Goal: Transaction & Acquisition: Purchase product/service

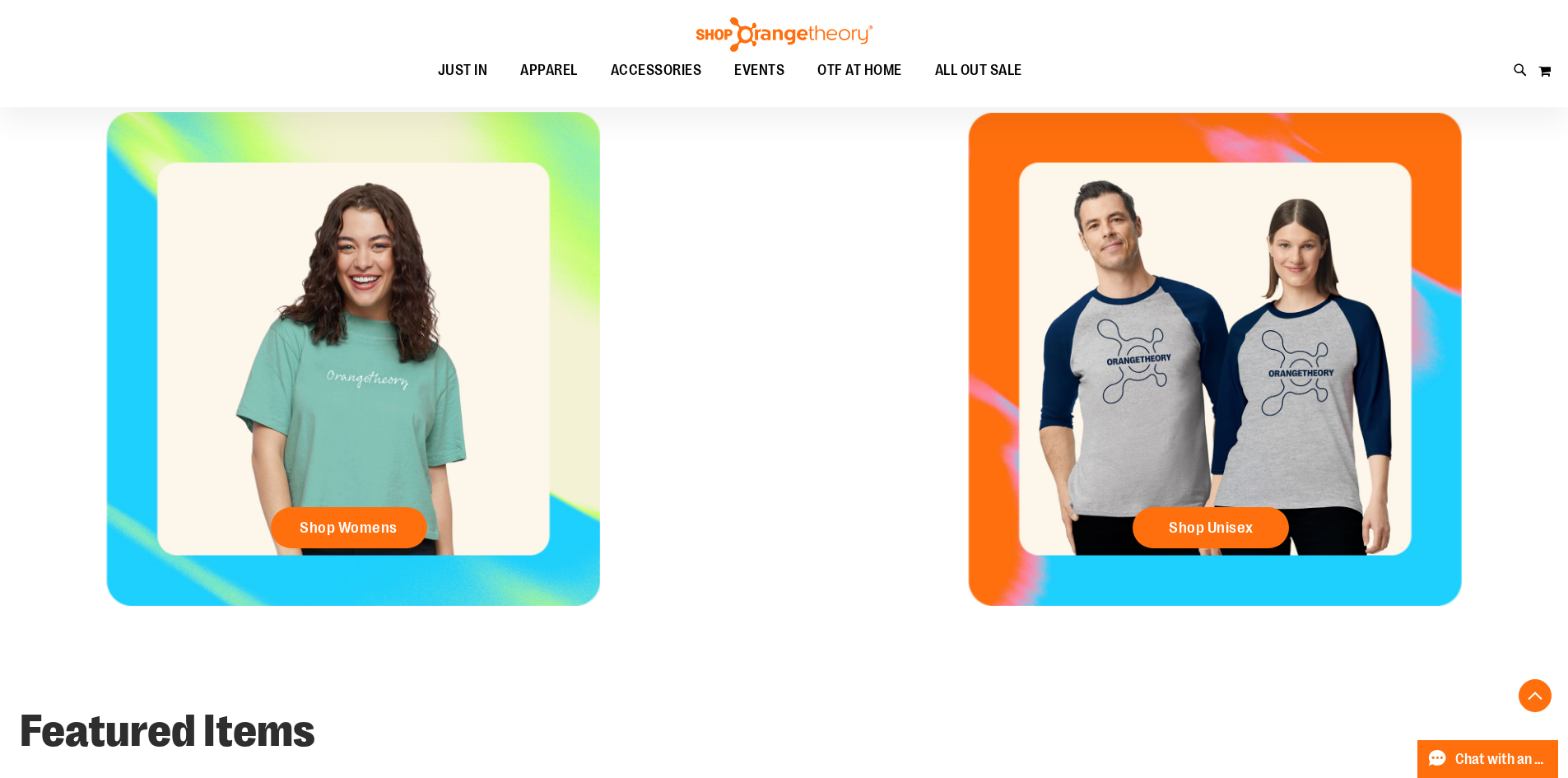
scroll to position [823, 0]
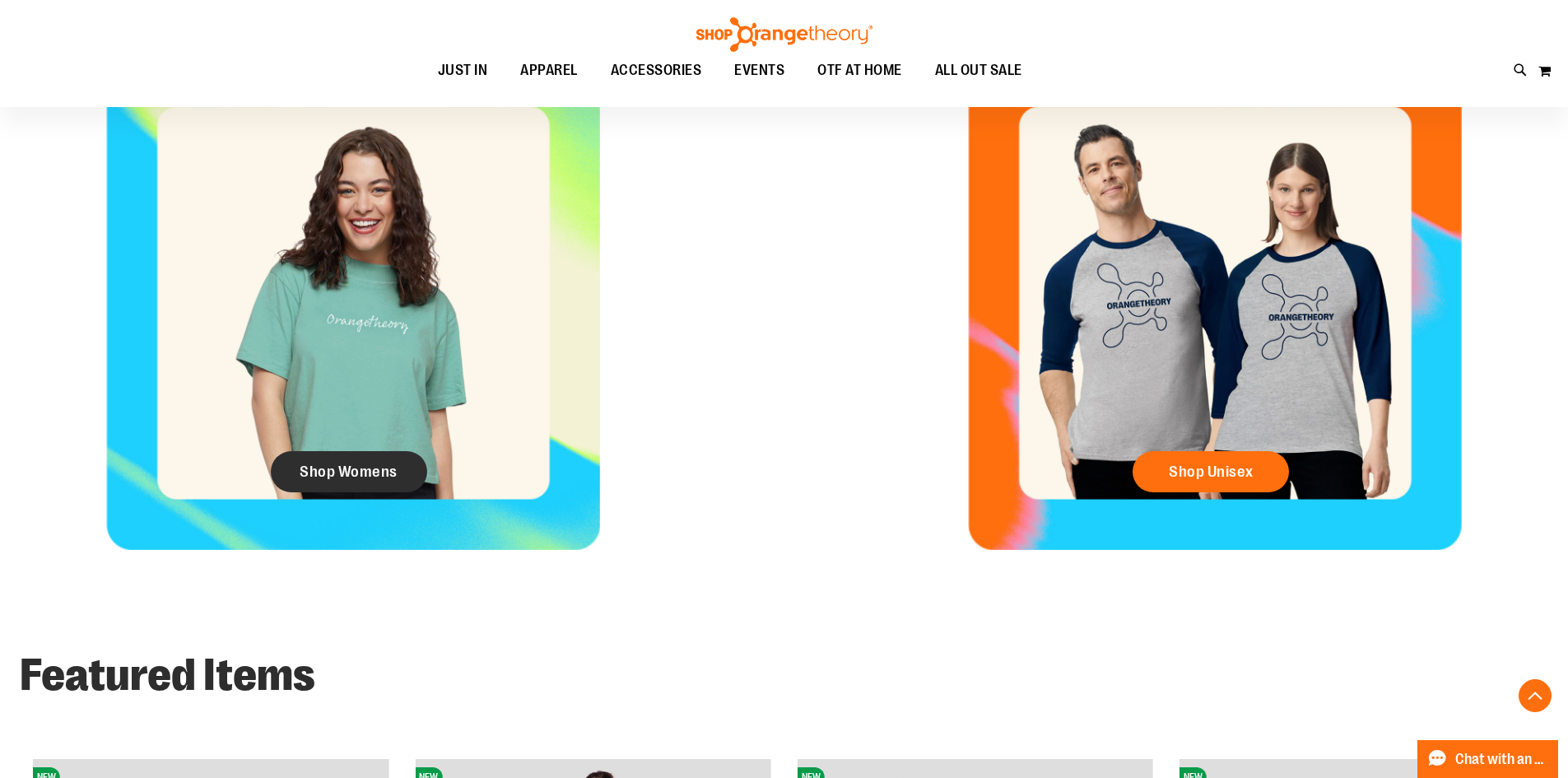
type input "**********"
click at [345, 490] on link "Shop Womens" at bounding box center [349, 472] width 156 height 41
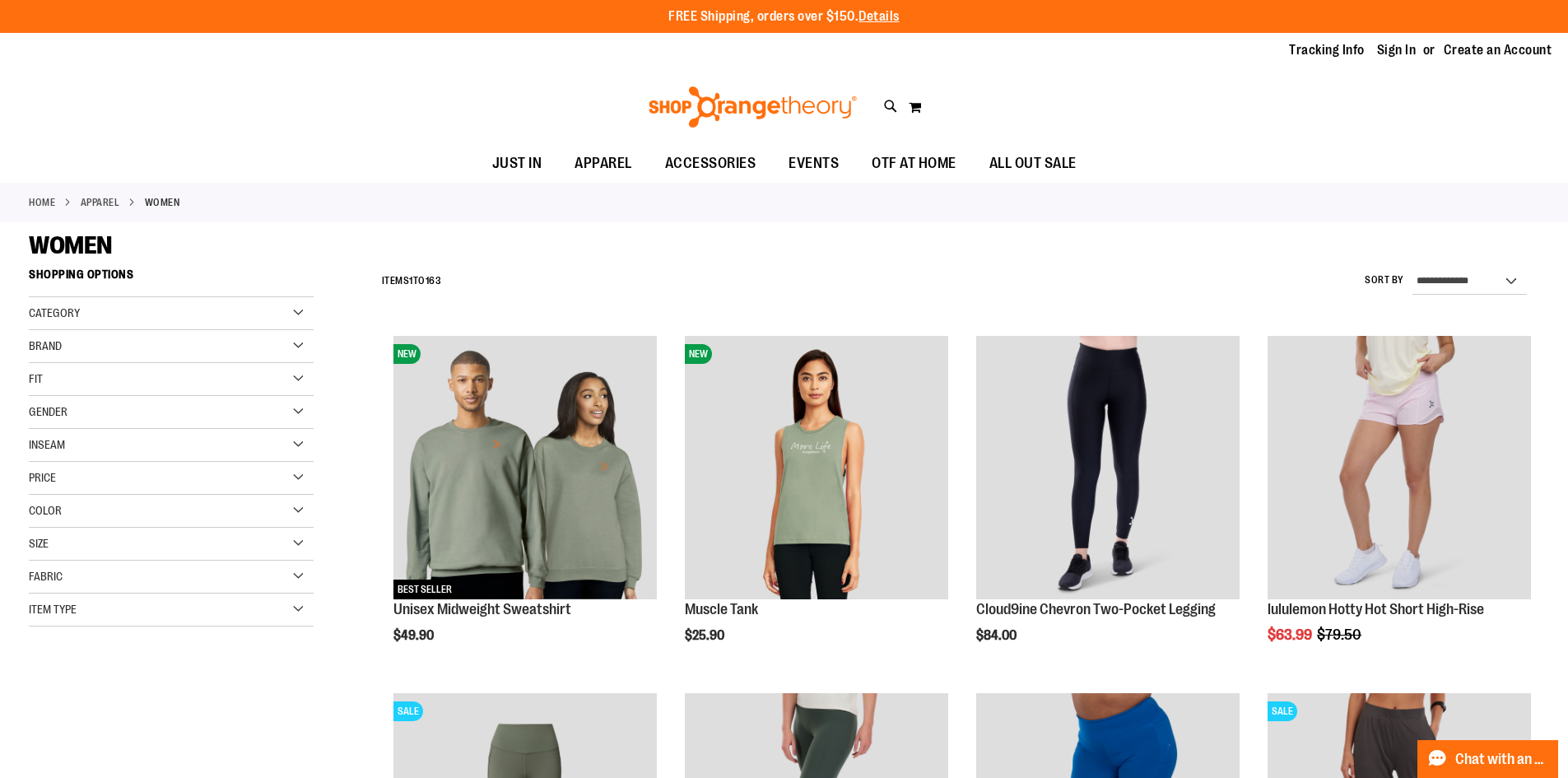
type input "**********"
click at [87, 613] on div "Item Type" at bounding box center [171, 610] width 285 height 33
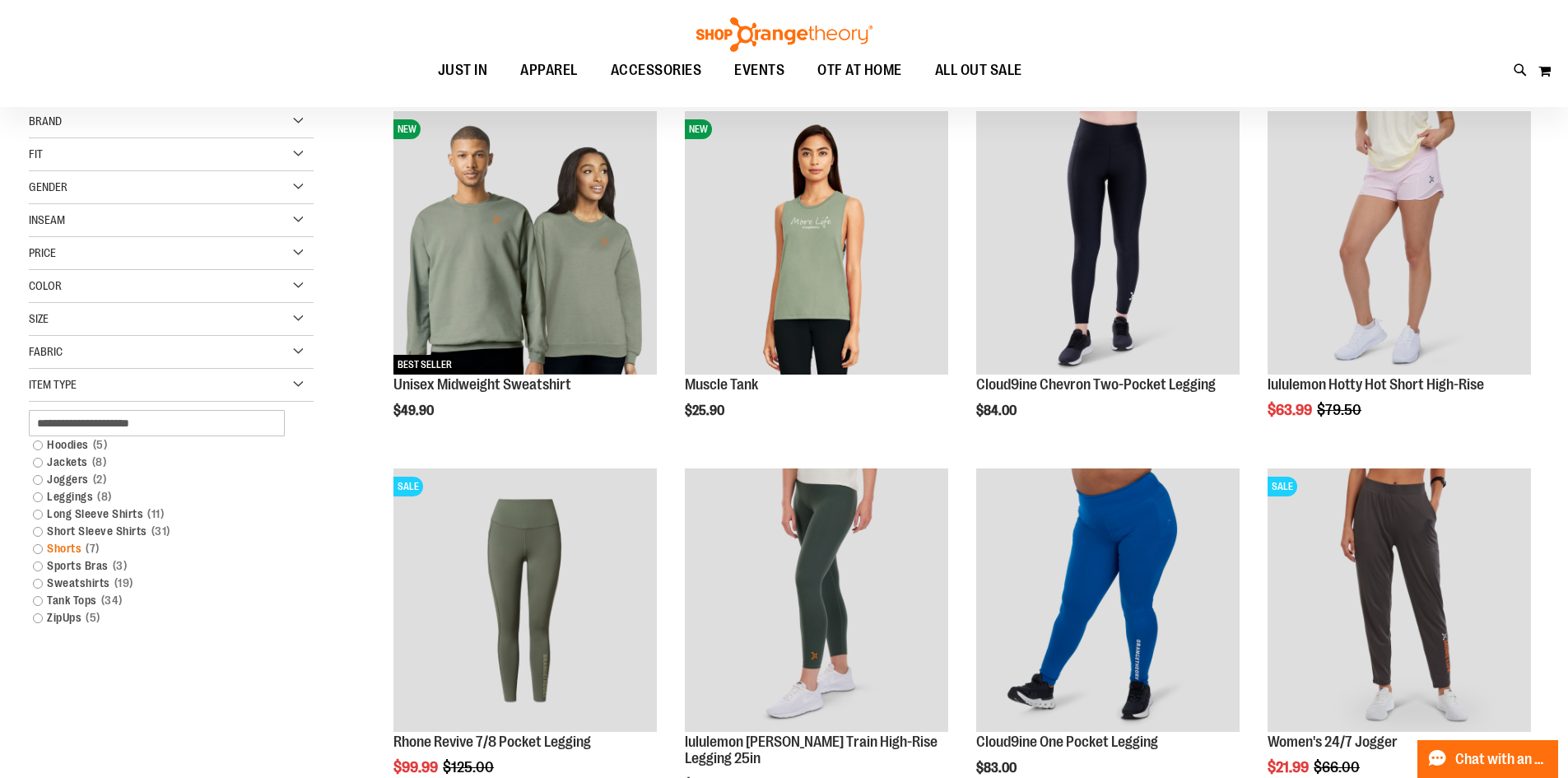
scroll to position [164, 0]
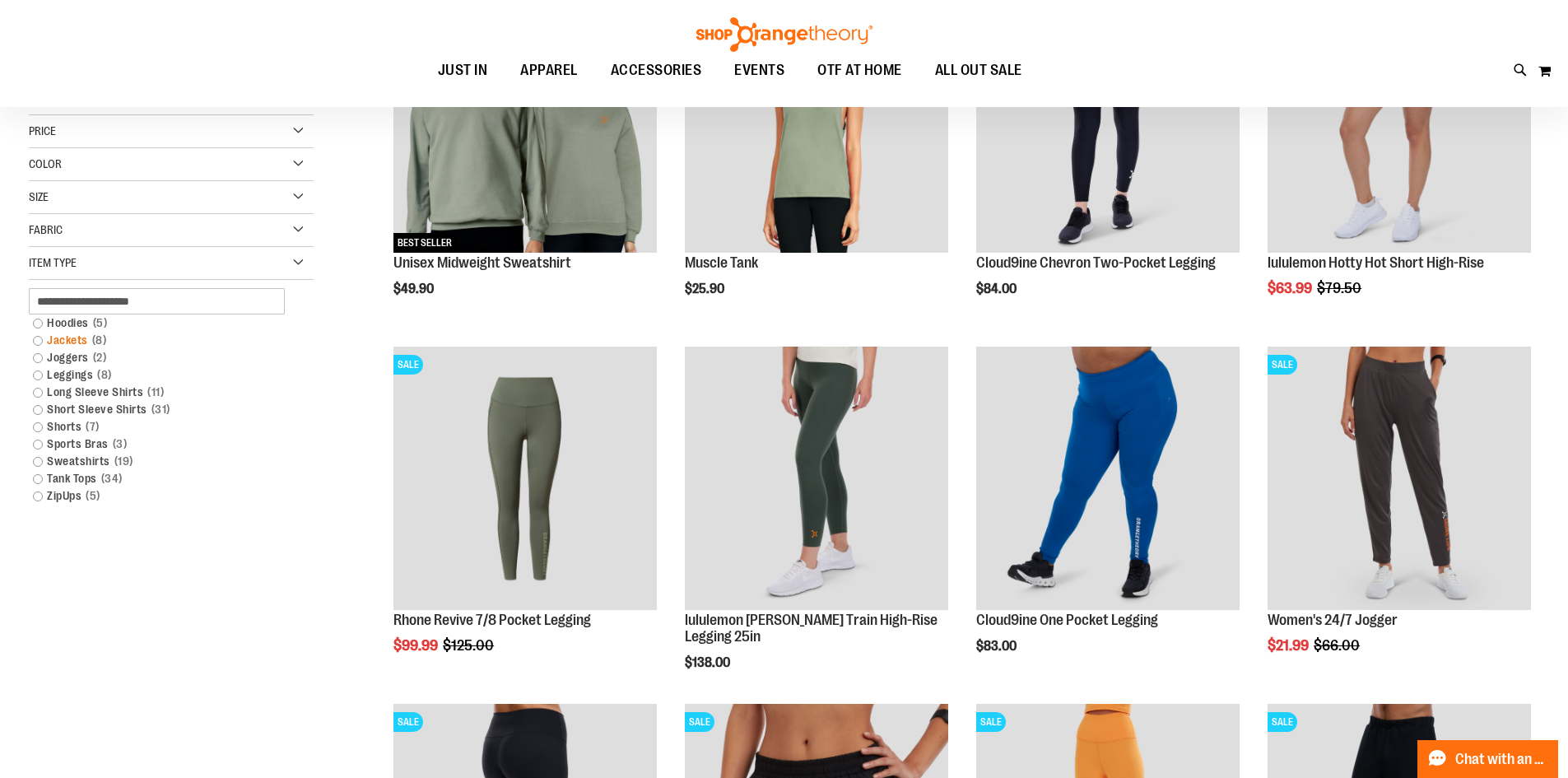
click at [33, 344] on link "Jackets 8 items" at bounding box center [161, 341] width 273 height 17
click at [57, 327] on link "Hoodies 5 items" at bounding box center [161, 323] width 273 height 17
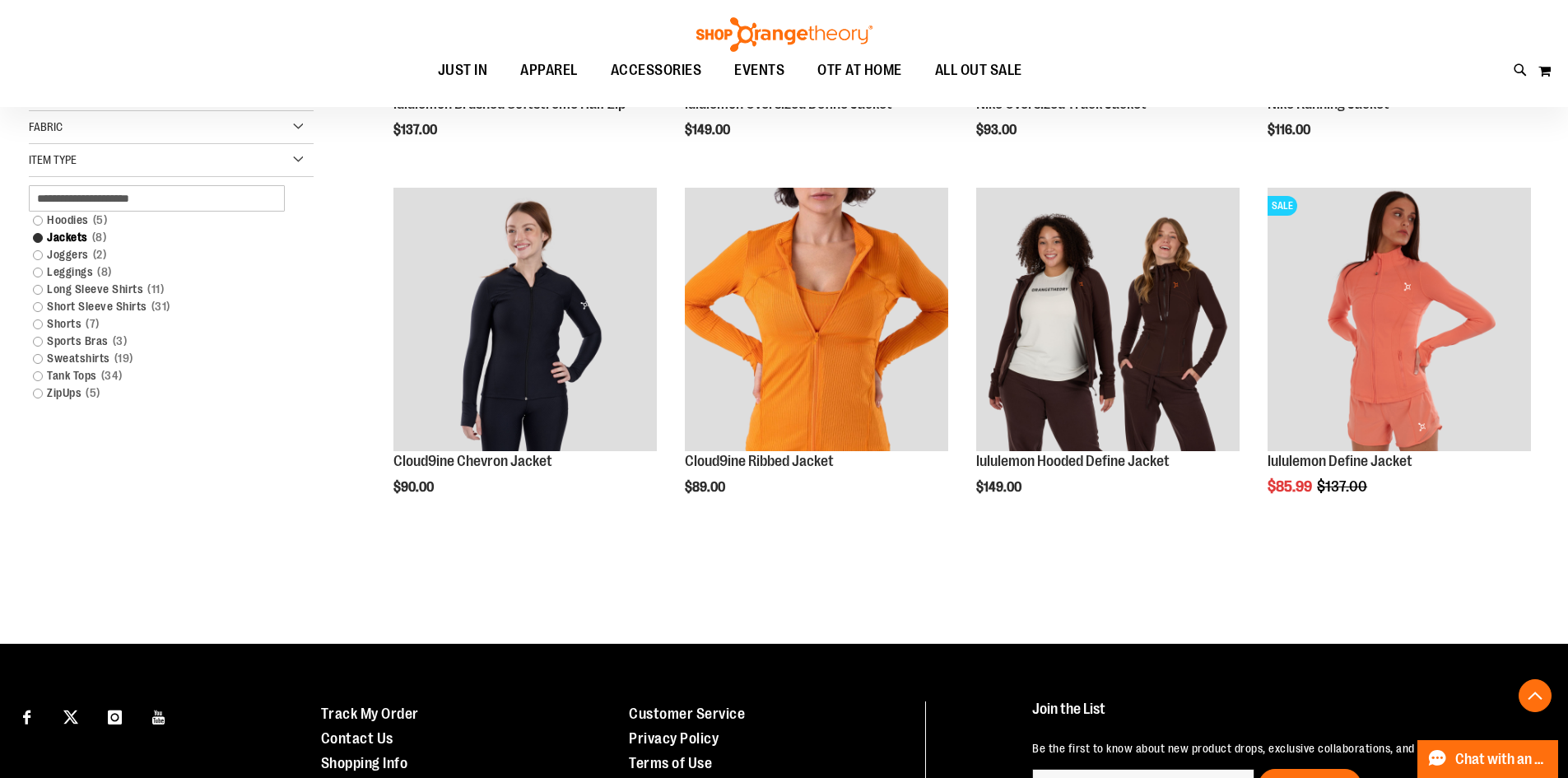
scroll to position [324, 0]
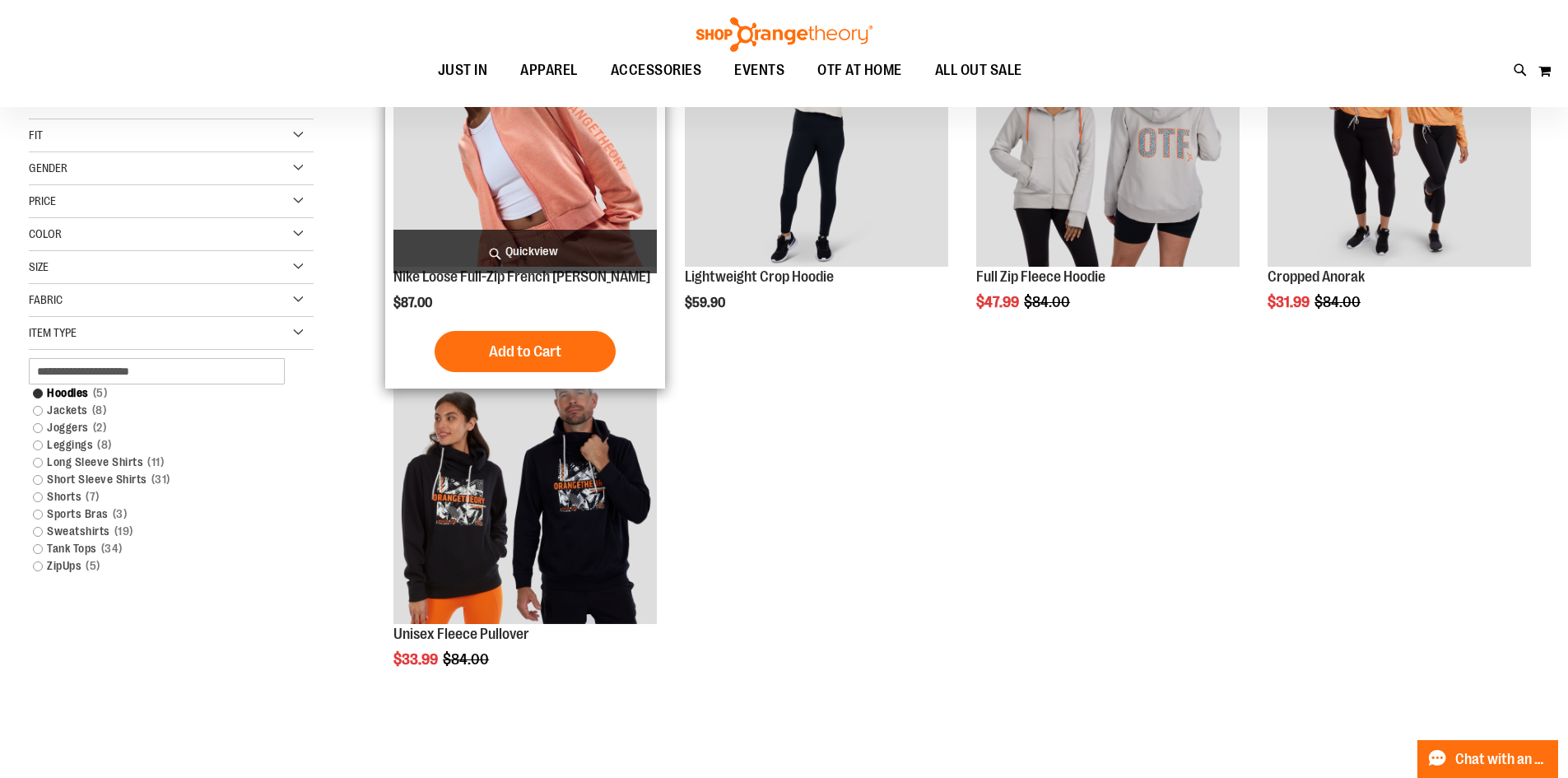
scroll to position [164, 0]
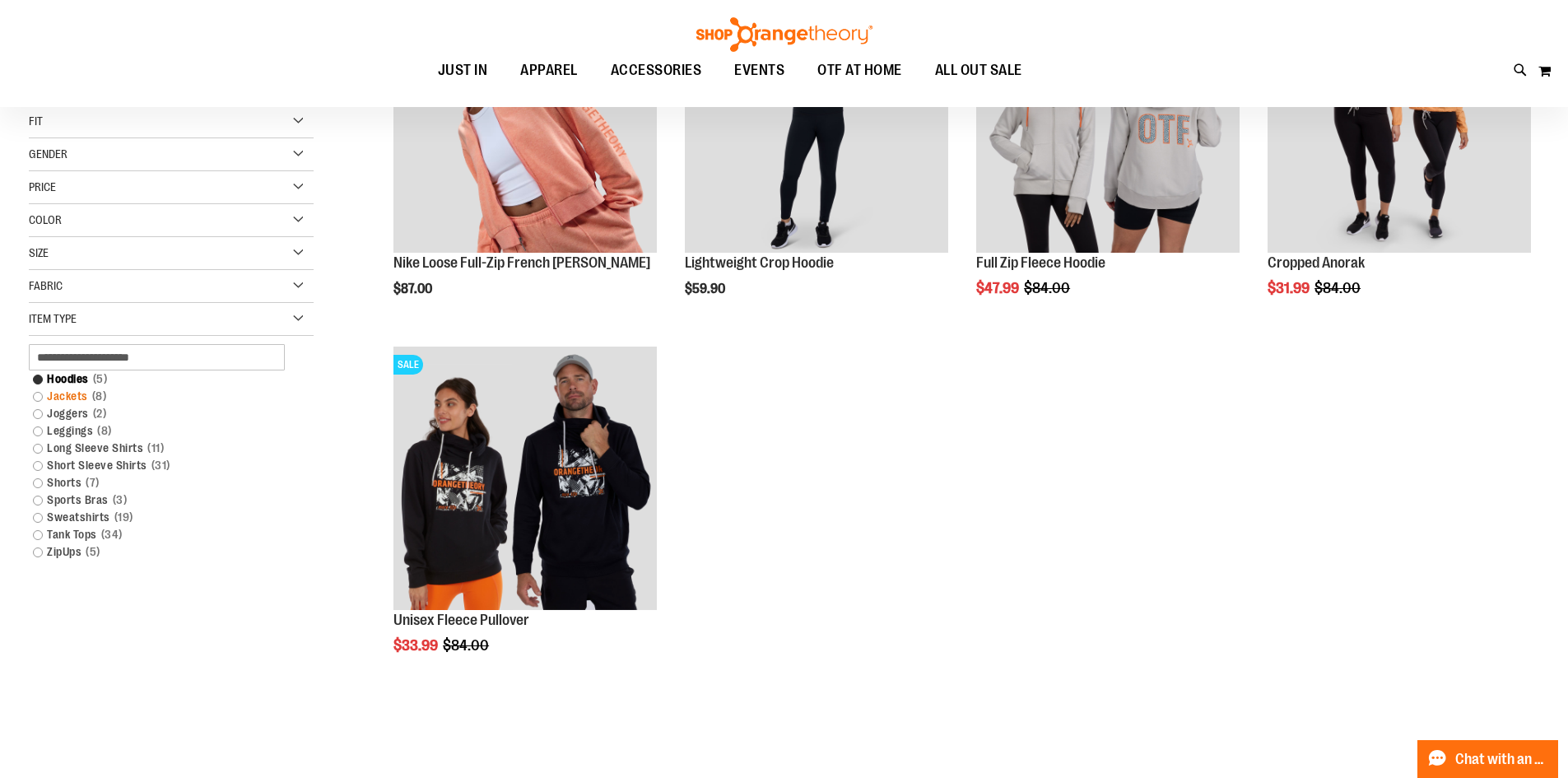
click at [59, 401] on link "Jackets 8 items" at bounding box center [161, 396] width 273 height 17
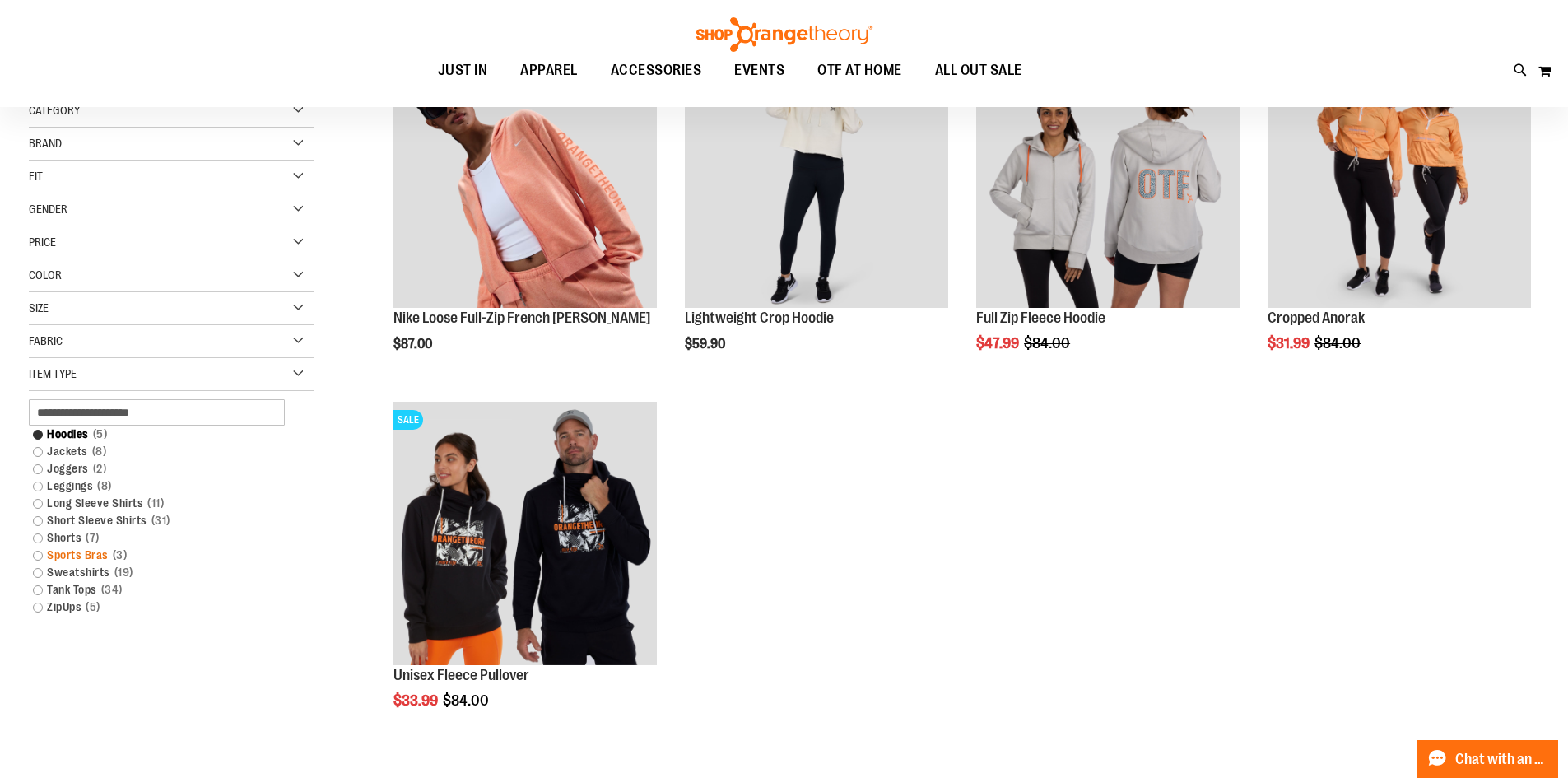
scroll to position [81, 0]
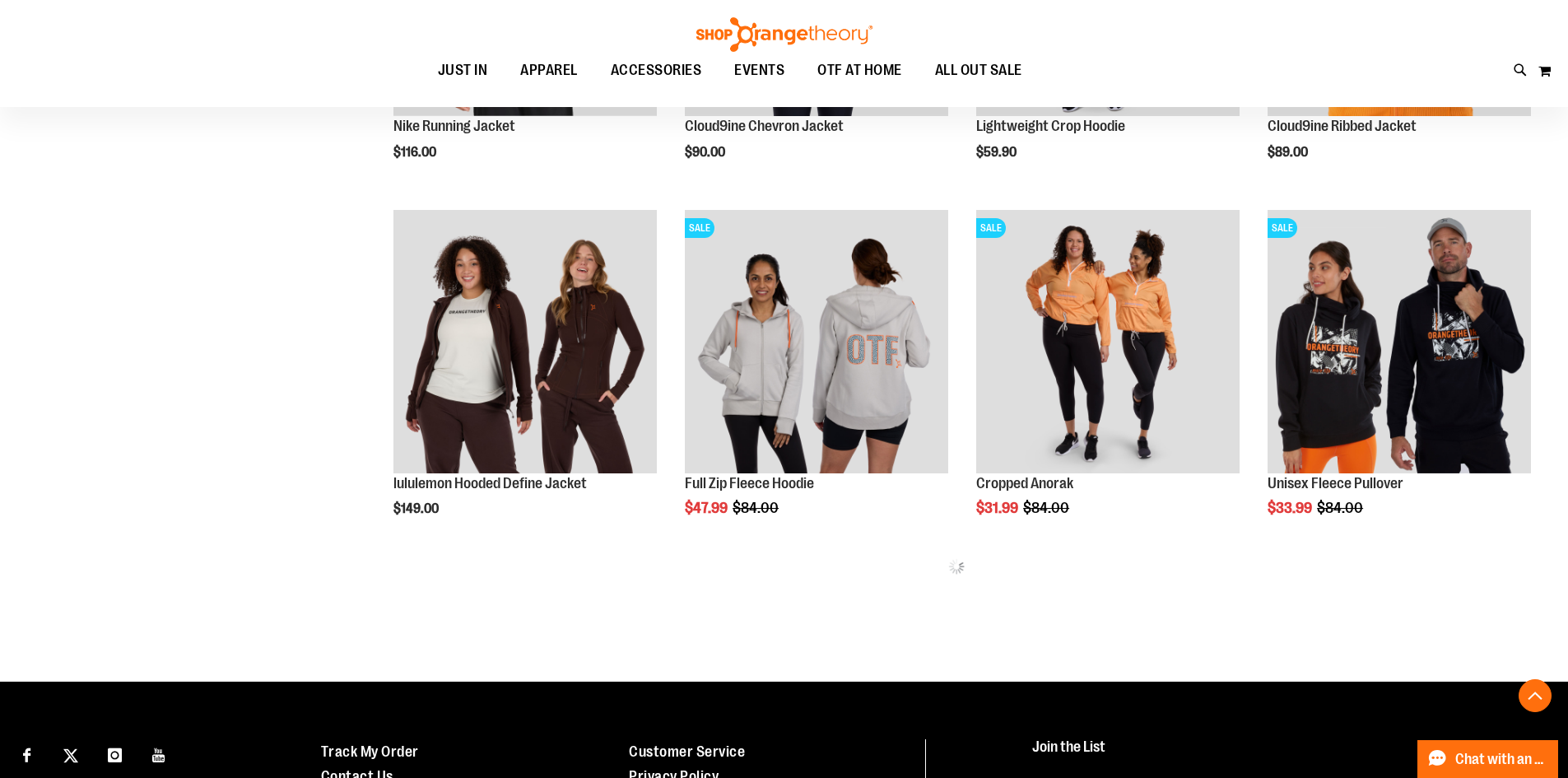
scroll to position [493, 0]
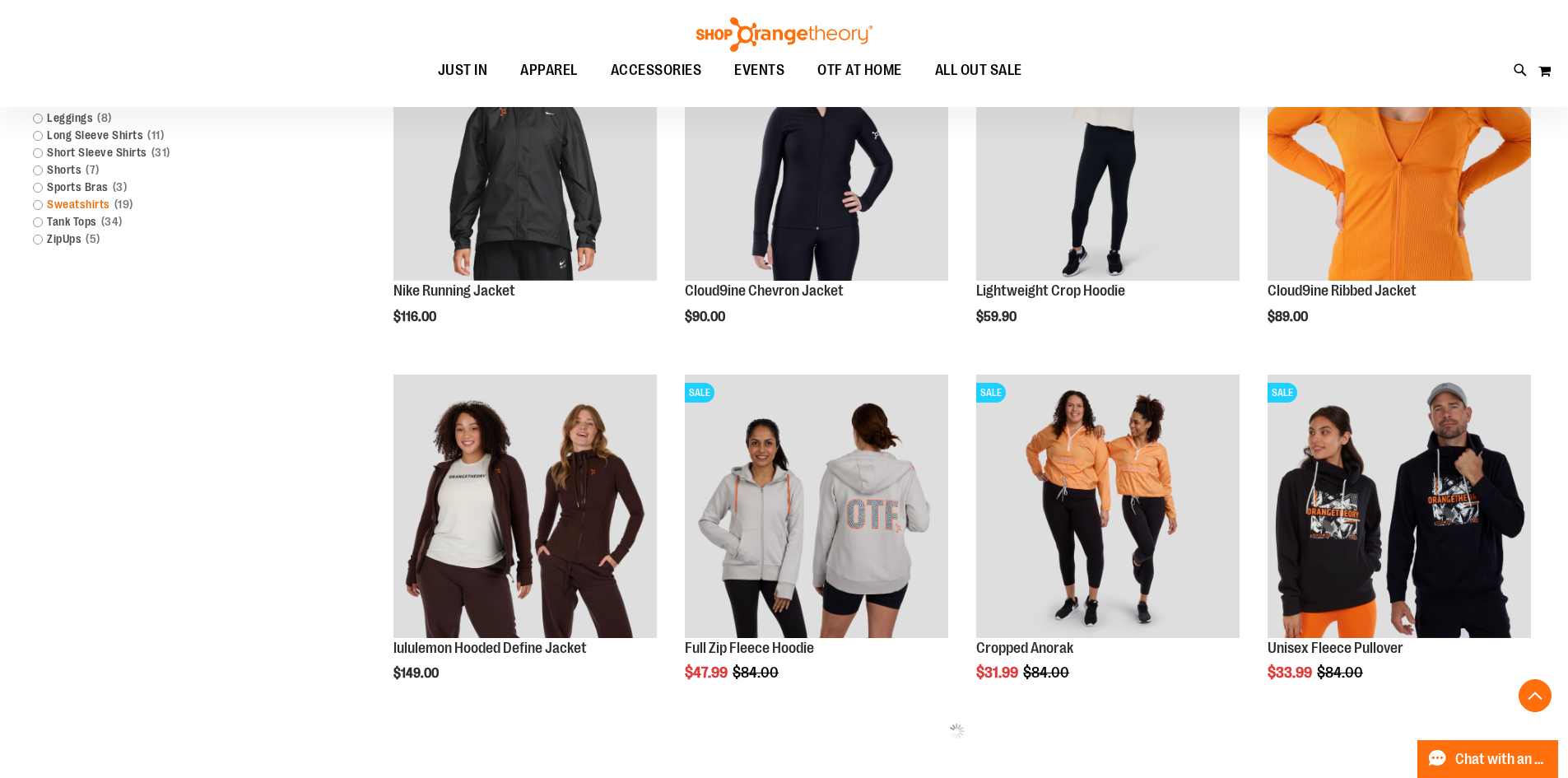
click at [85, 211] on link "Sweatshirts 19 items" at bounding box center [161, 204] width 273 height 17
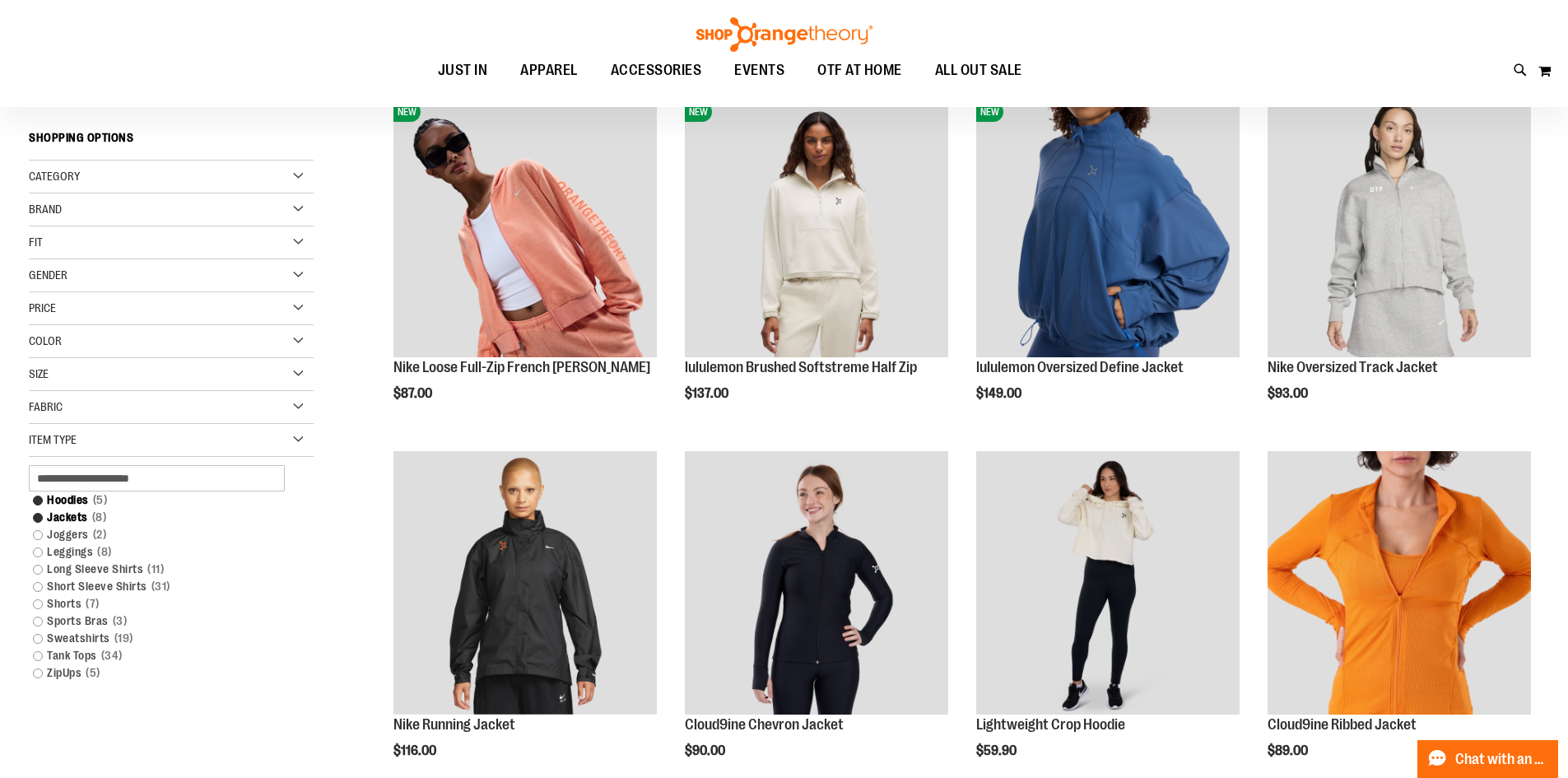
scroll to position [0, 0]
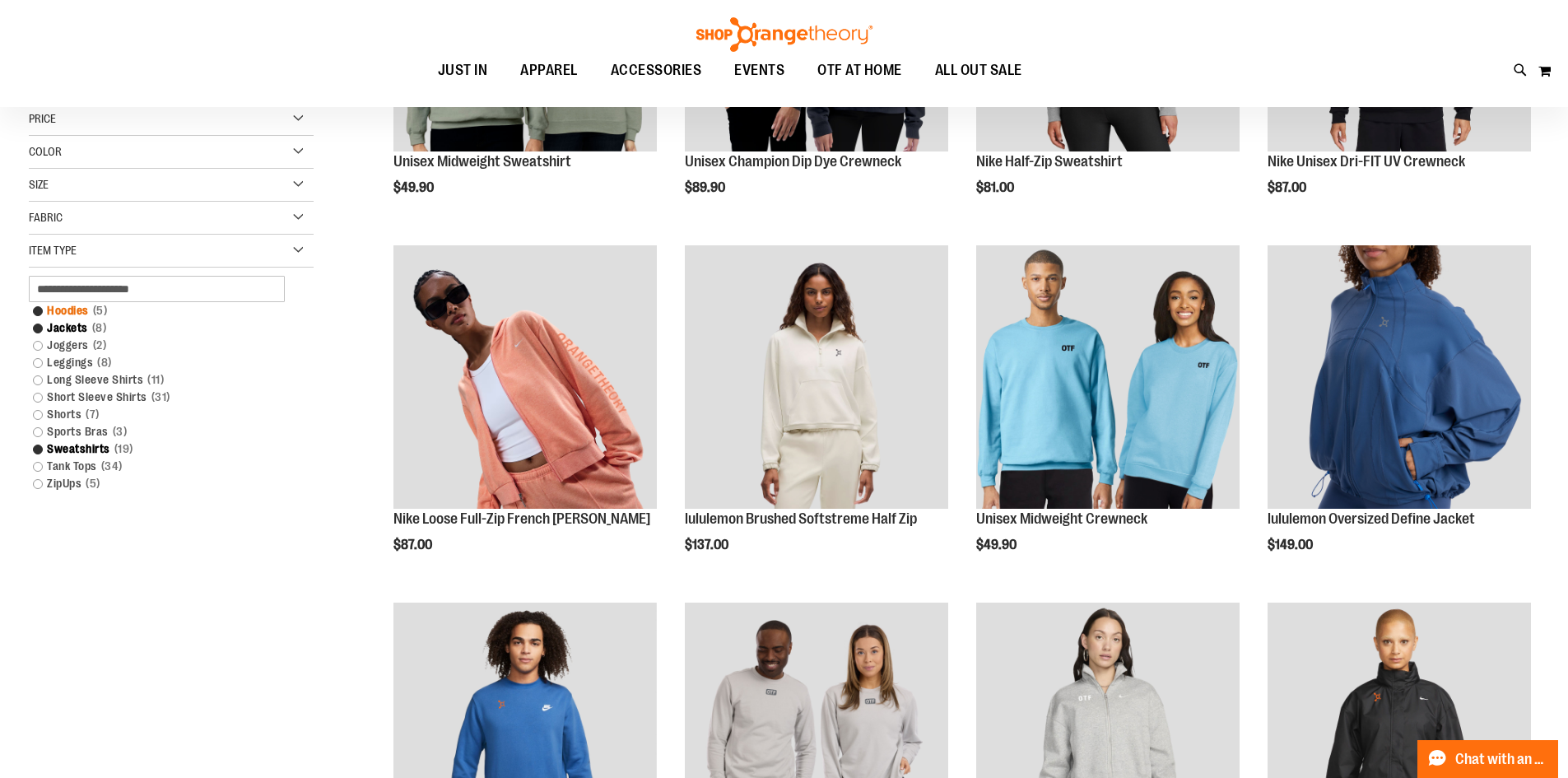
scroll to position [246, 0]
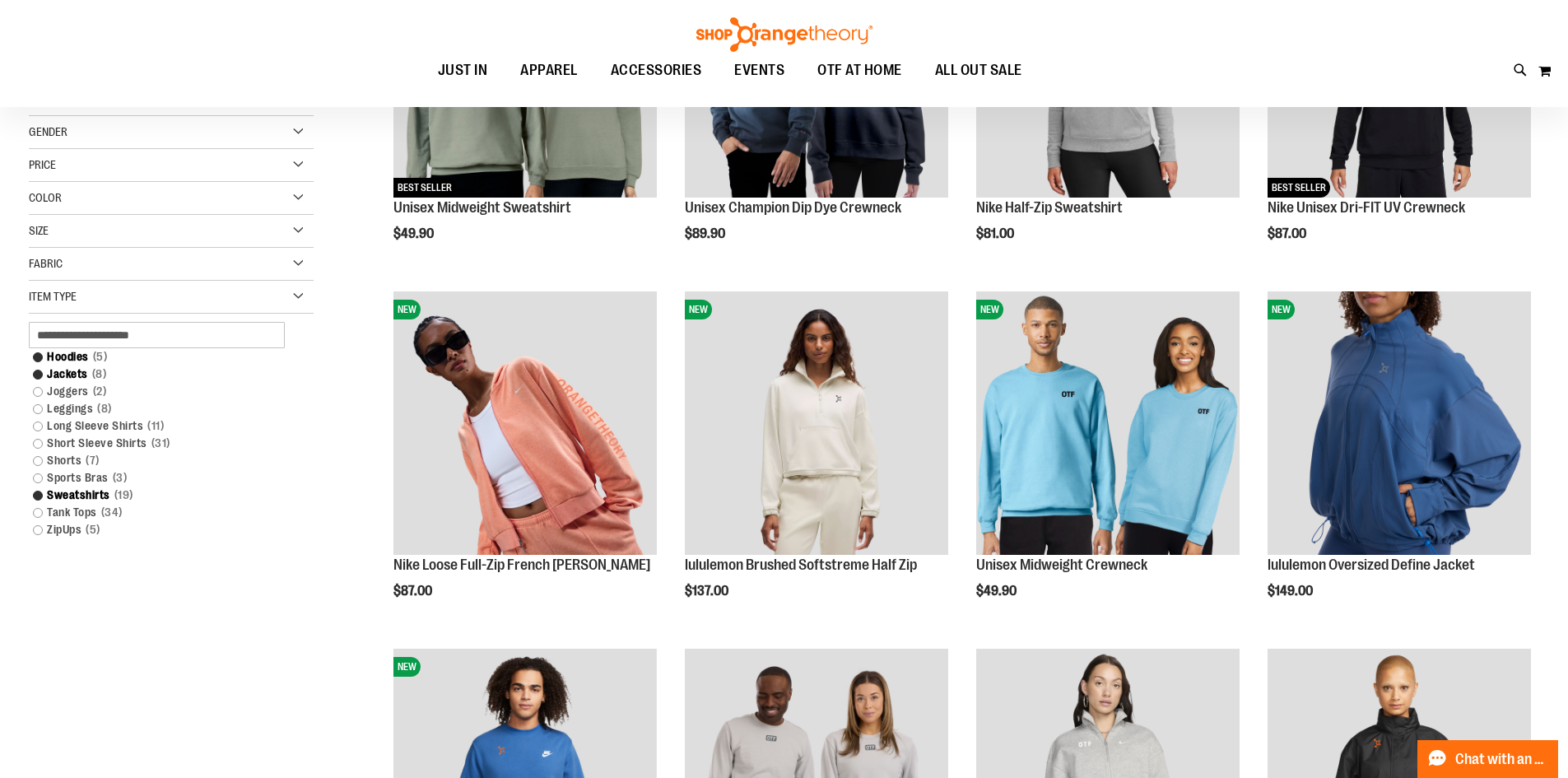
scroll to position [246, 0]
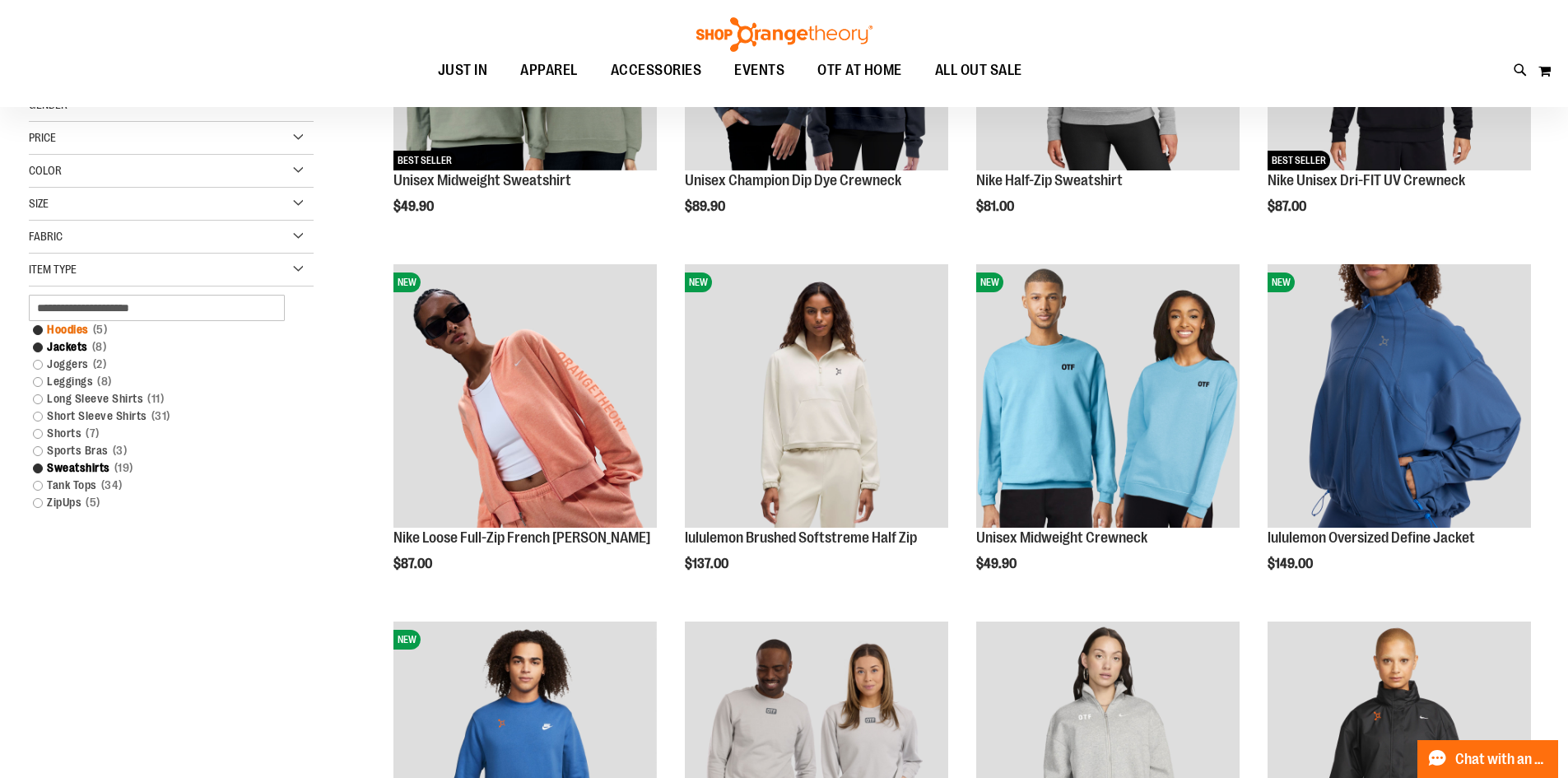
click at [64, 331] on link "Hoodies 5 items" at bounding box center [161, 329] width 273 height 17
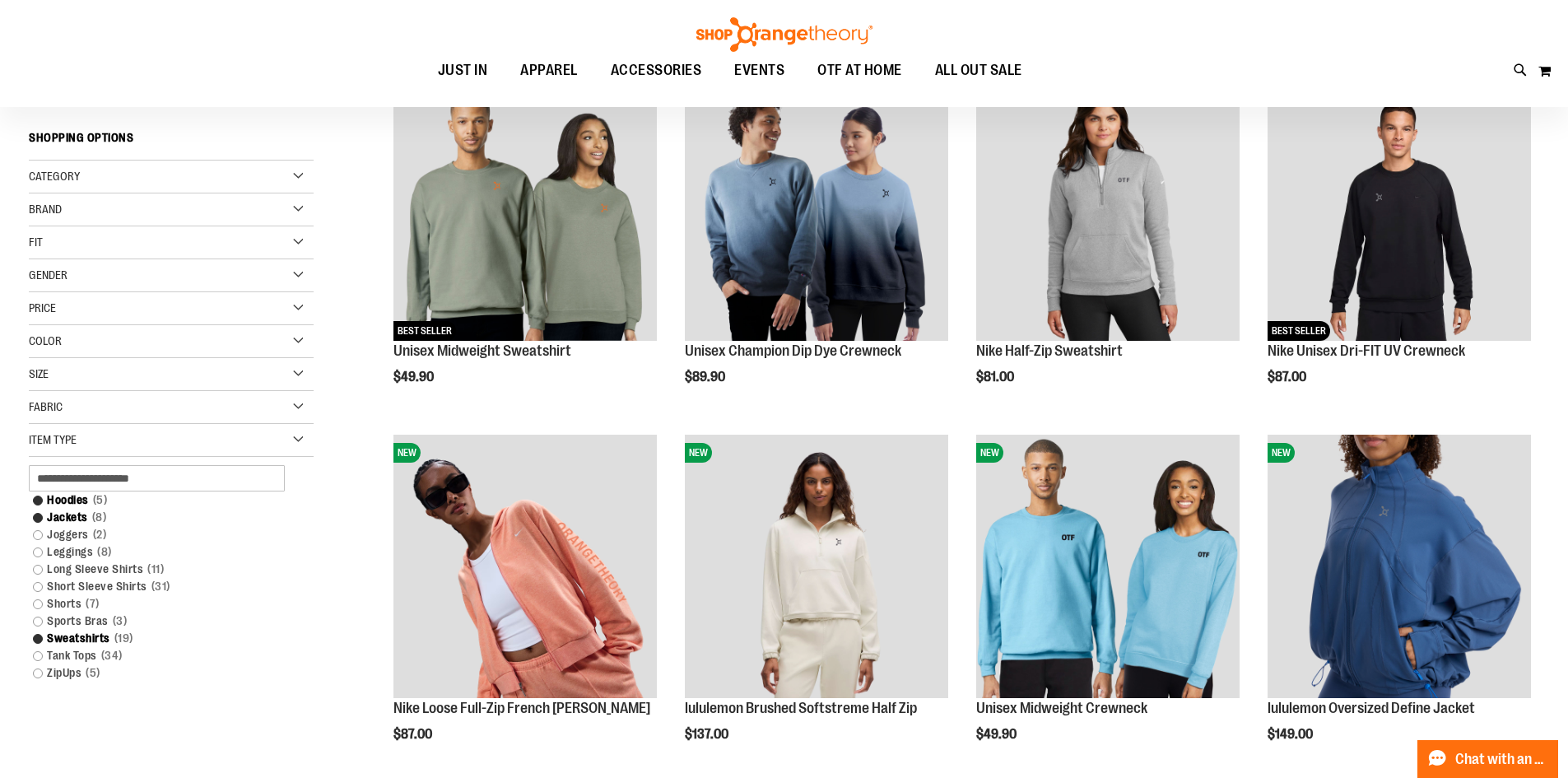
scroll to position [0, 0]
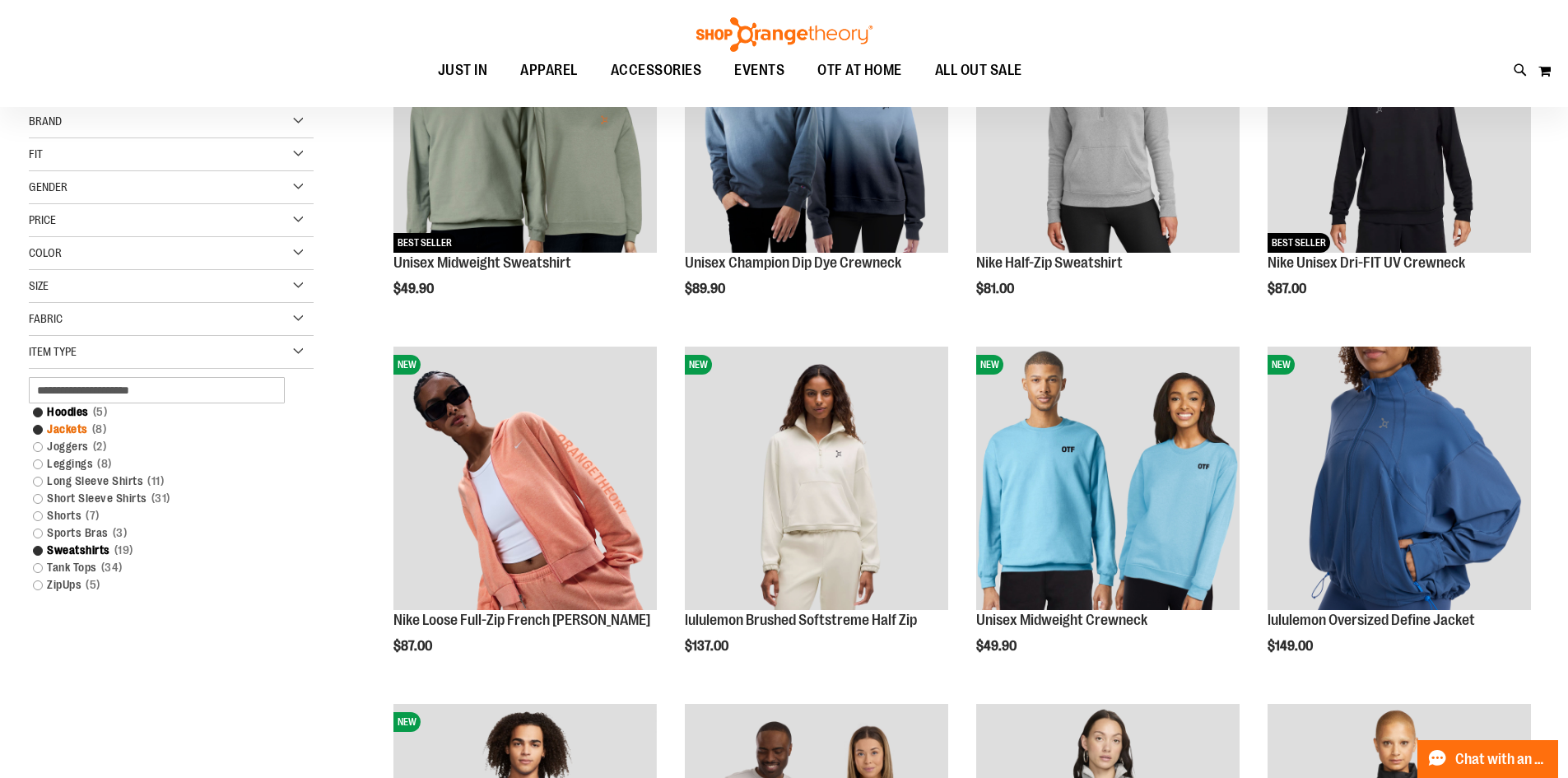
click at [36, 432] on link "Jackets 8 items" at bounding box center [161, 430] width 273 height 17
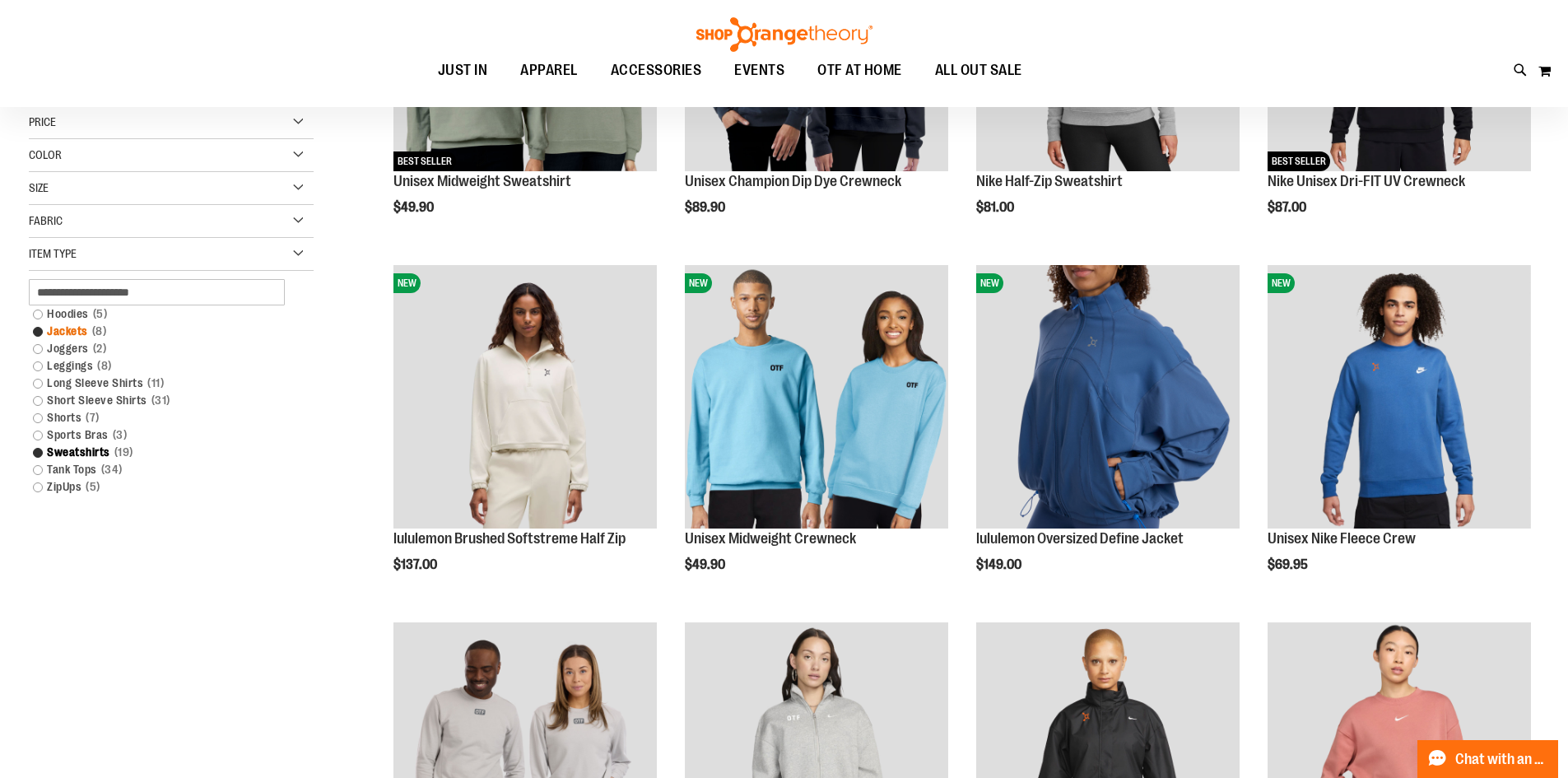
click at [31, 330] on link "Jackets 8 items" at bounding box center [161, 331] width 273 height 17
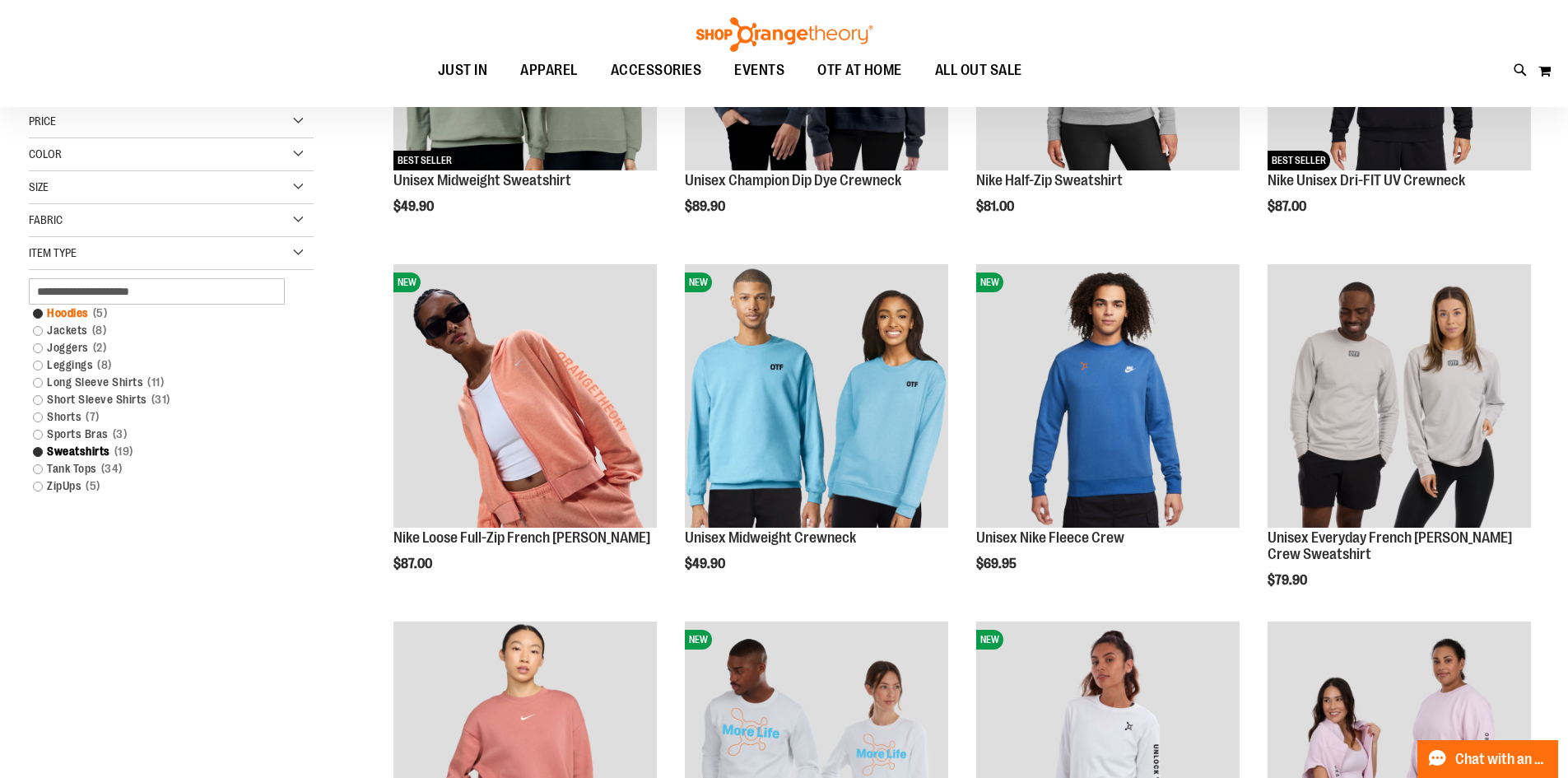
click at [37, 316] on link "Hoodies 5 items" at bounding box center [161, 313] width 273 height 17
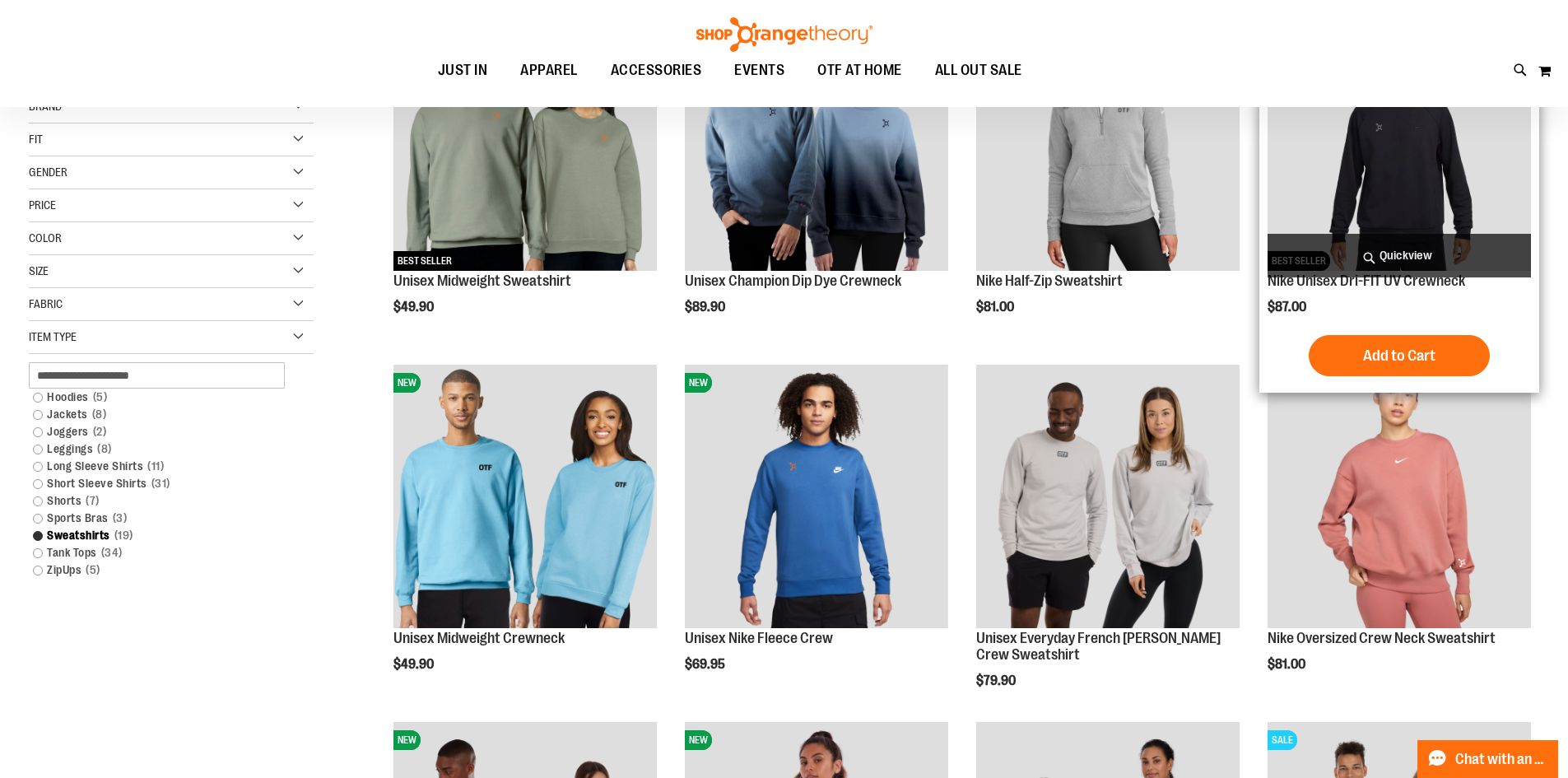
click at [1396, 182] on img "product" at bounding box center [1398, 139] width 263 height 263
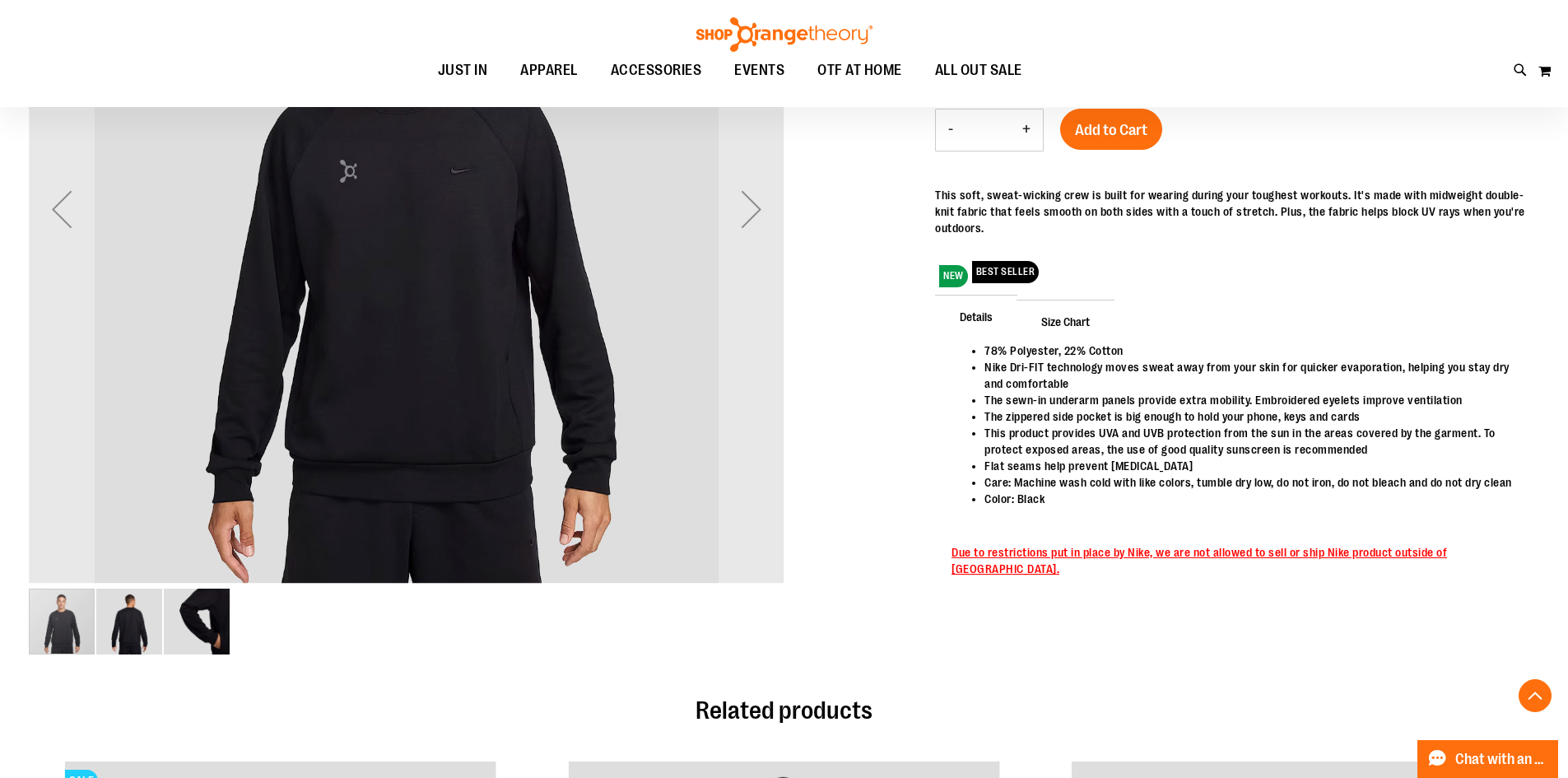
scroll to position [245, 0]
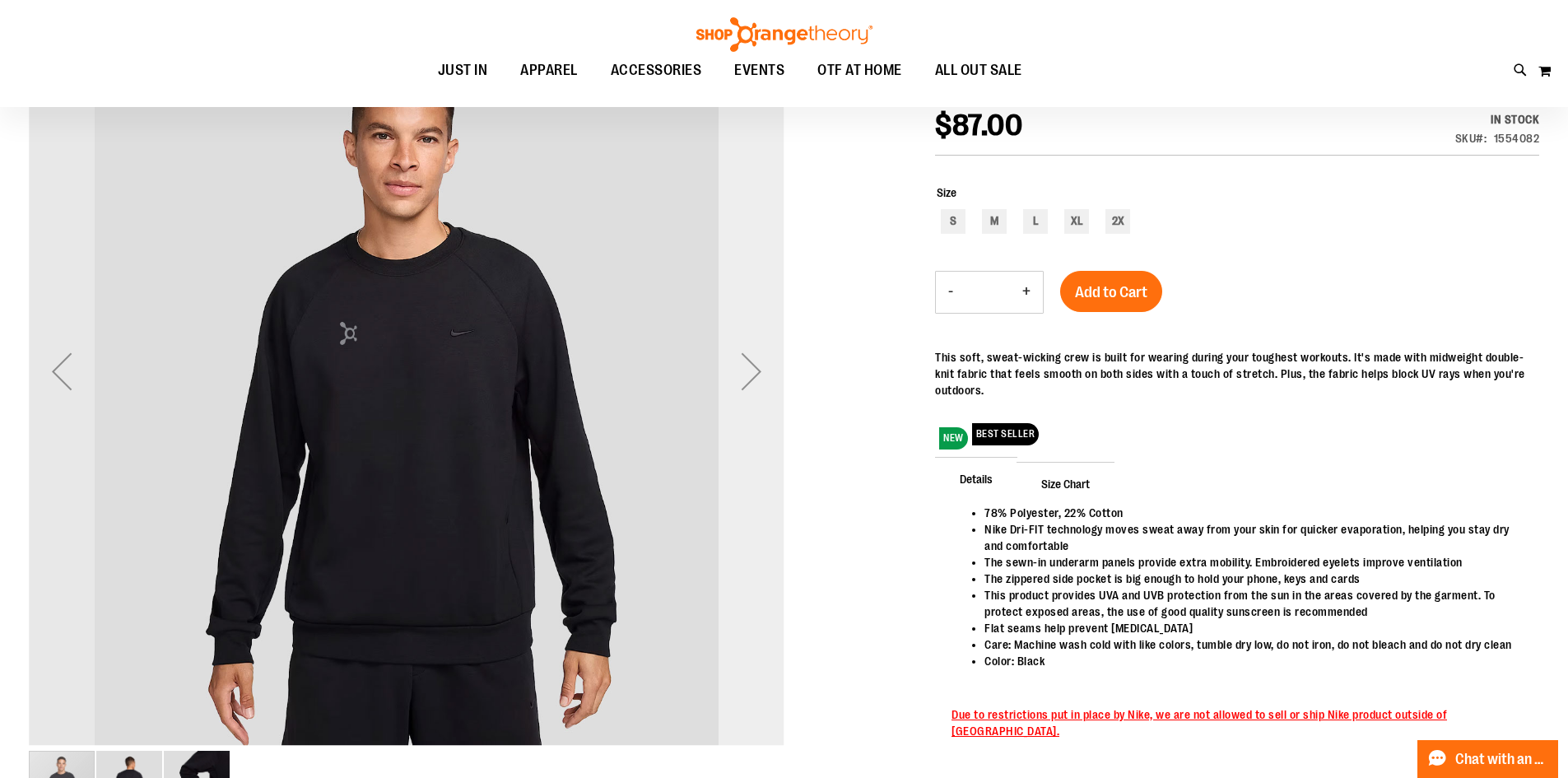
type input "**********"
click at [751, 354] on div "Next" at bounding box center [751, 371] width 66 height 66
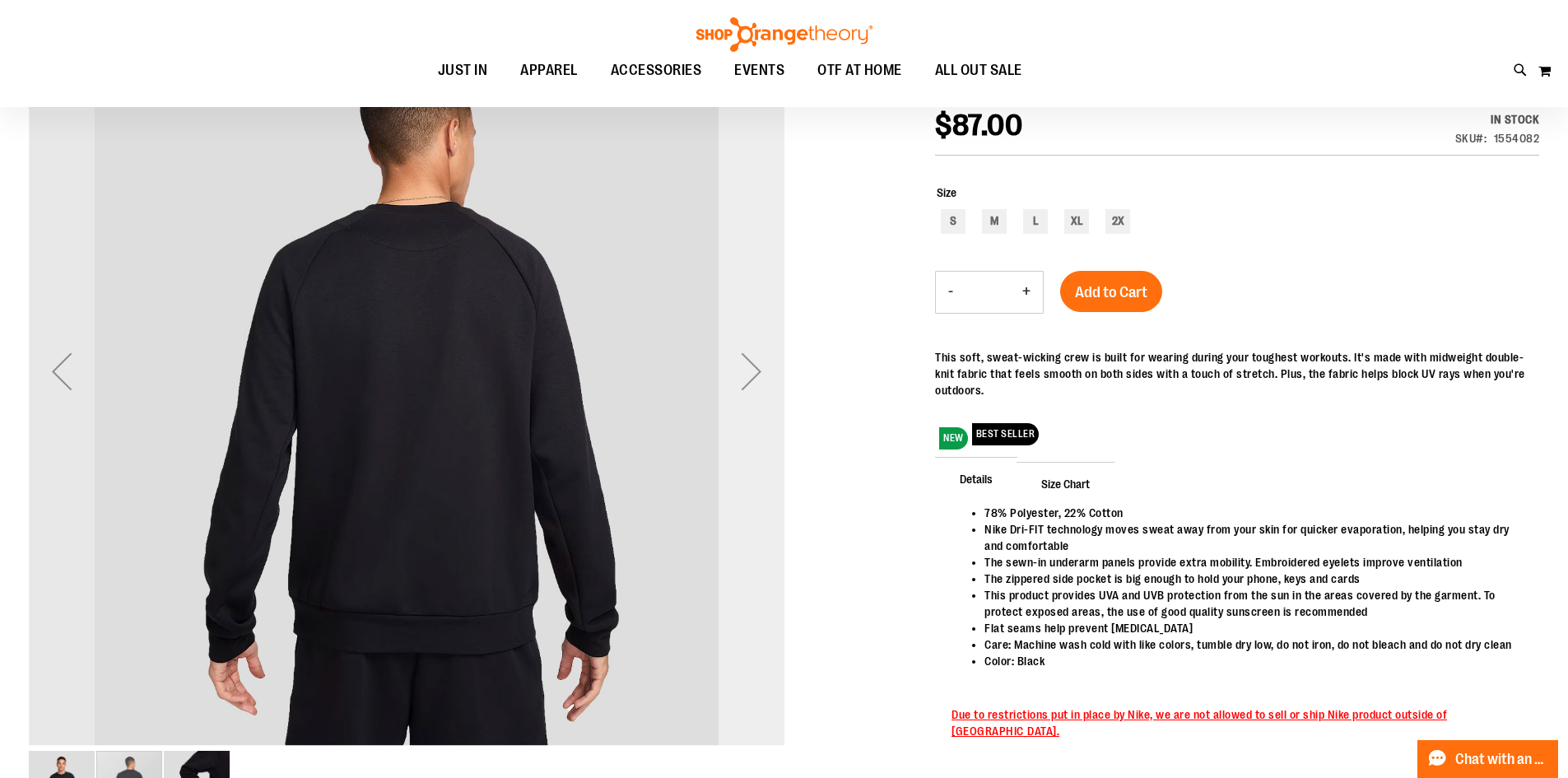
click at [751, 354] on div "Next" at bounding box center [751, 371] width 66 height 66
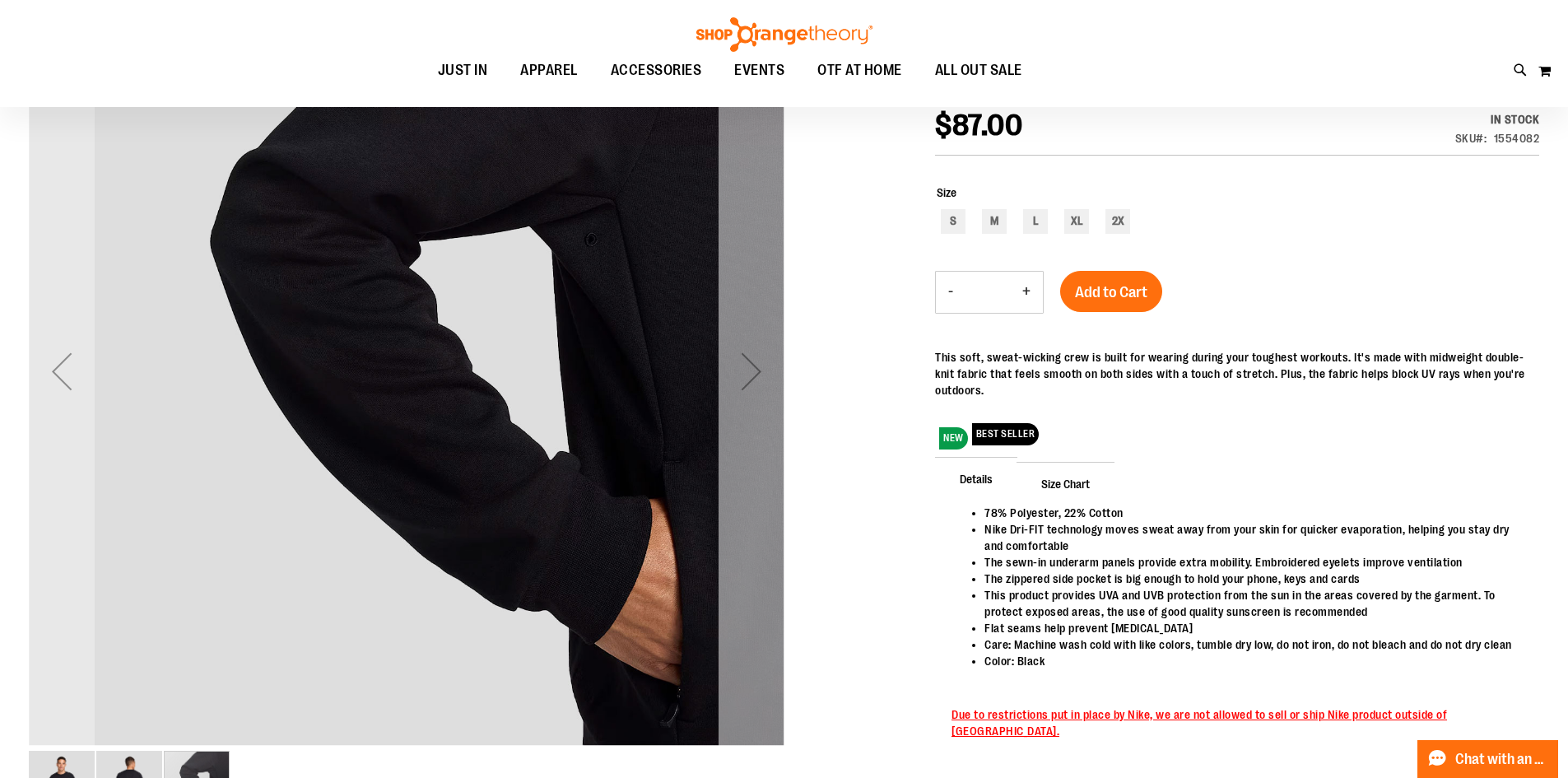
click at [769, 362] on div "Next" at bounding box center [751, 371] width 66 height 66
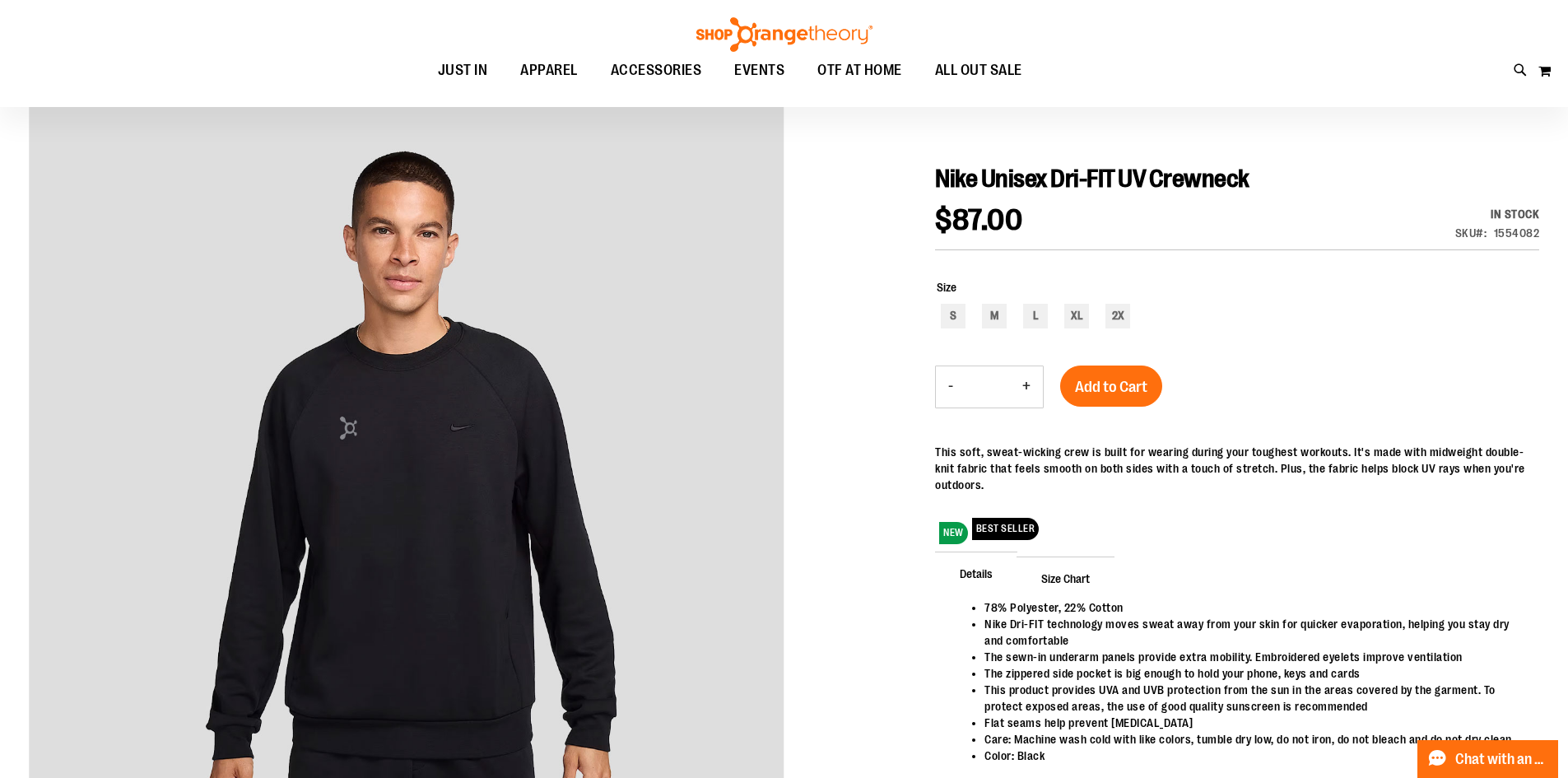
scroll to position [0, 0]
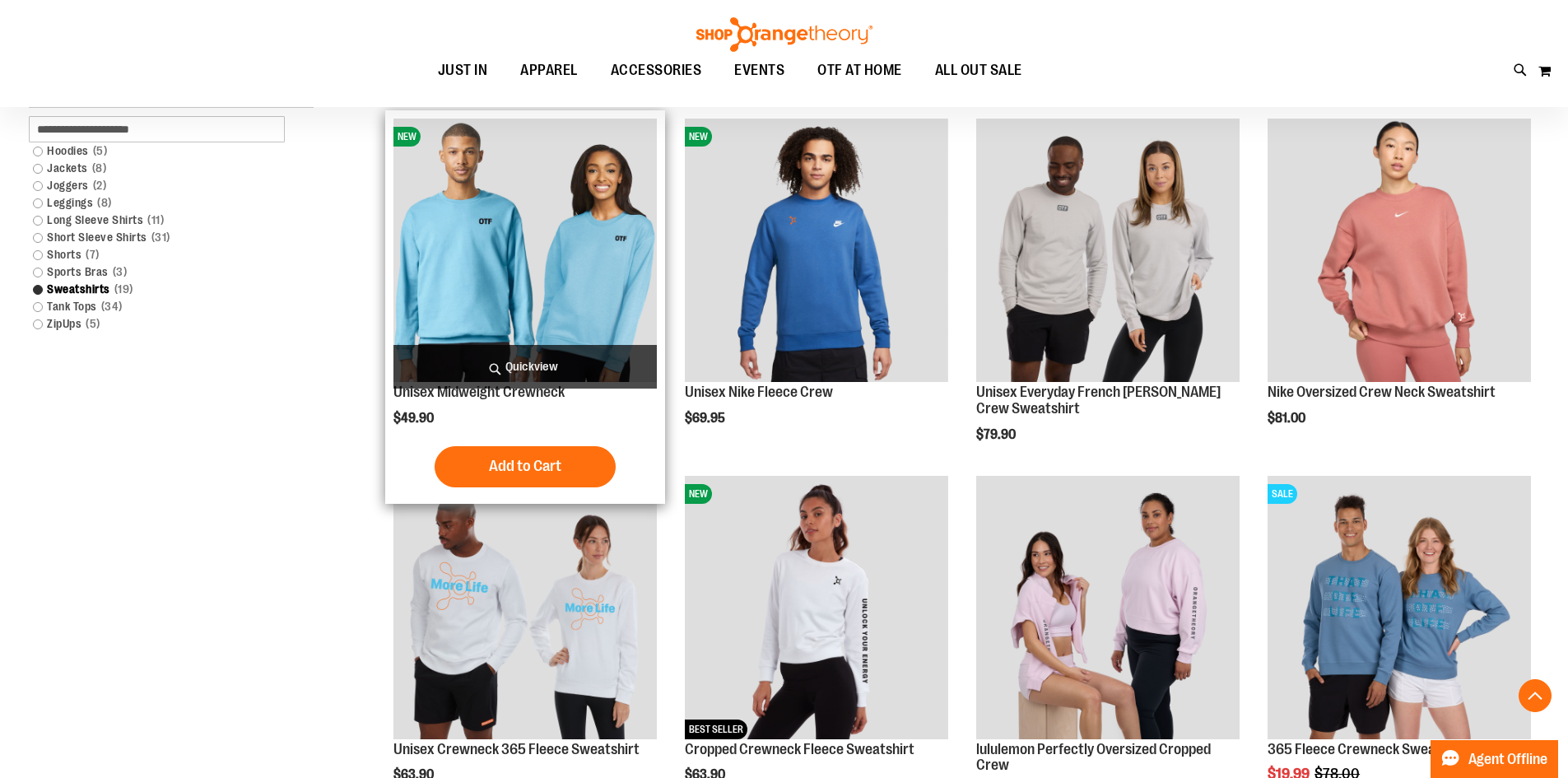
scroll to position [575, 0]
type input "**********"
click at [537, 289] on img "product" at bounding box center [525, 249] width 263 height 263
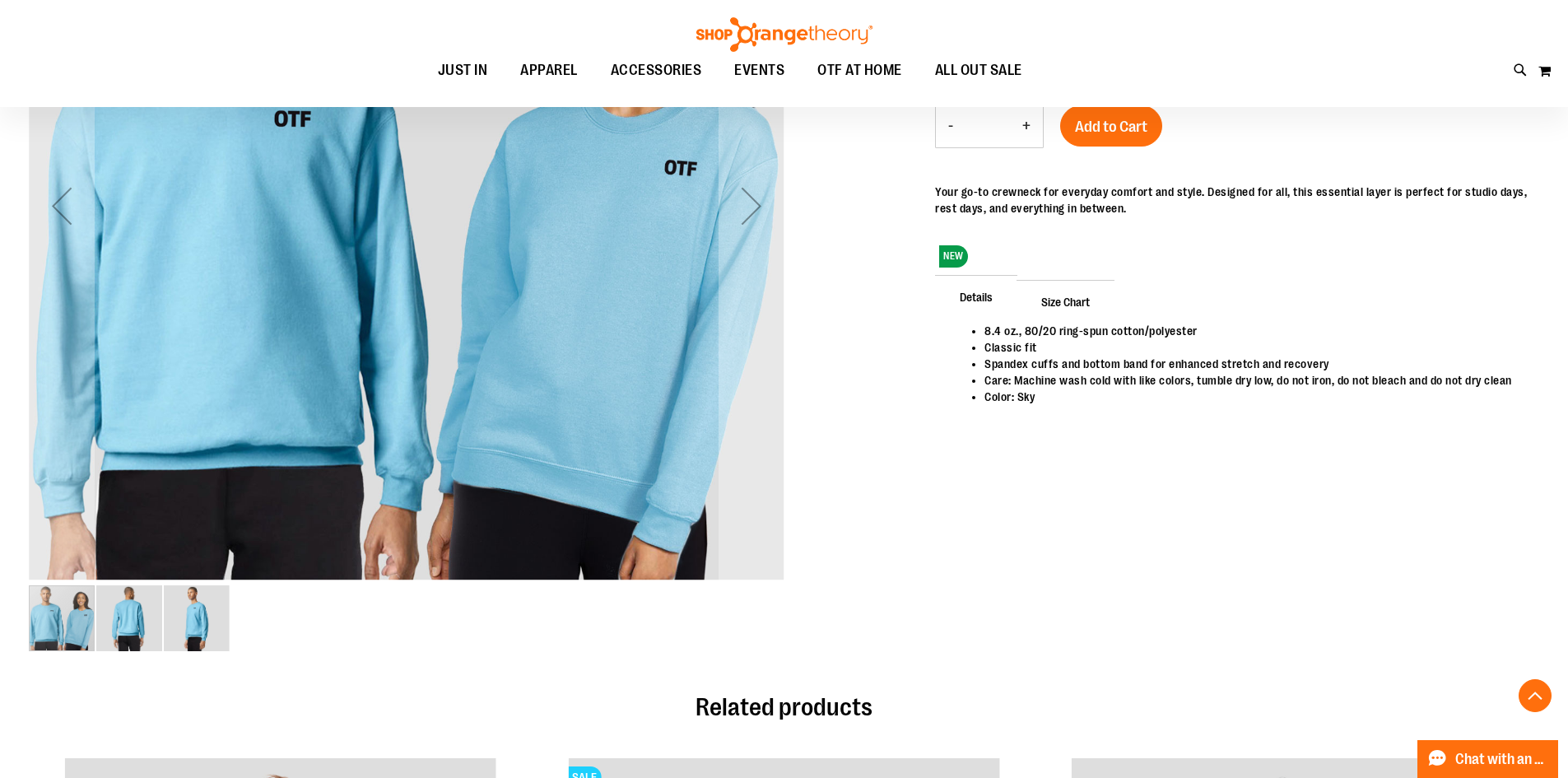
scroll to position [163, 0]
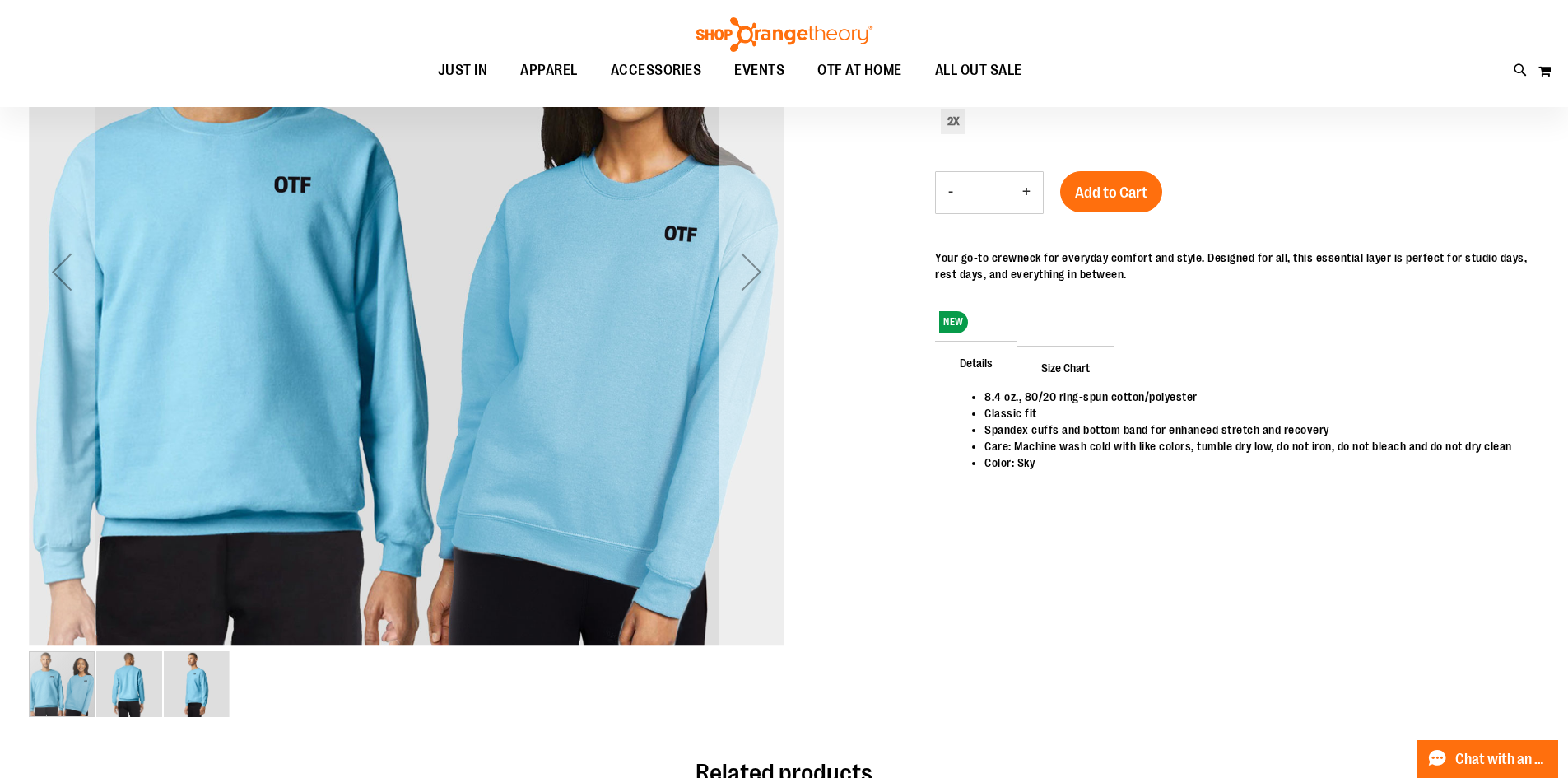
type input "**********"
click at [748, 323] on div "Next" at bounding box center [751, 271] width 66 height 756
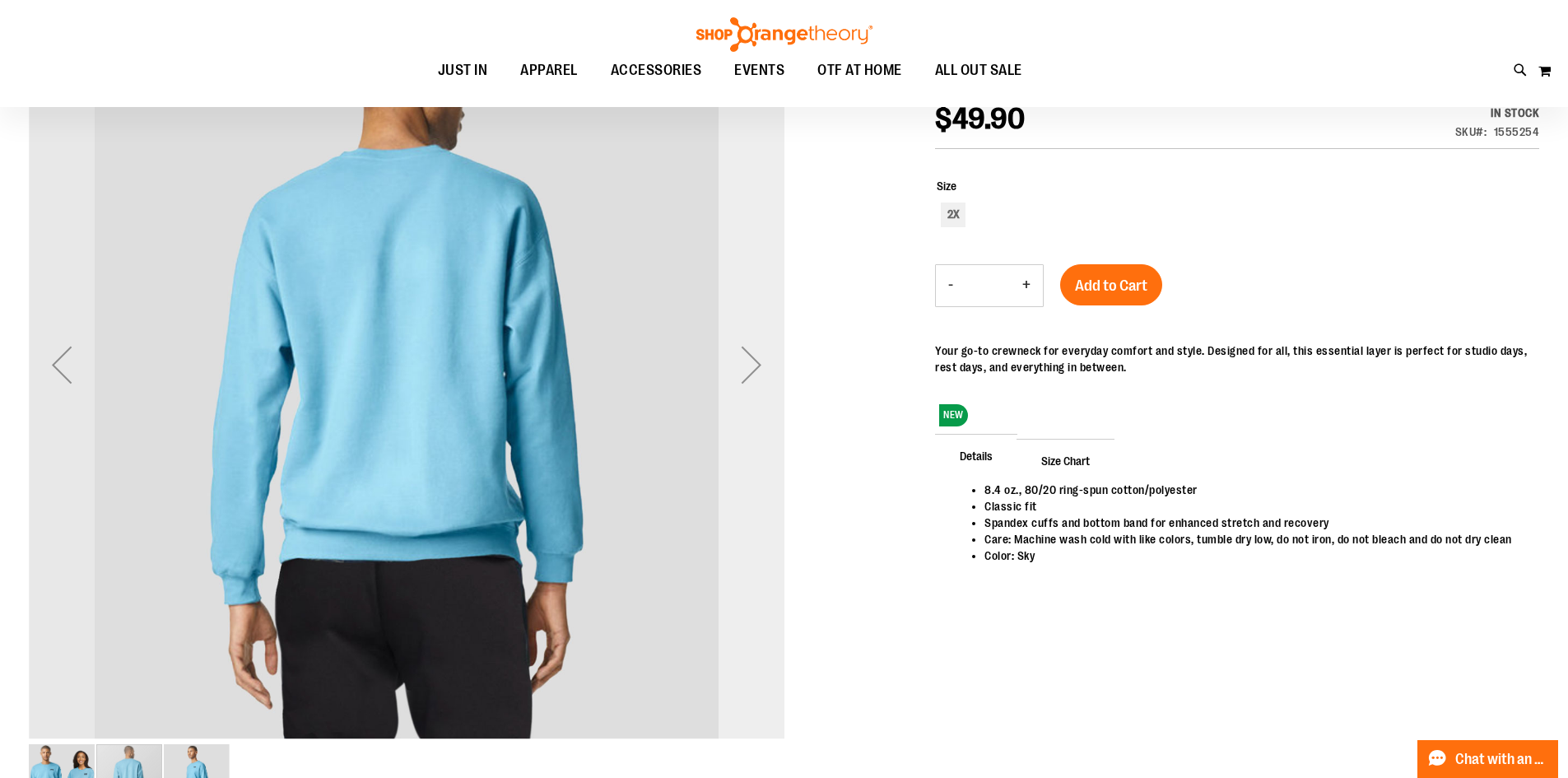
scroll to position [0, 0]
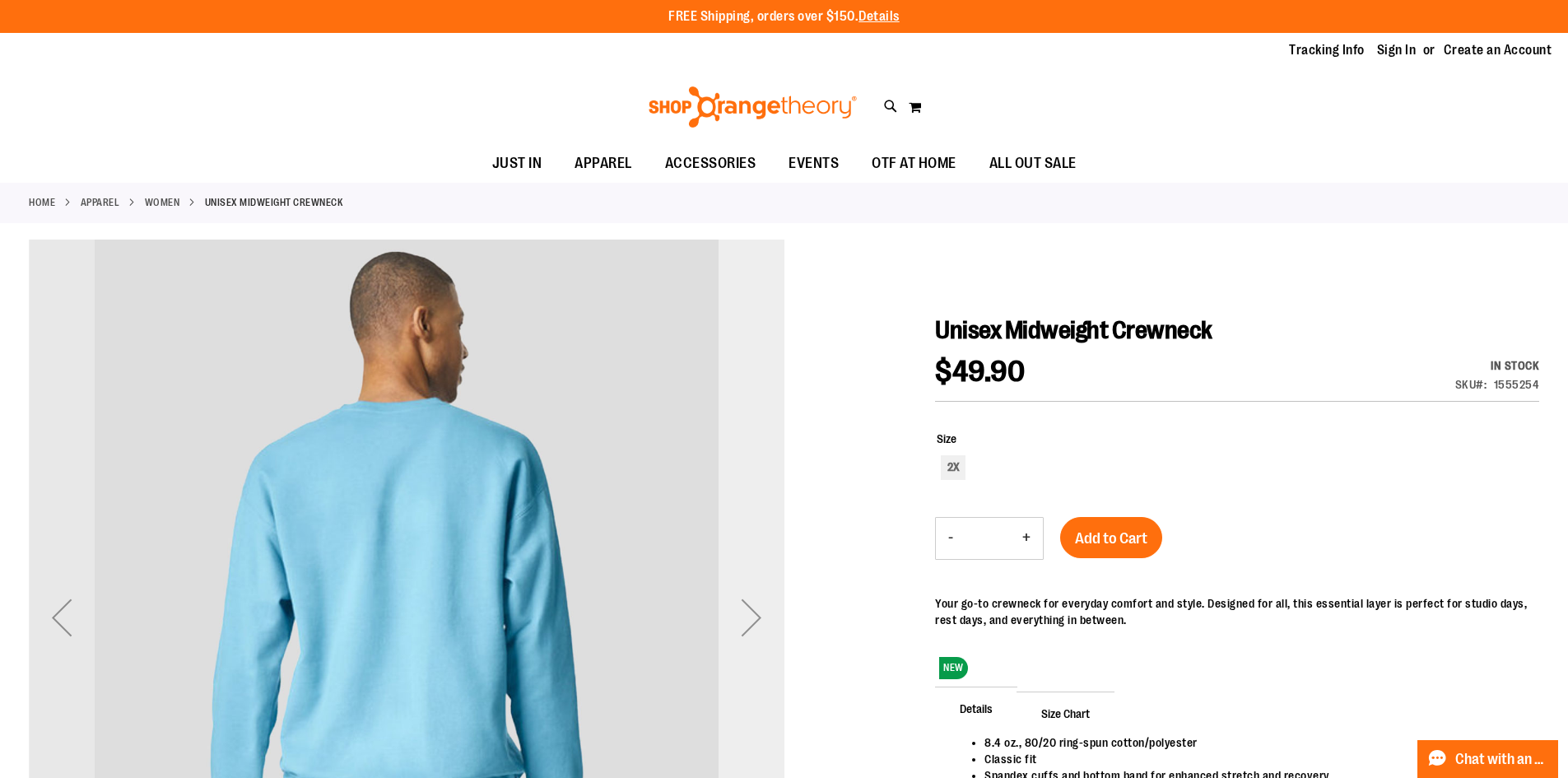
click at [747, 473] on div "Next" at bounding box center [751, 617] width 66 height 756
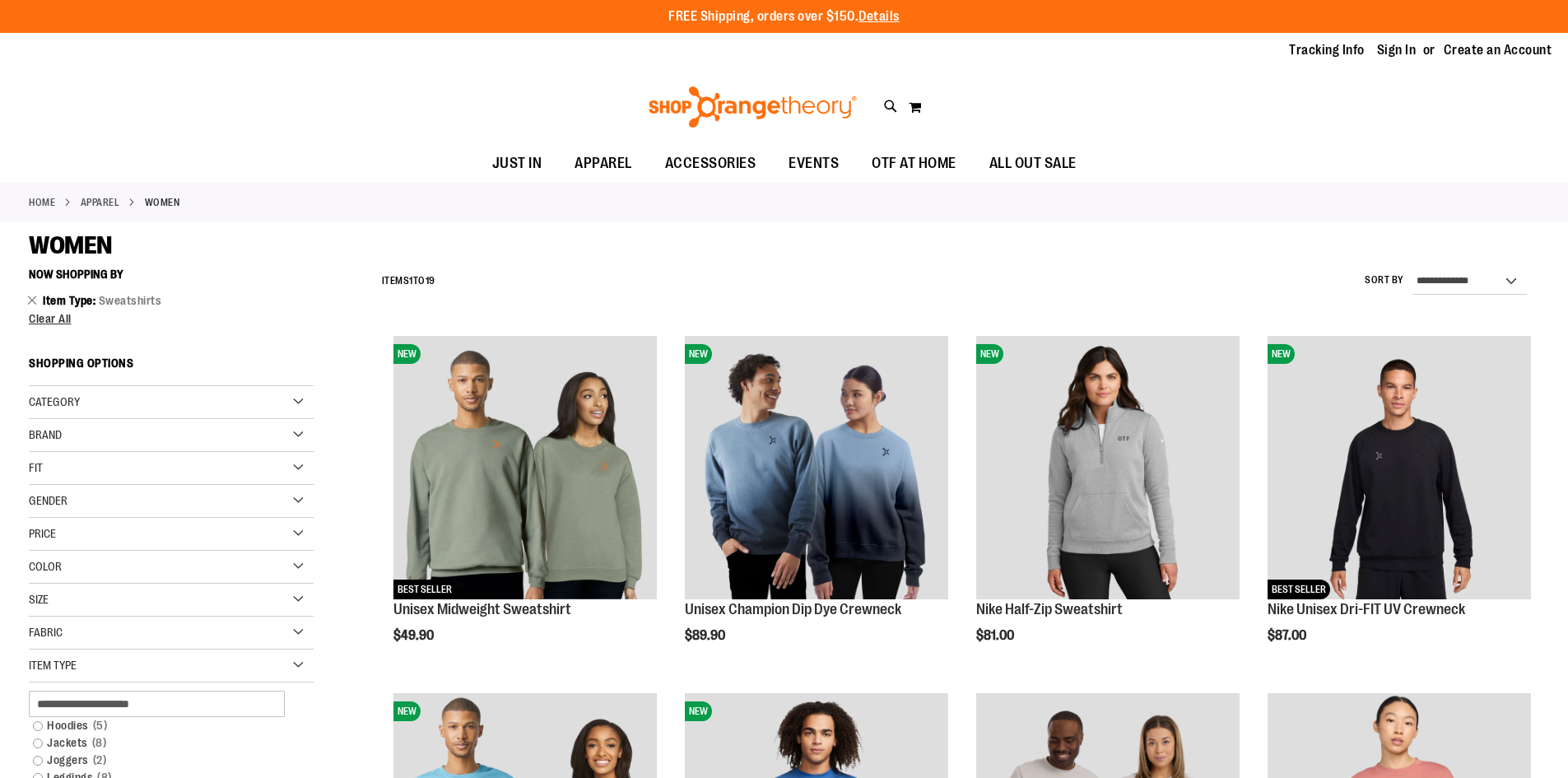
scroll to position [576, 0]
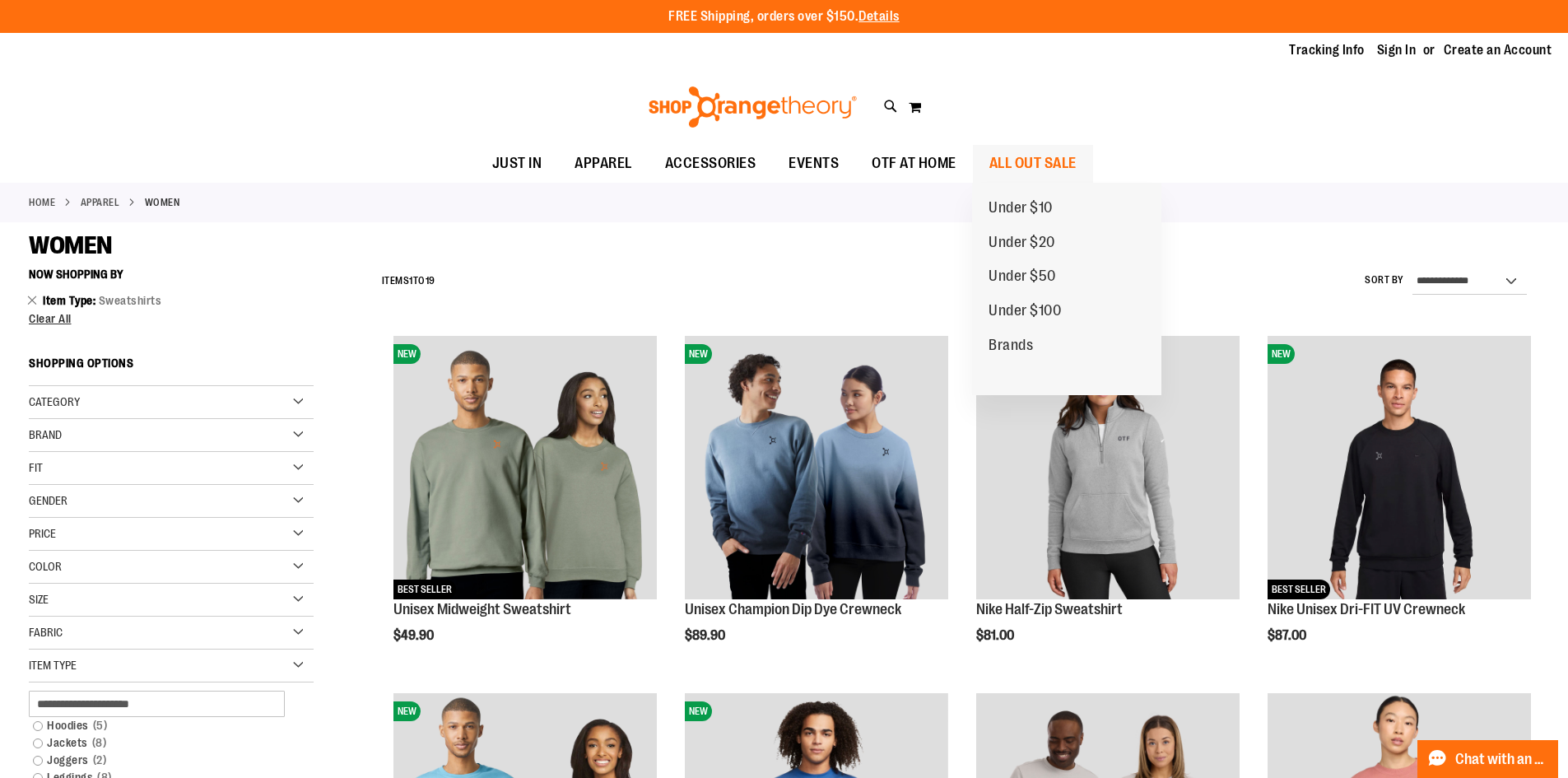
type input "**********"
click at [1002, 162] on span "ALL OUT SALE" at bounding box center [1033, 163] width 87 height 37
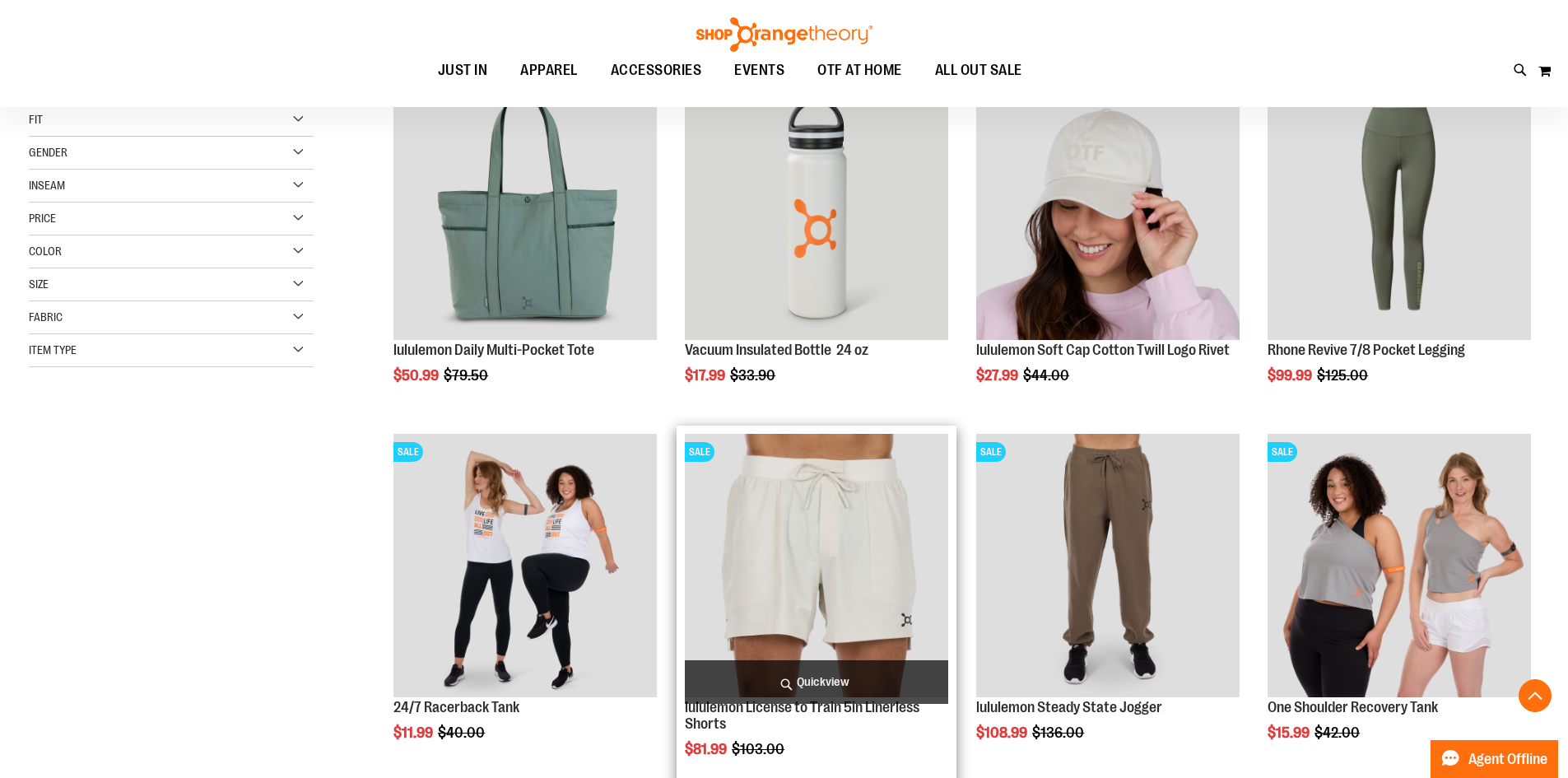
scroll to position [411, 0]
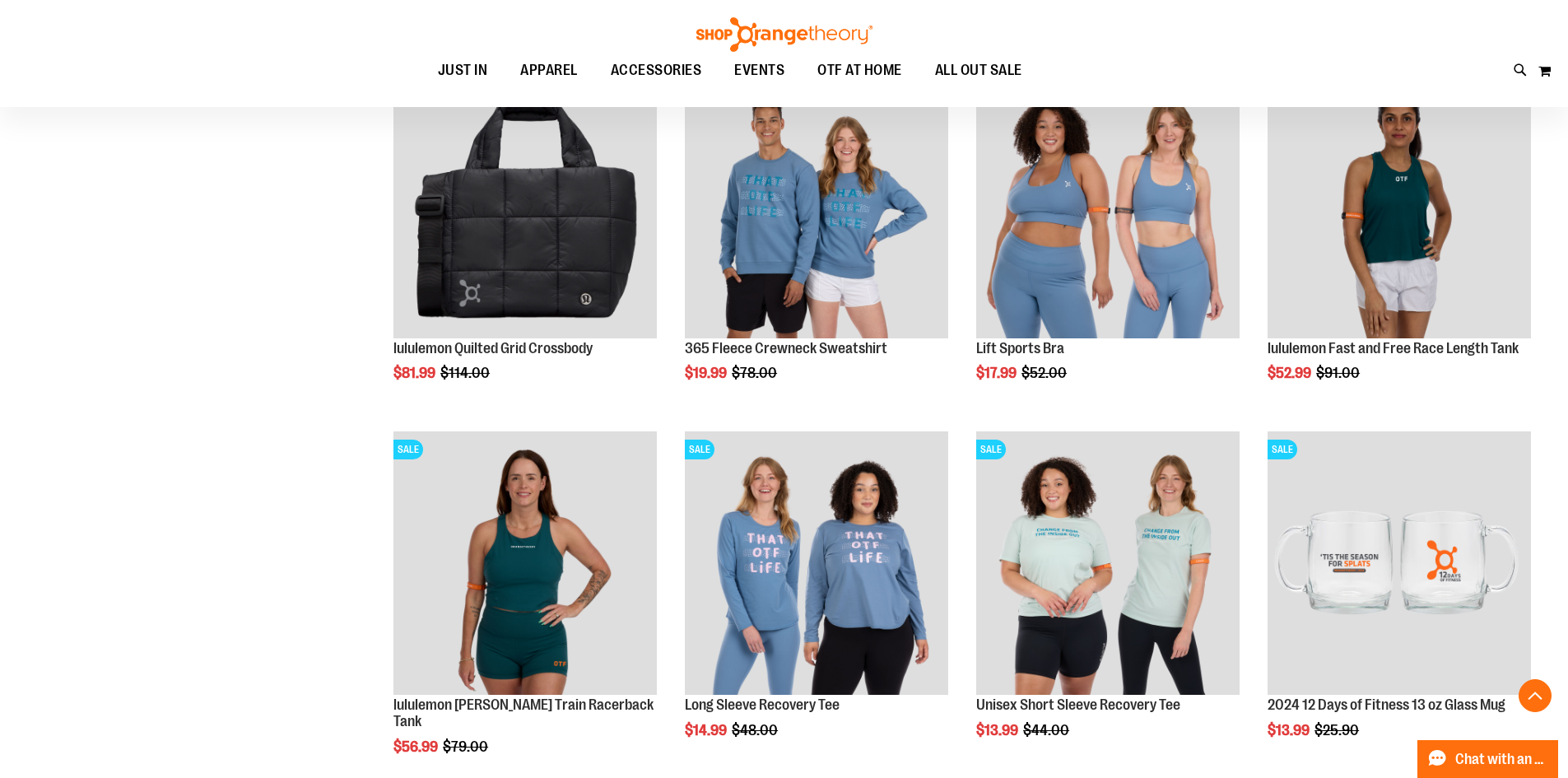
scroll to position [1070, 0]
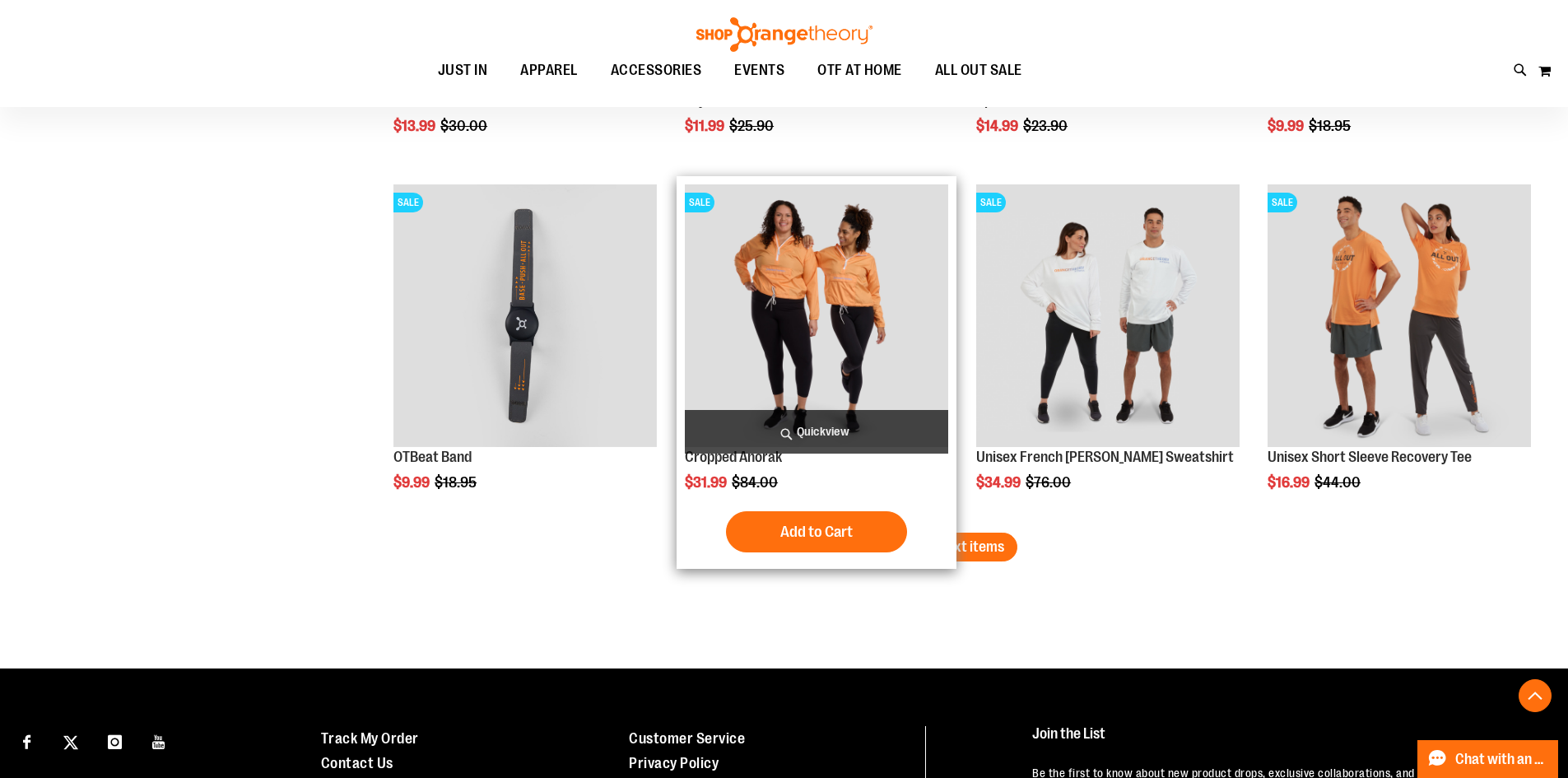
scroll to position [3046, 0]
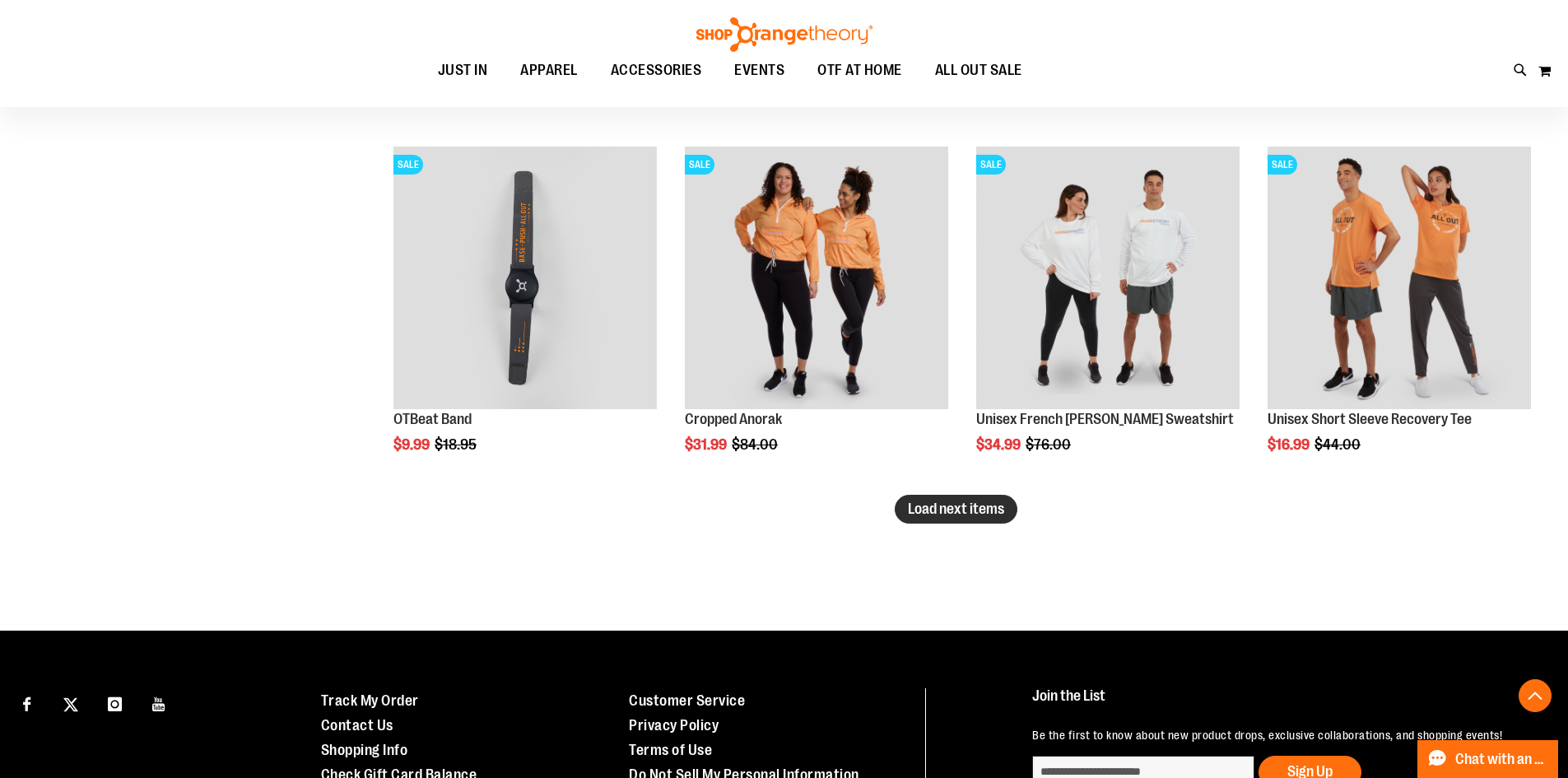
type input "**********"
click at [948, 517] on span "Load next items" at bounding box center [956, 509] width 96 height 16
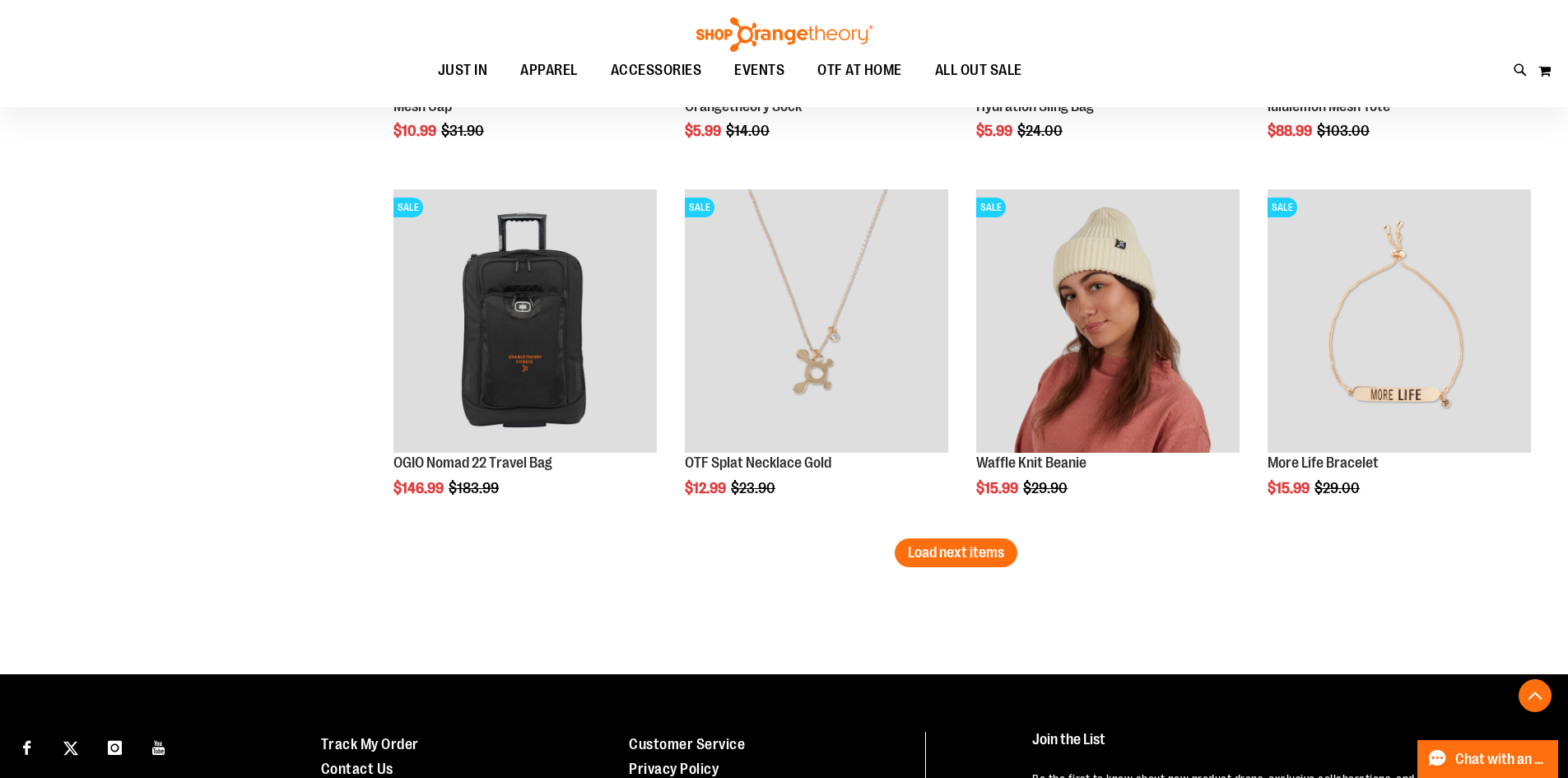
scroll to position [4116, 0]
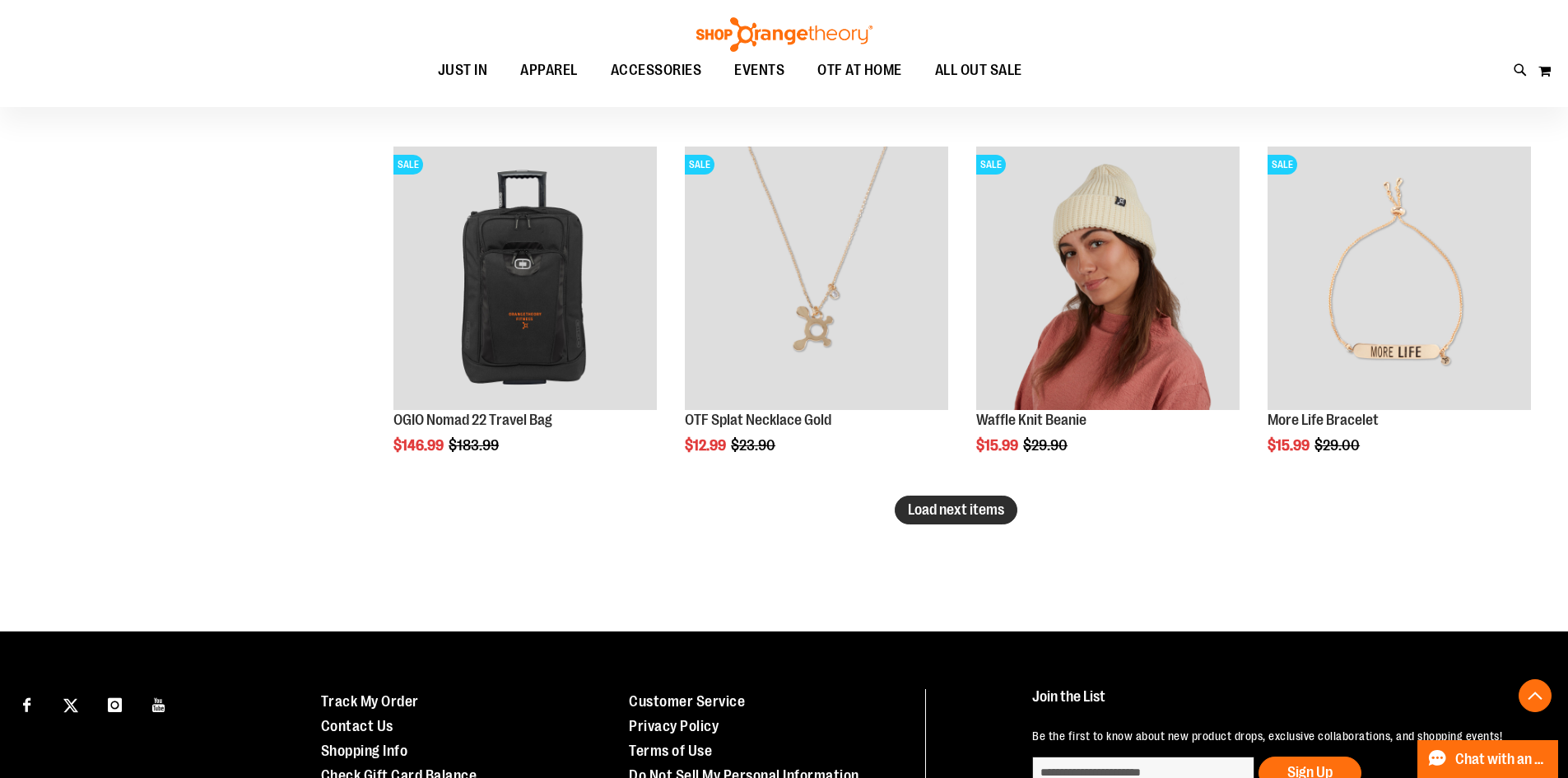
click at [1006, 503] on button "Load next items" at bounding box center [956, 510] width 123 height 29
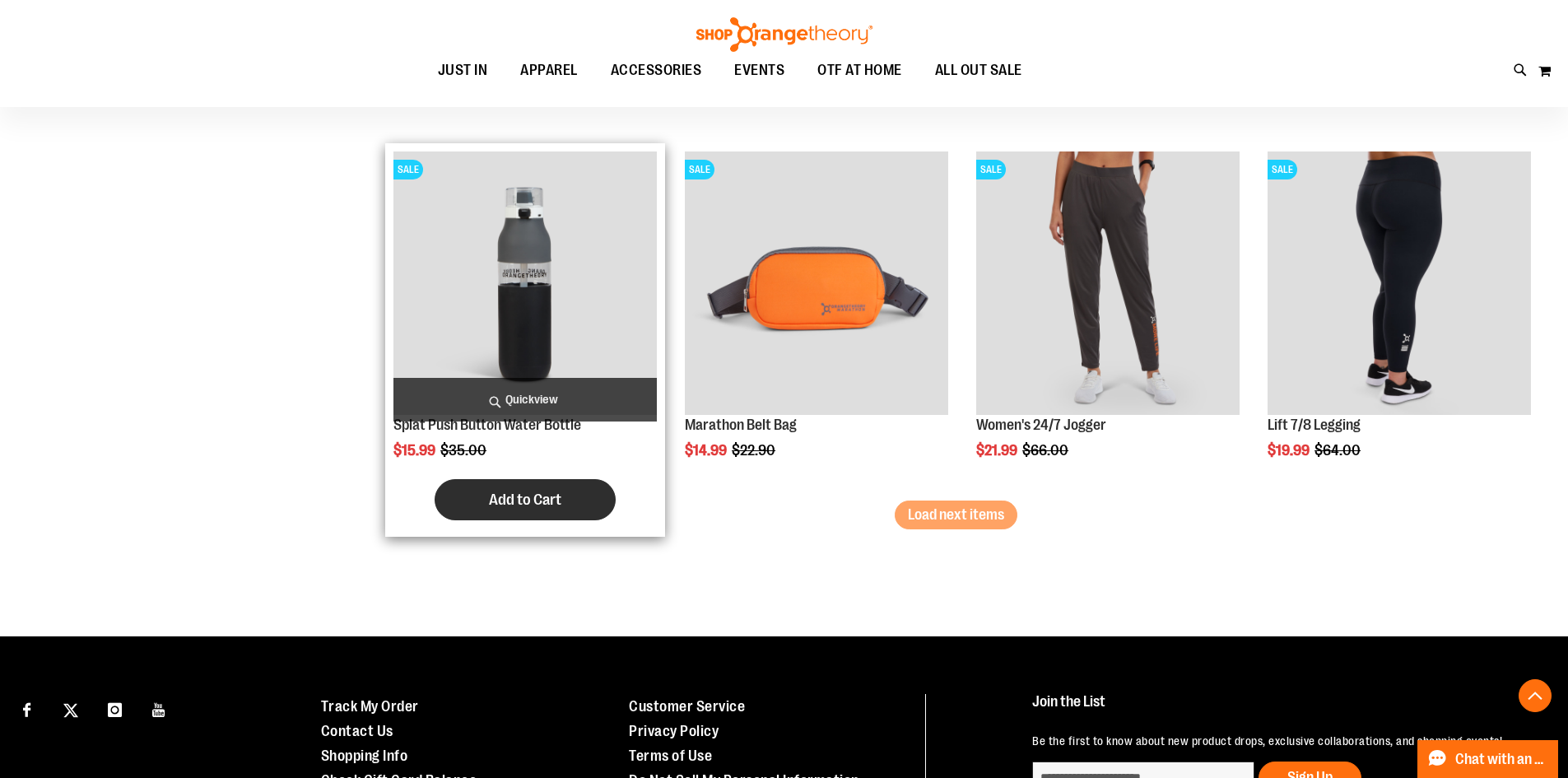
scroll to position [5187, 0]
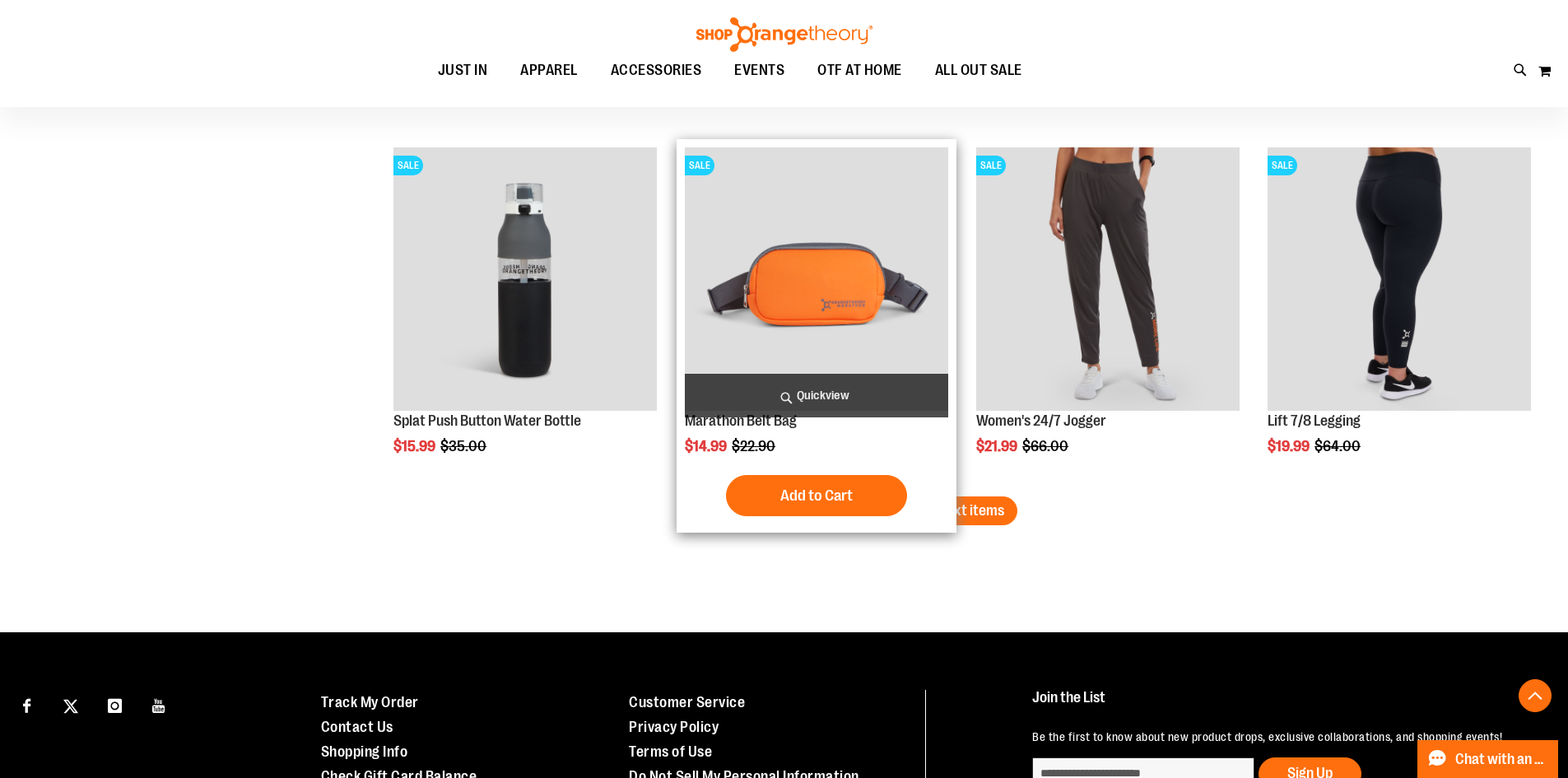
click at [938, 479] on div "Add to Cart In stock" at bounding box center [816, 496] width 263 height 41
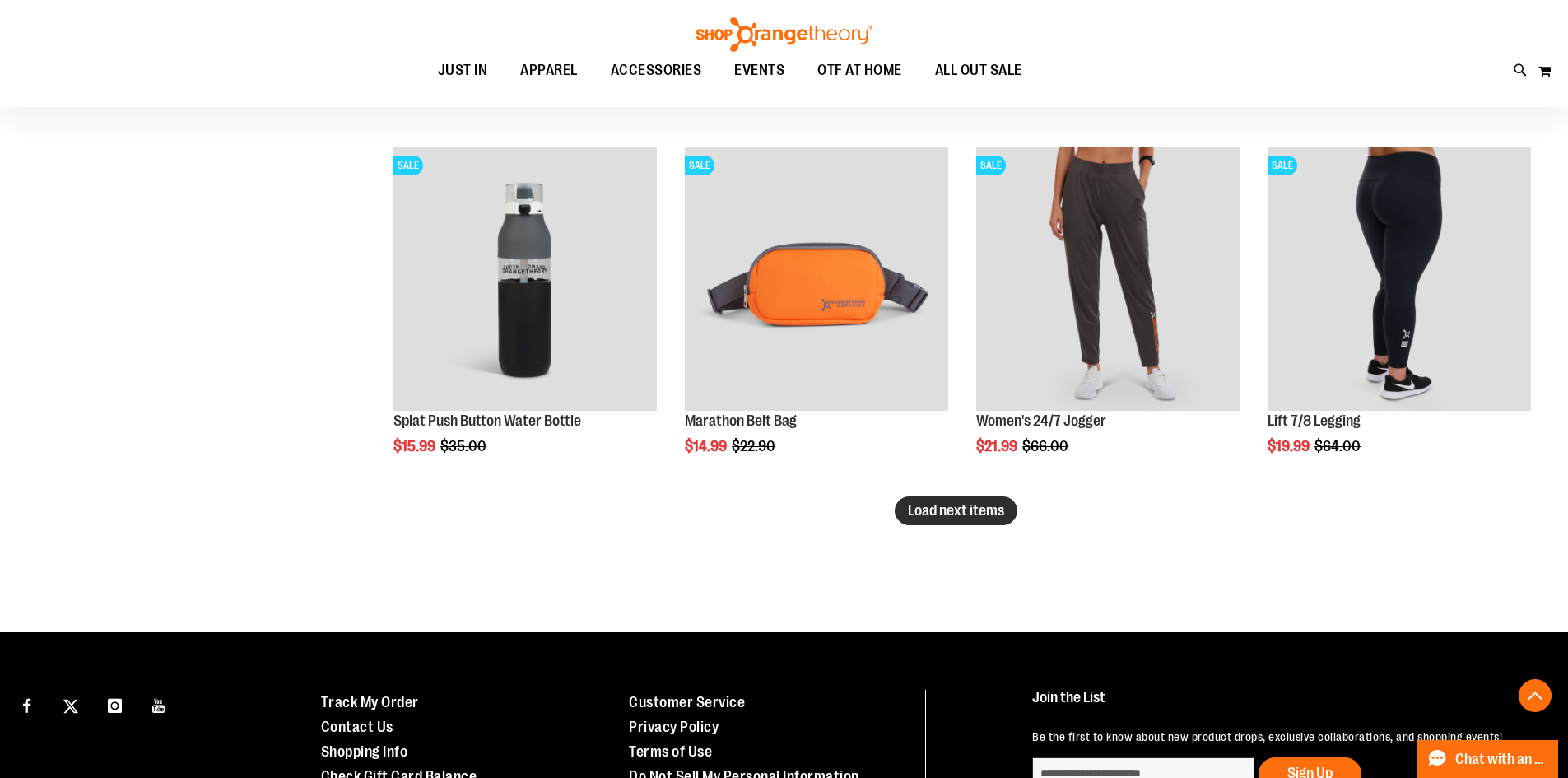
click at [988, 514] on span "Load next items" at bounding box center [956, 510] width 96 height 16
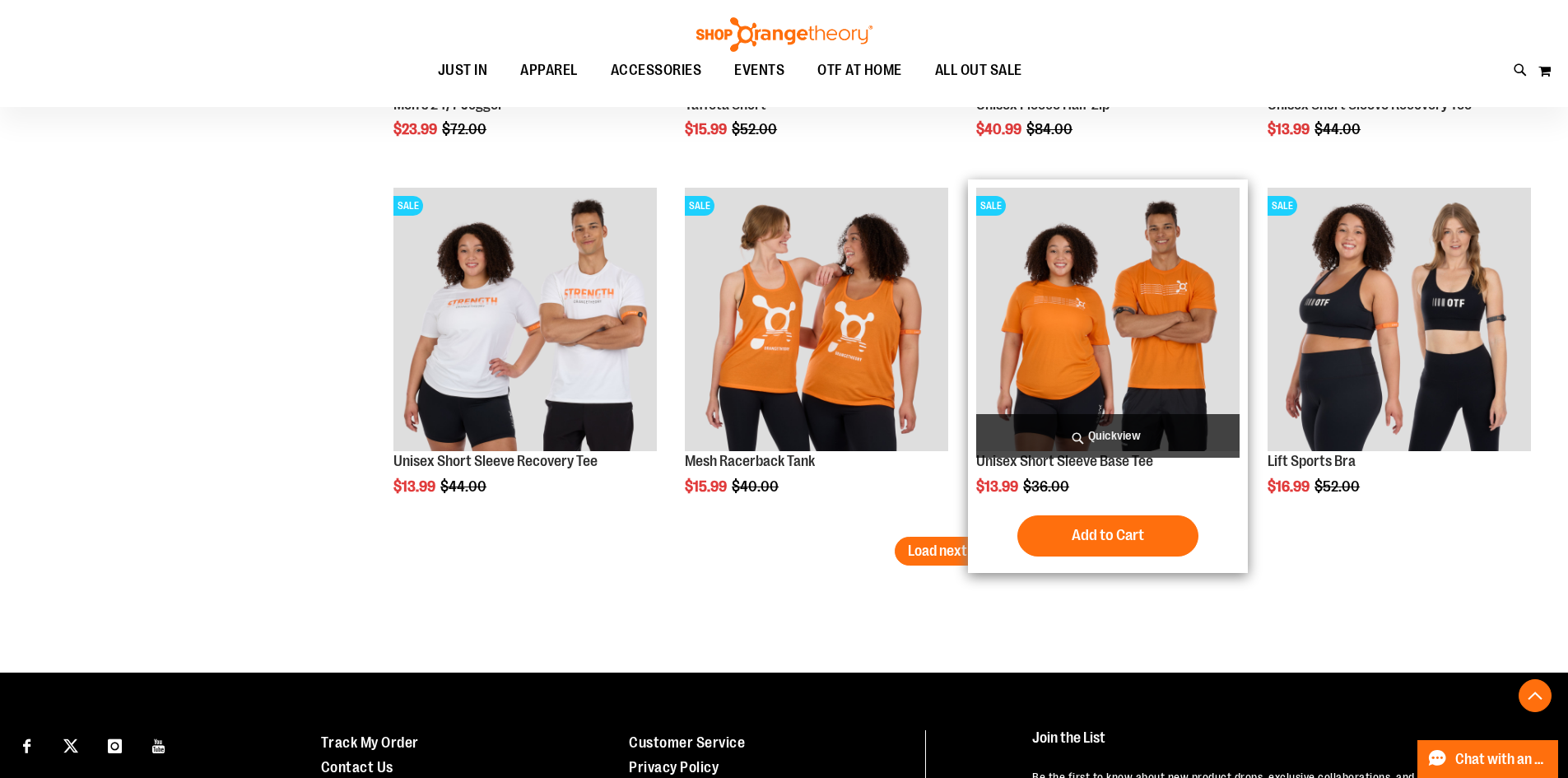
scroll to position [6257, 0]
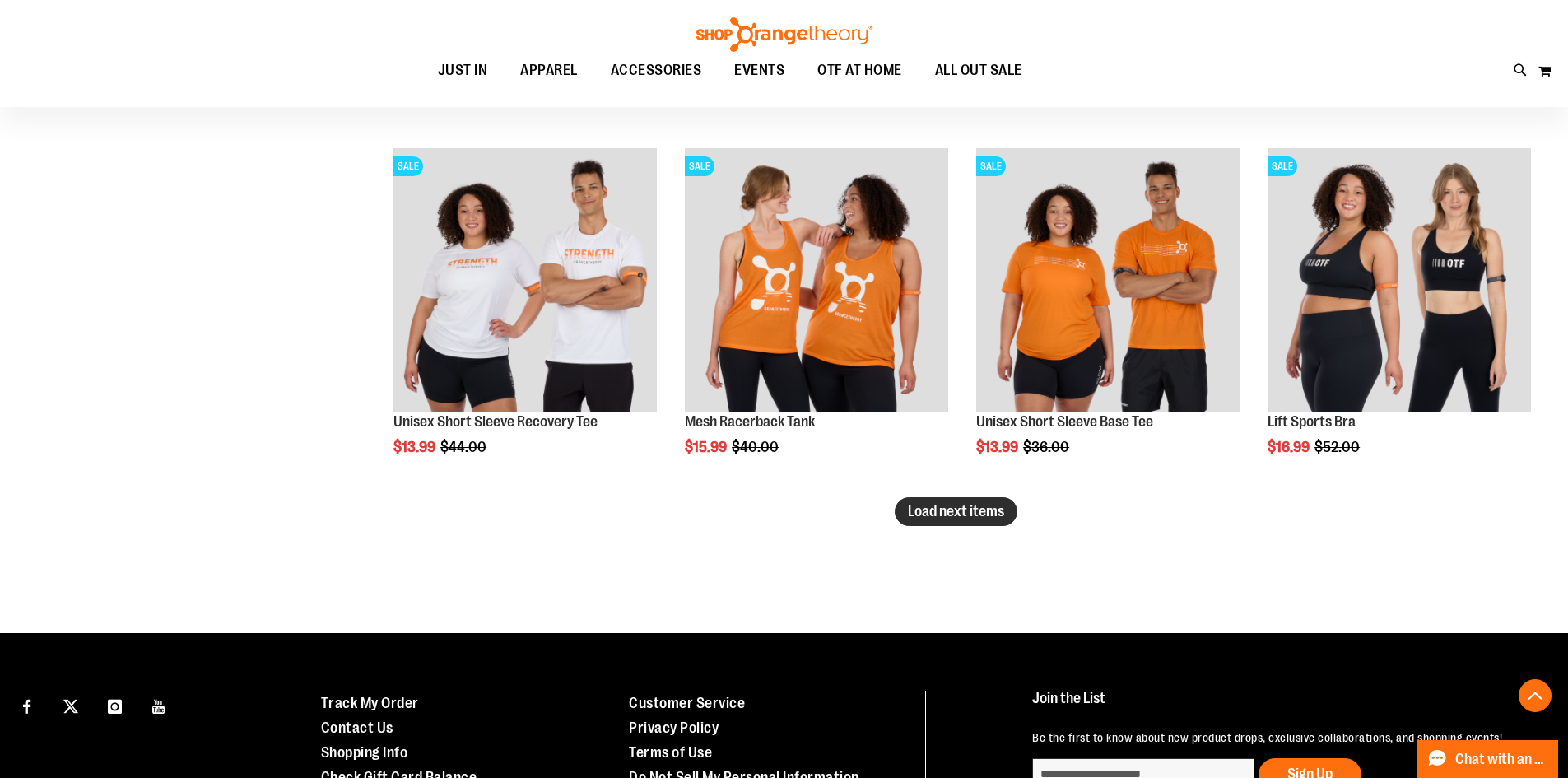
click at [973, 522] on button "Load next items" at bounding box center [956, 512] width 123 height 29
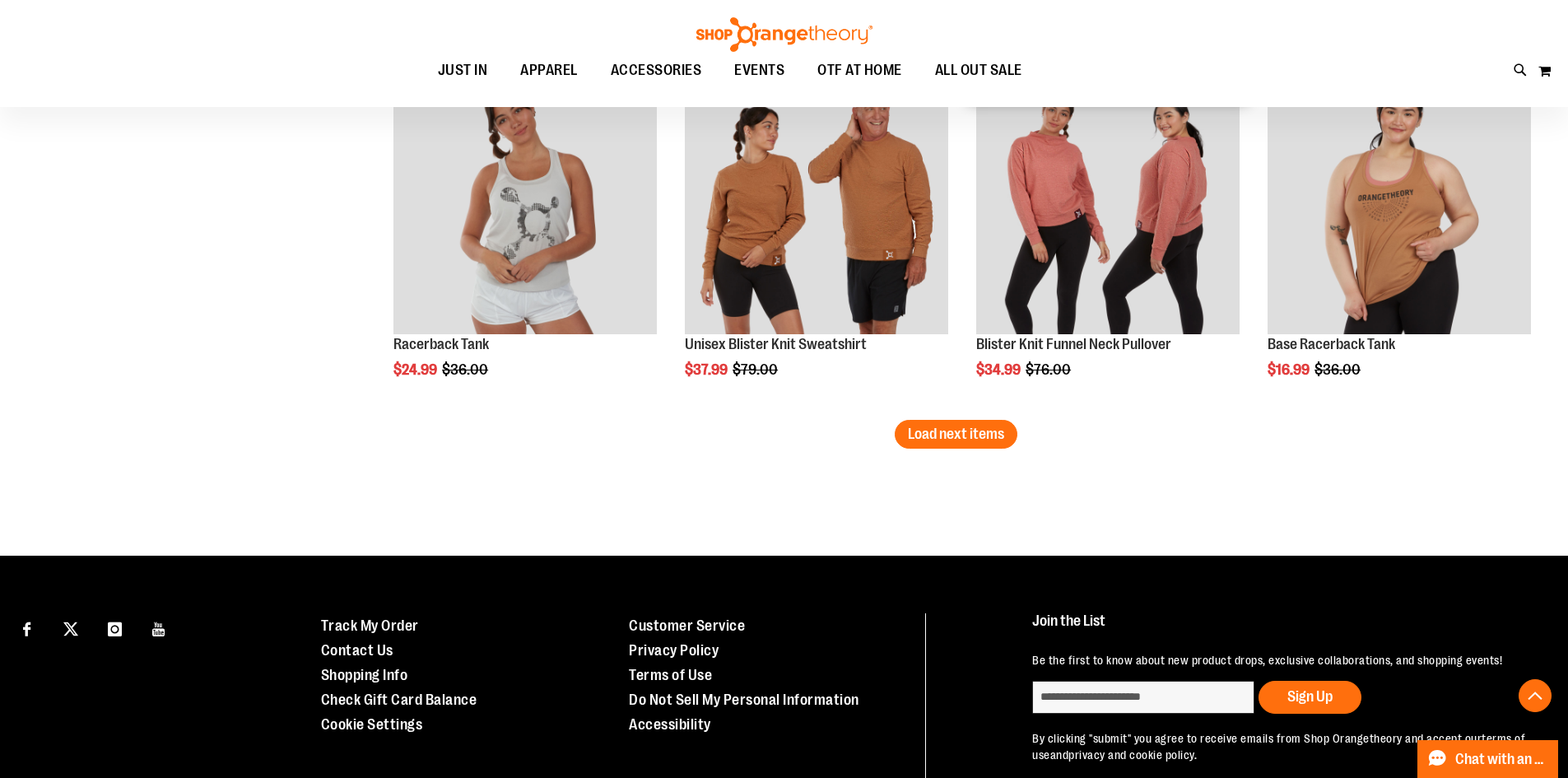
scroll to position [7410, 0]
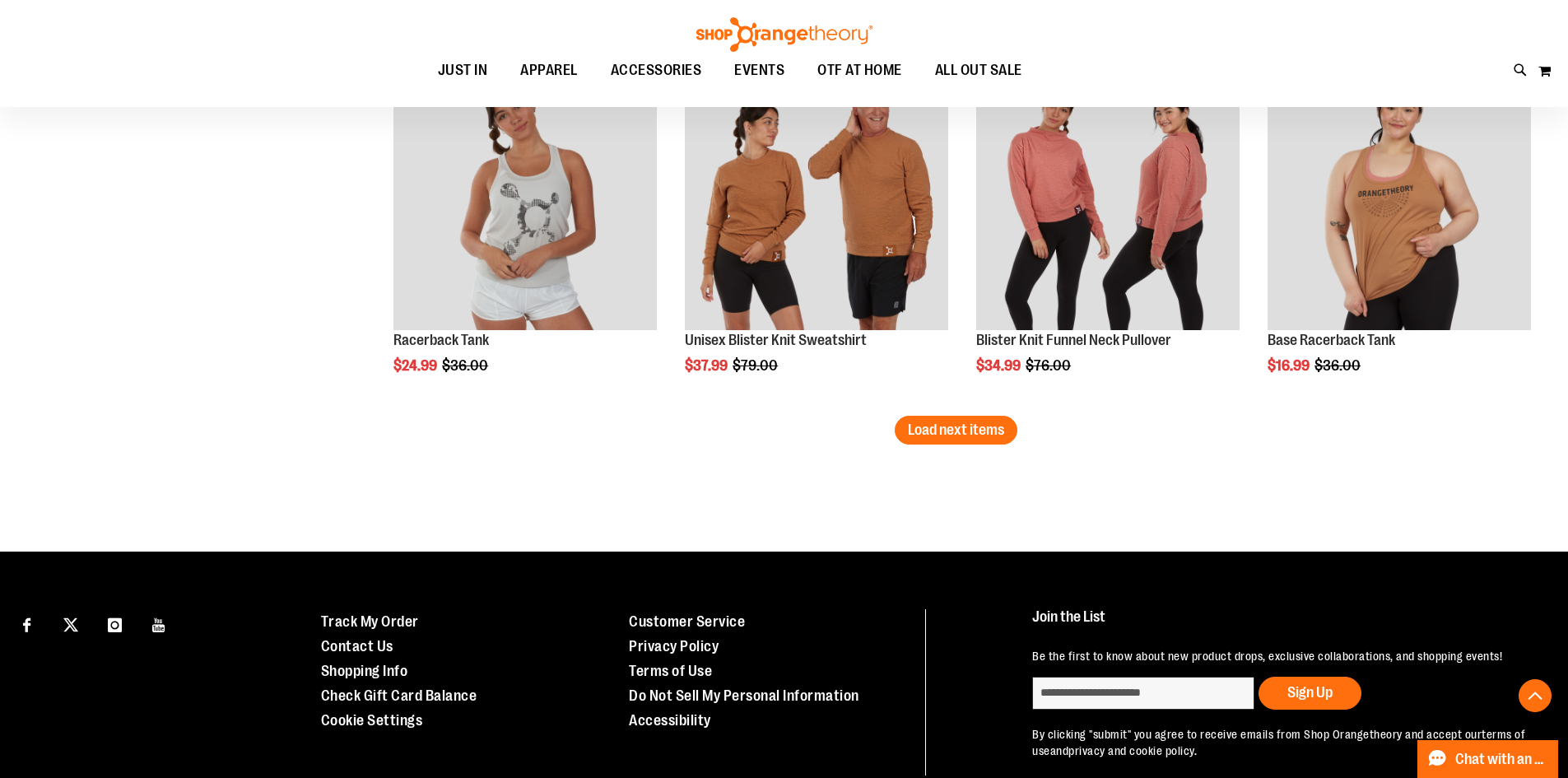
click at [1006, 440] on button "Load next items" at bounding box center [956, 431] width 123 height 29
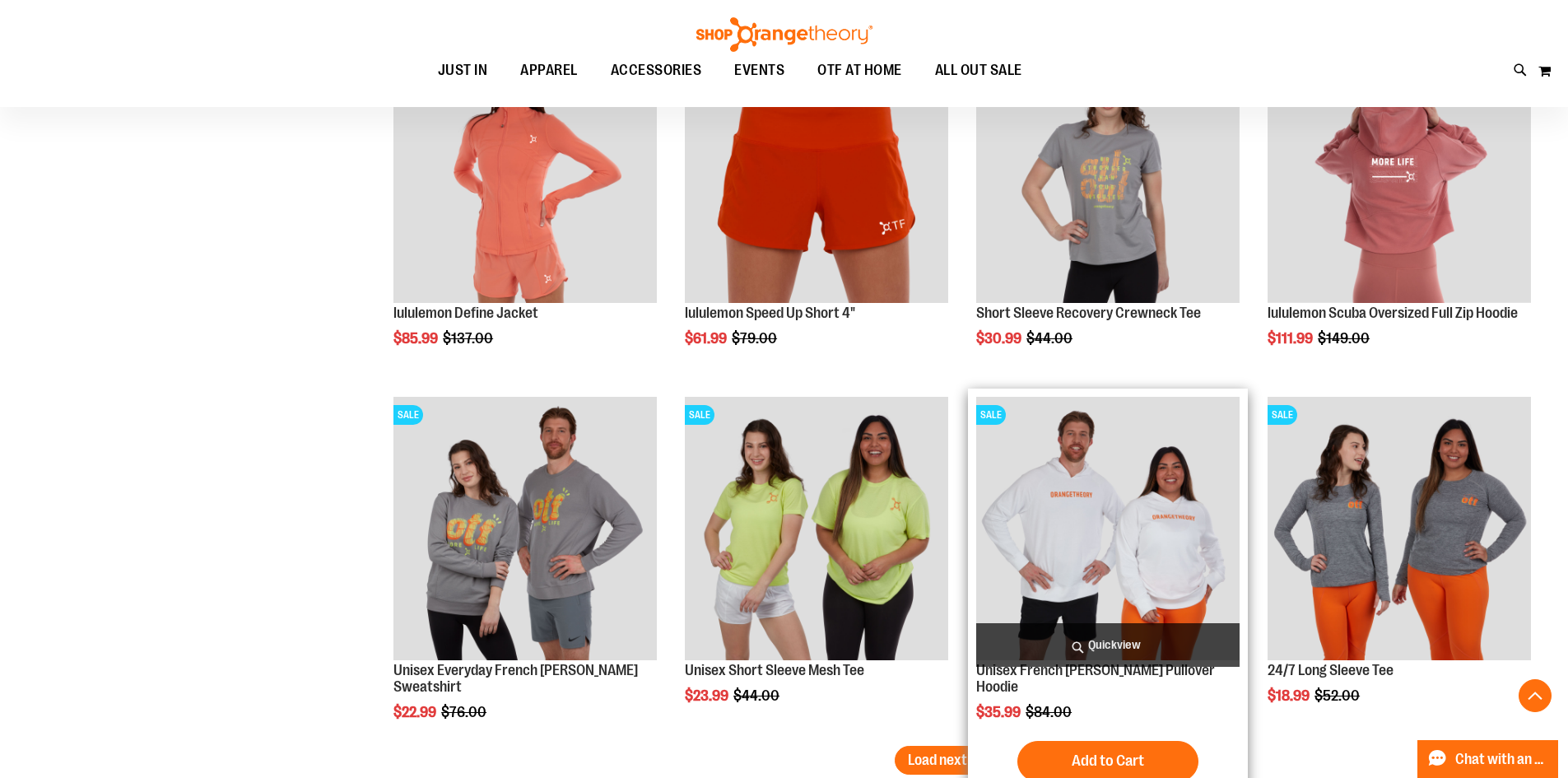
scroll to position [8069, 0]
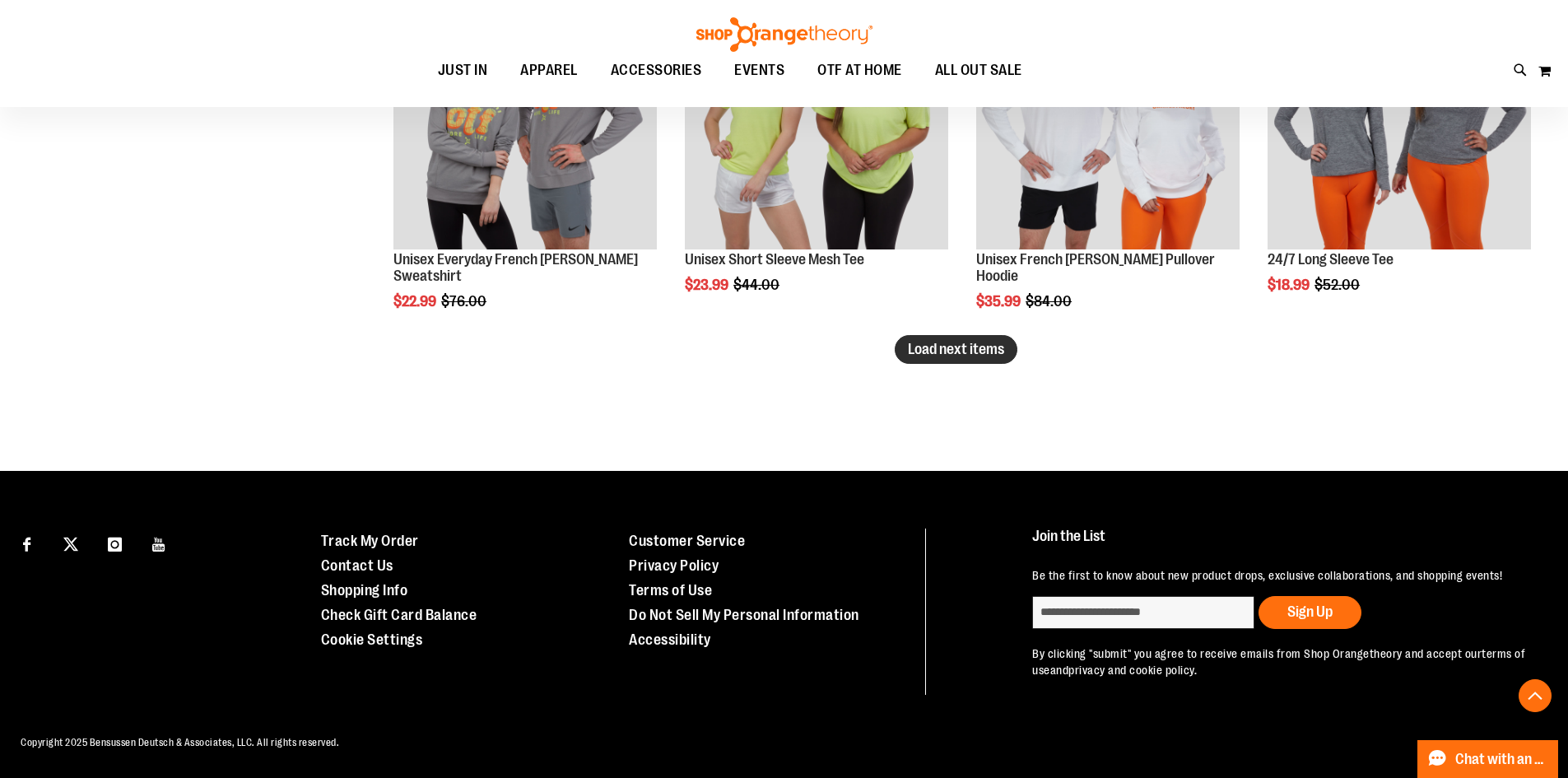
click at [995, 358] on button "Load next items" at bounding box center [956, 350] width 123 height 29
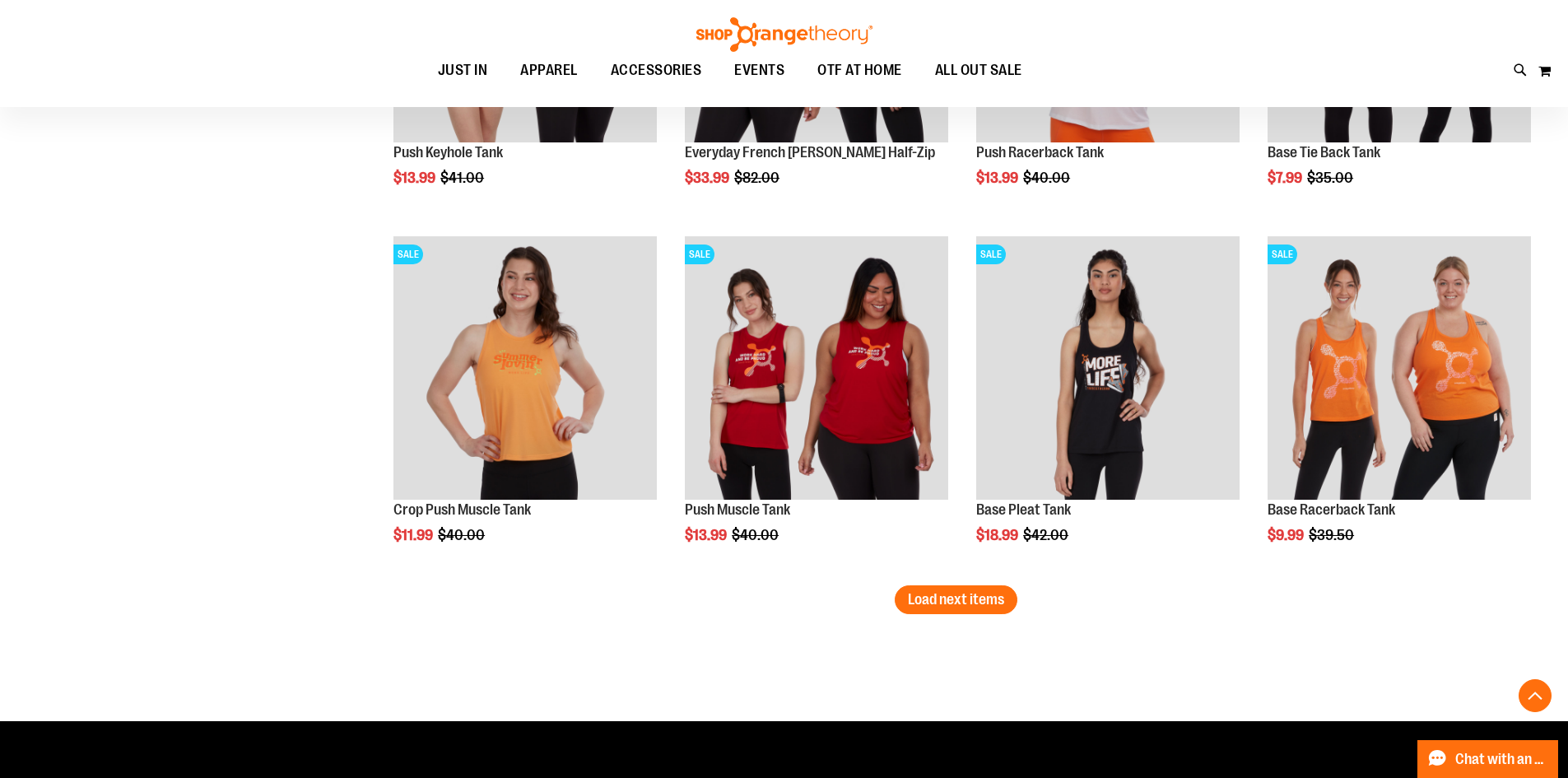
scroll to position [9386, 0]
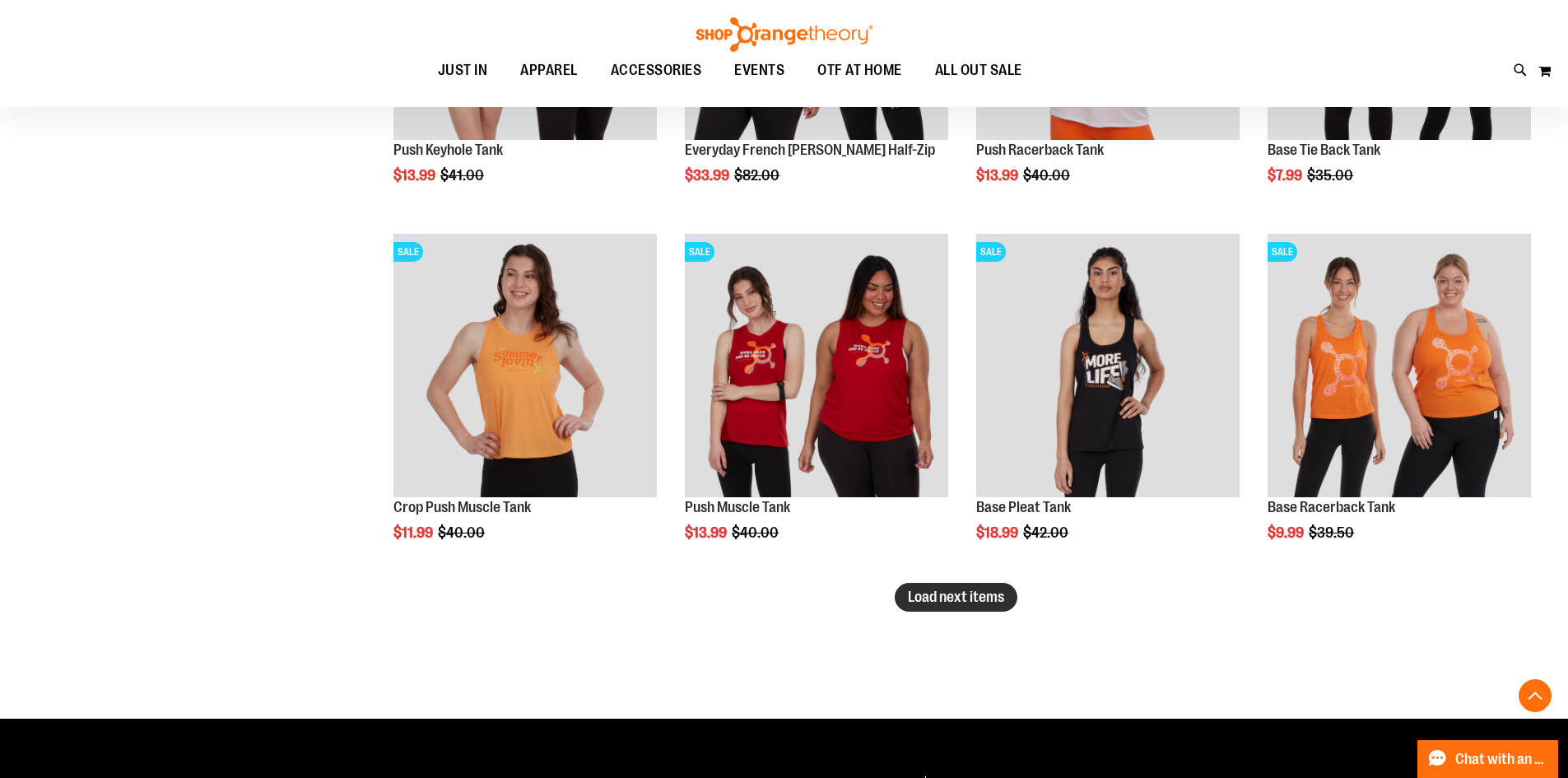
click at [946, 602] on span "Load next items" at bounding box center [956, 596] width 96 height 16
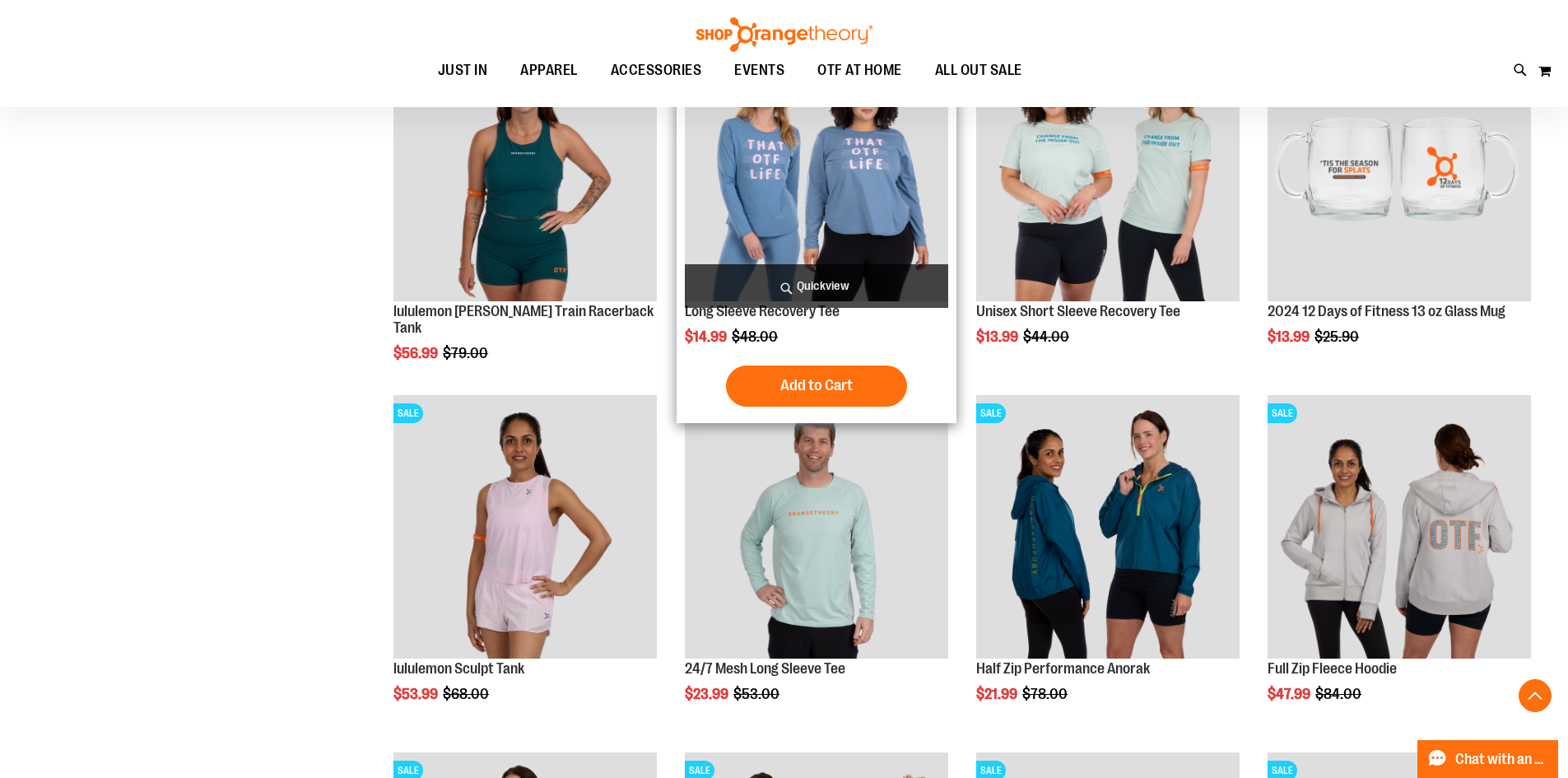
scroll to position [1151, 0]
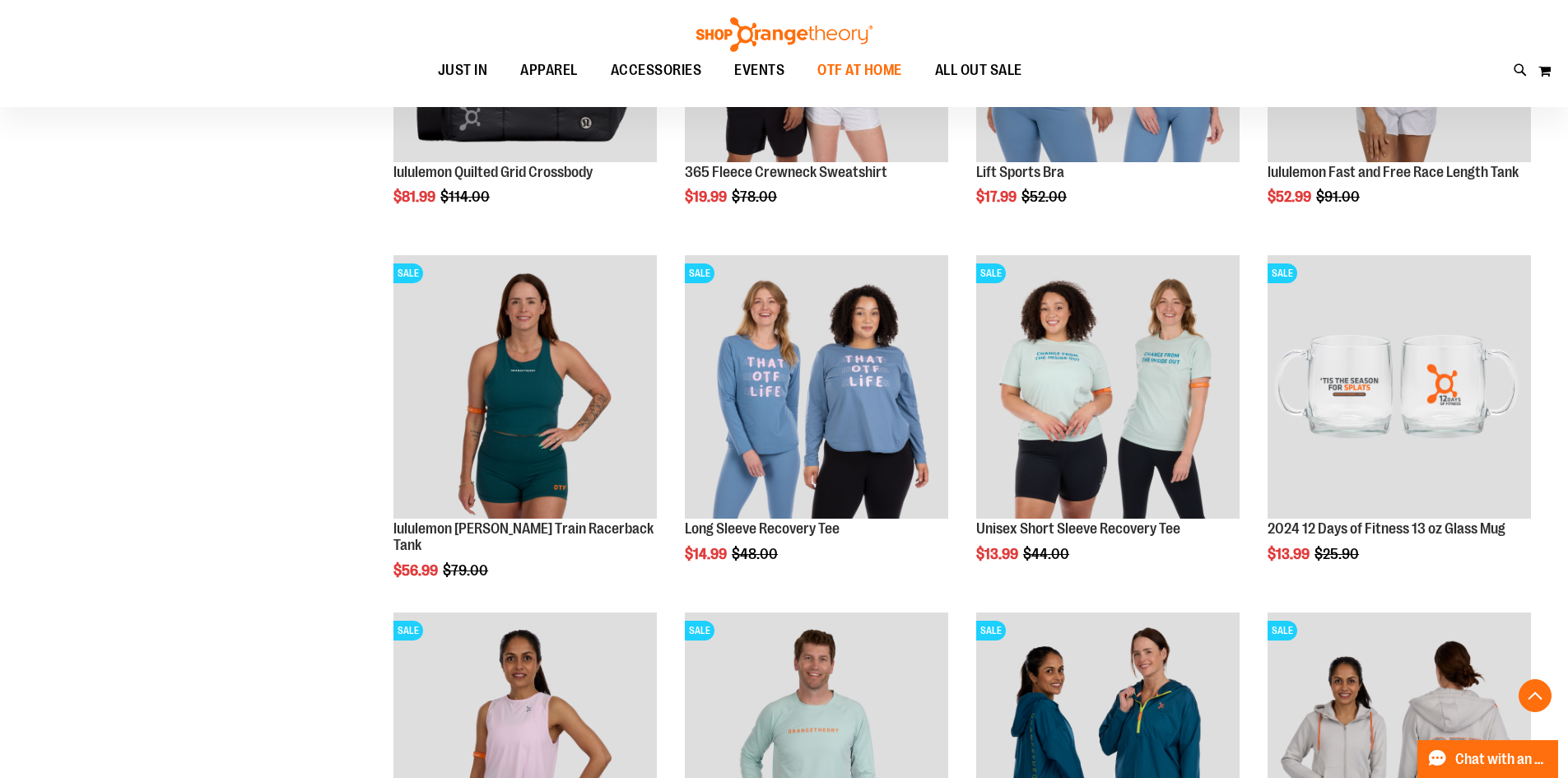
click at [849, 59] on span "OTF AT HOME" at bounding box center [859, 69] width 85 height 37
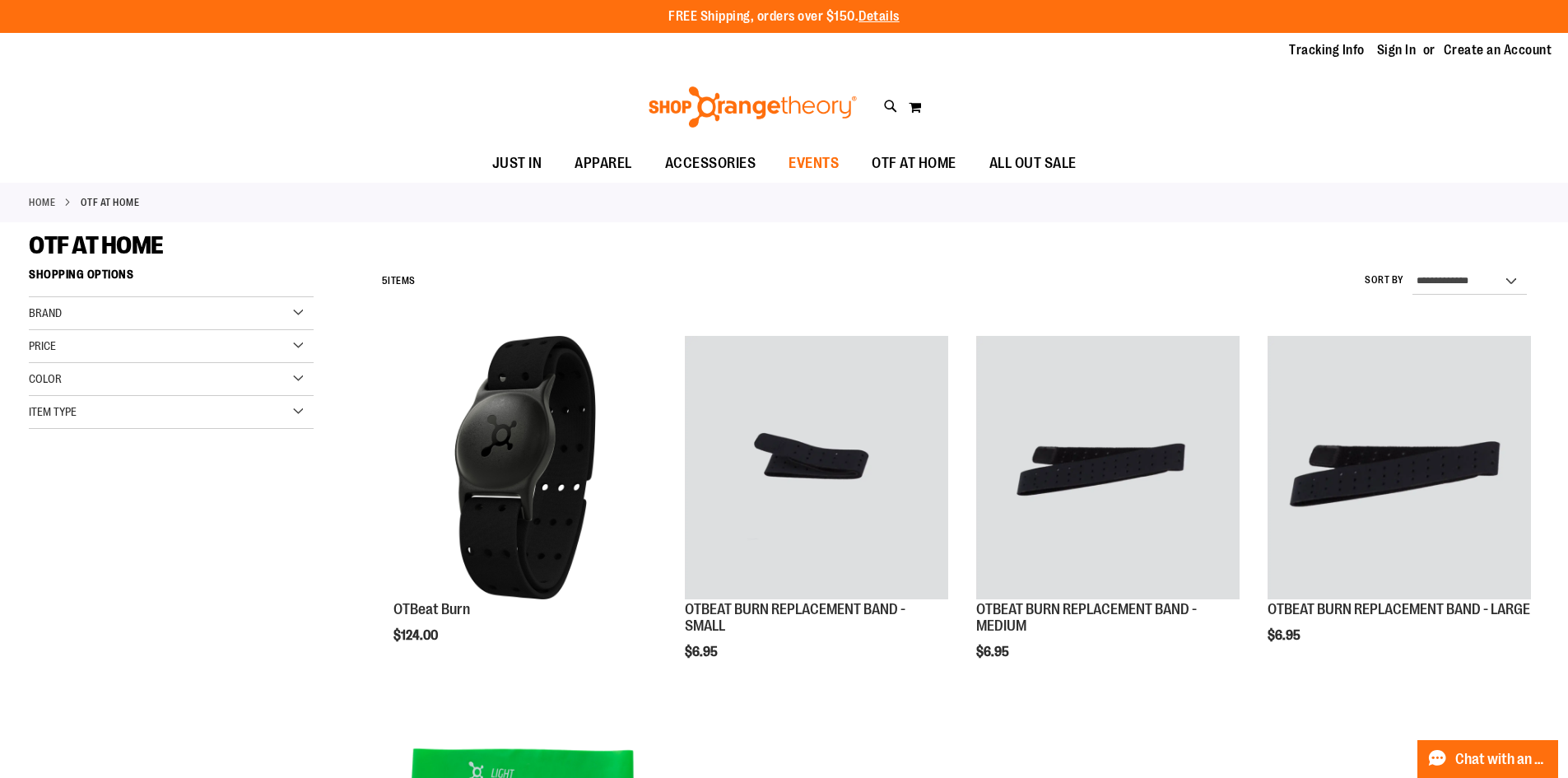
type input "**********"
click at [828, 157] on span "EVENTS" at bounding box center [814, 163] width 51 height 37
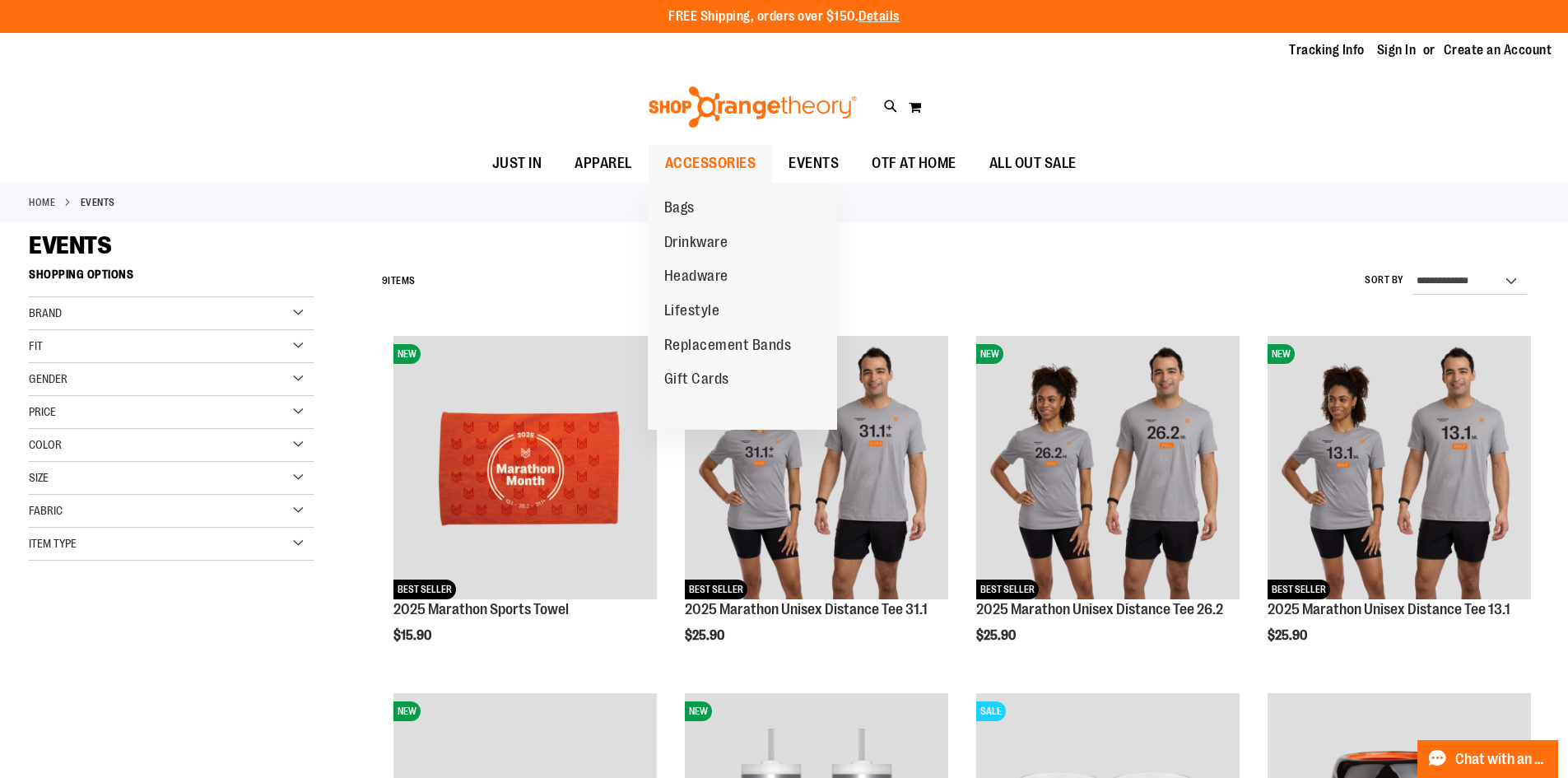
type input "**********"
click at [730, 172] on span "ACCESSORIES" at bounding box center [711, 163] width 92 height 37
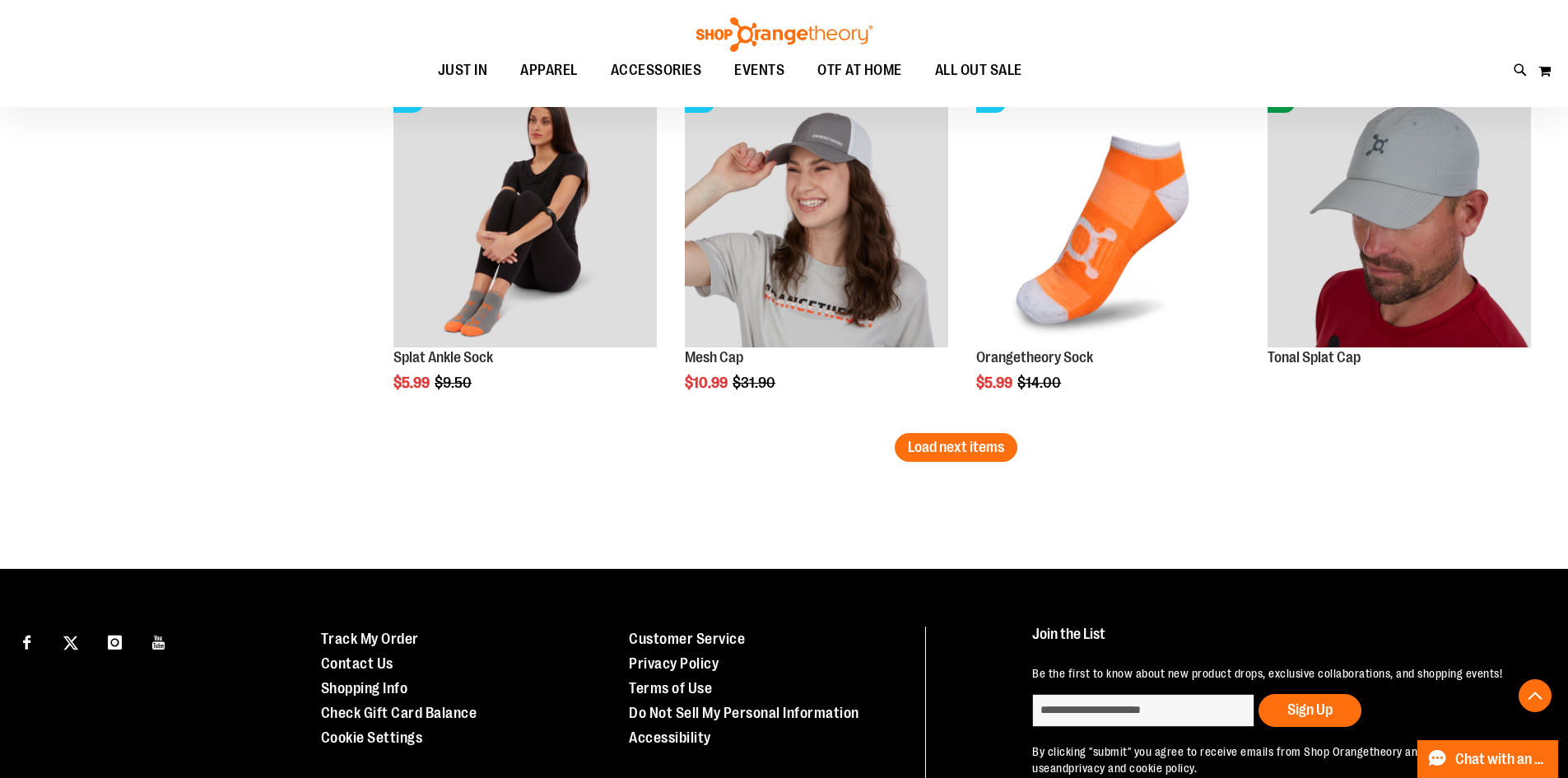
scroll to position [2928, 0]
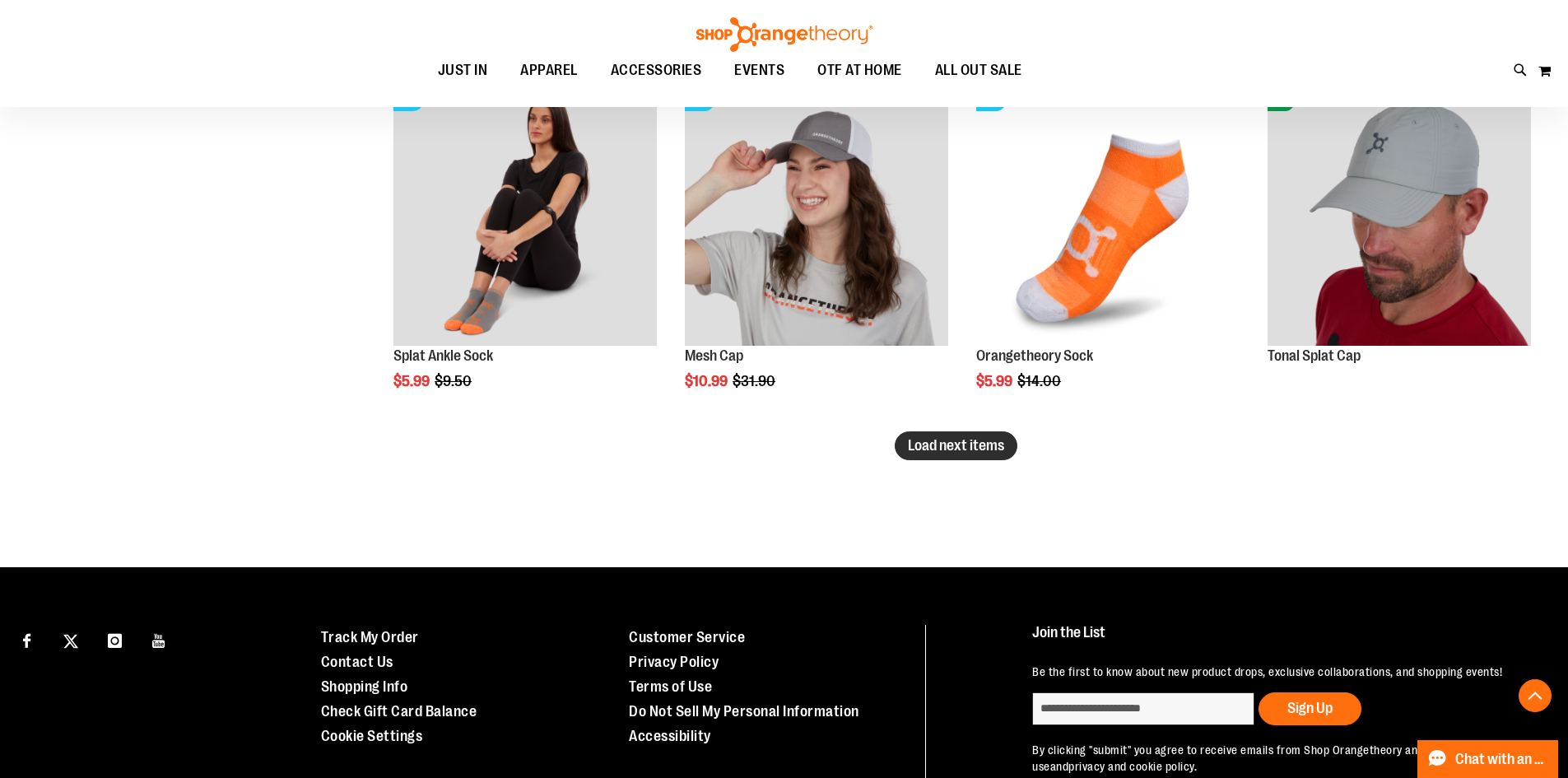
type input "**********"
click at [964, 444] on span "Load next items" at bounding box center [956, 445] width 96 height 16
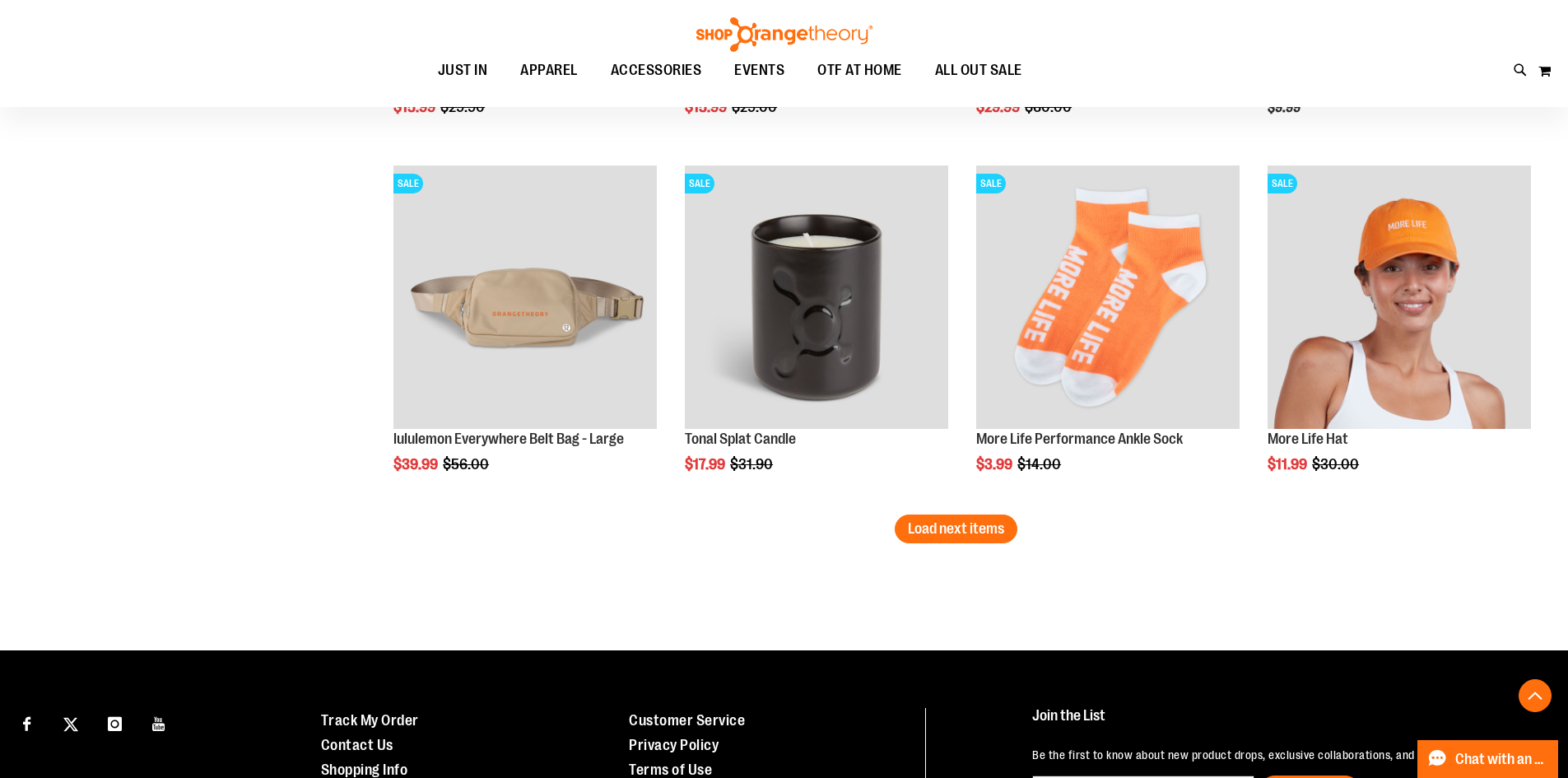
scroll to position [3998, 0]
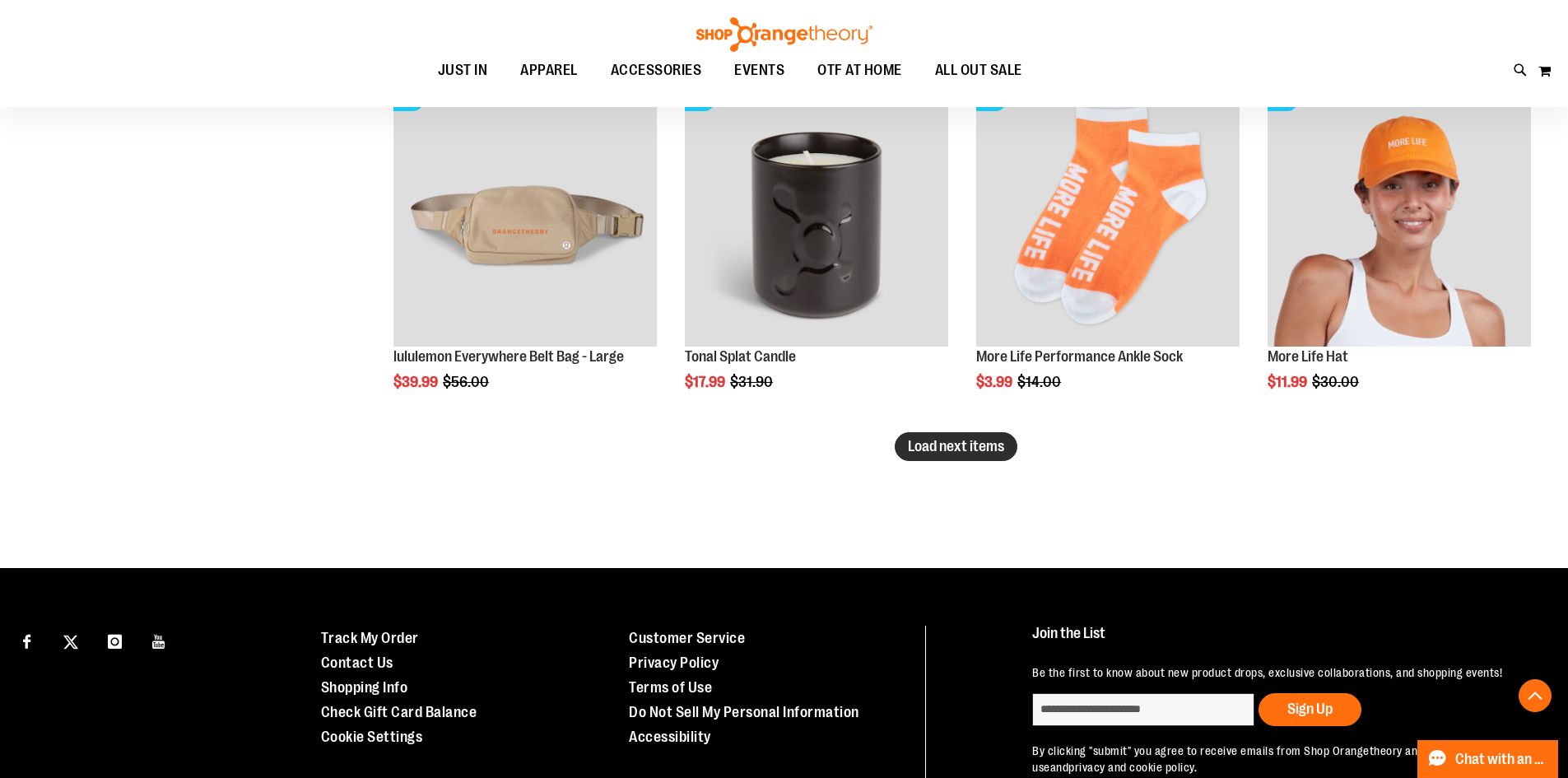
click at [974, 437] on button "Load next items" at bounding box center [956, 447] width 123 height 29
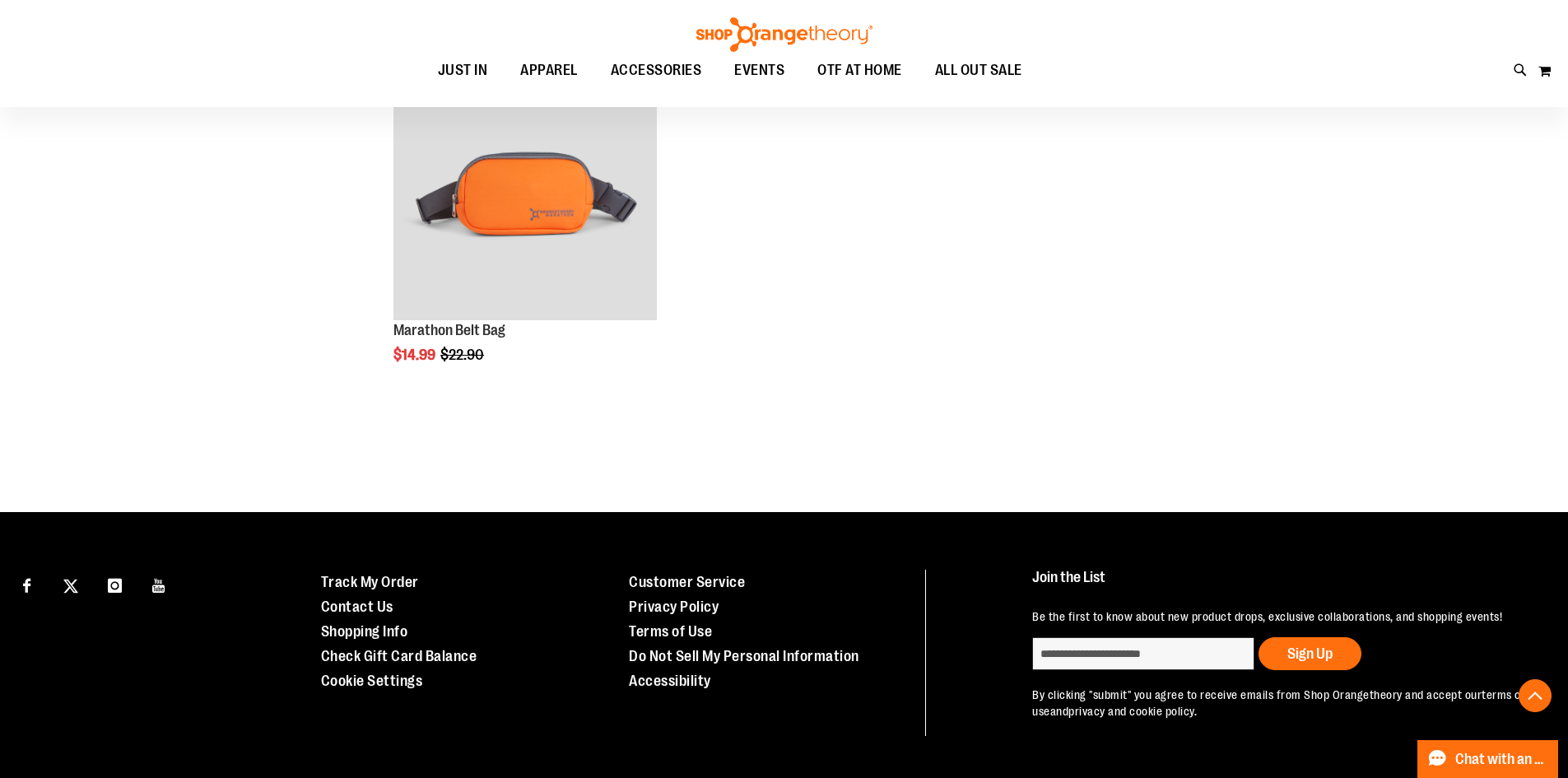
scroll to position [4492, 0]
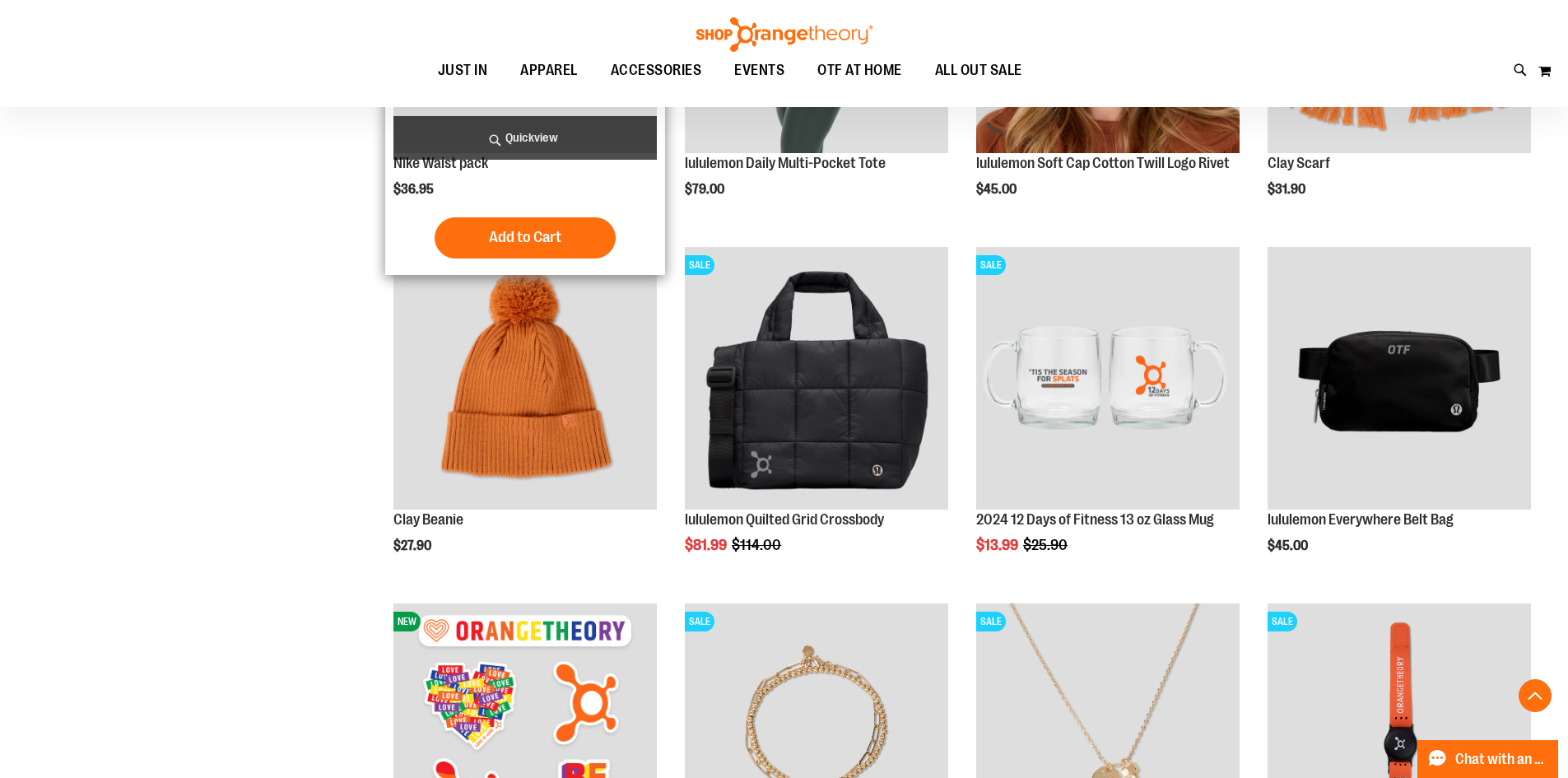
scroll to position [1281, 0]
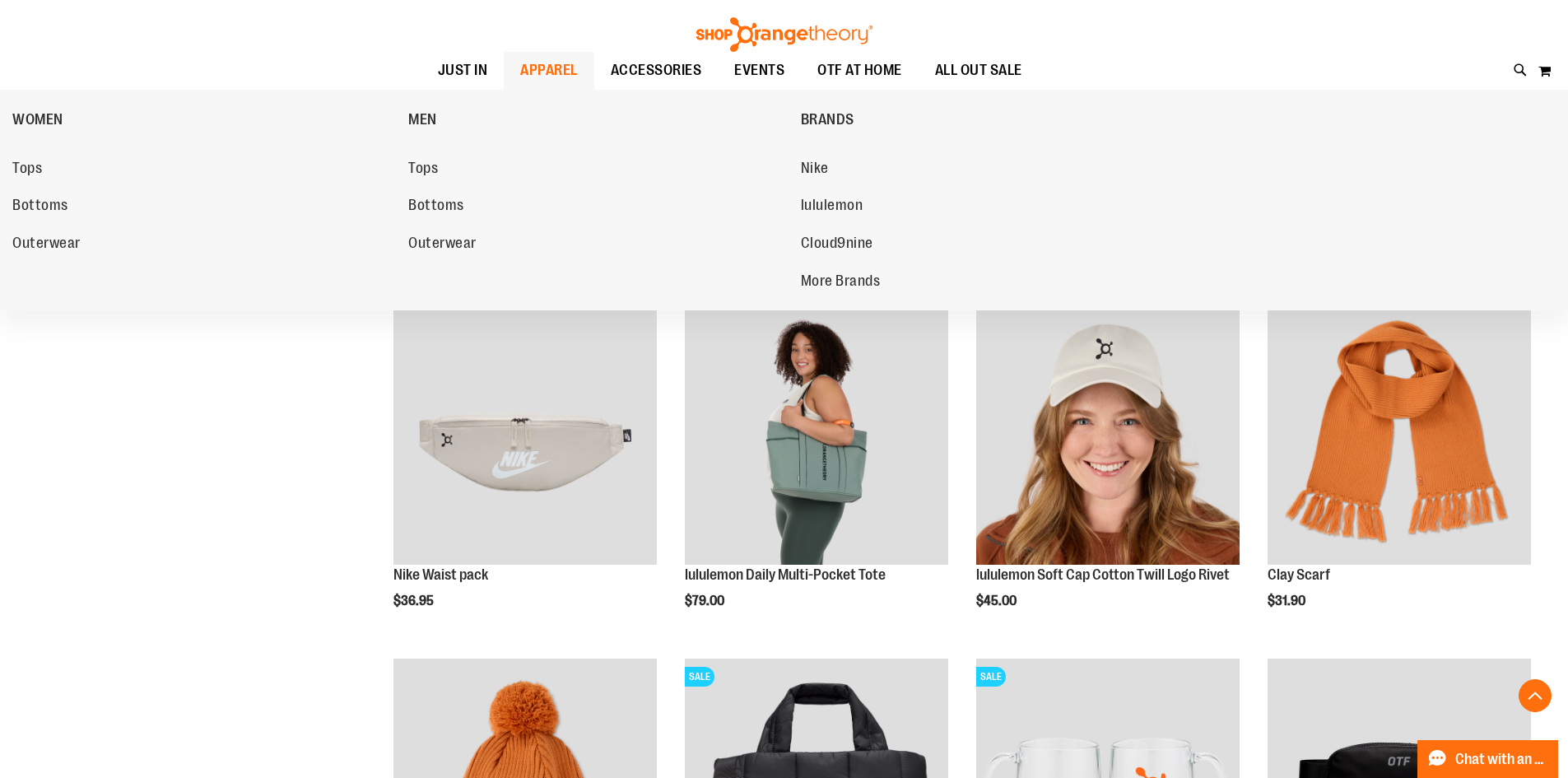
click at [527, 73] on span "APPAREL" at bounding box center [549, 69] width 57 height 37
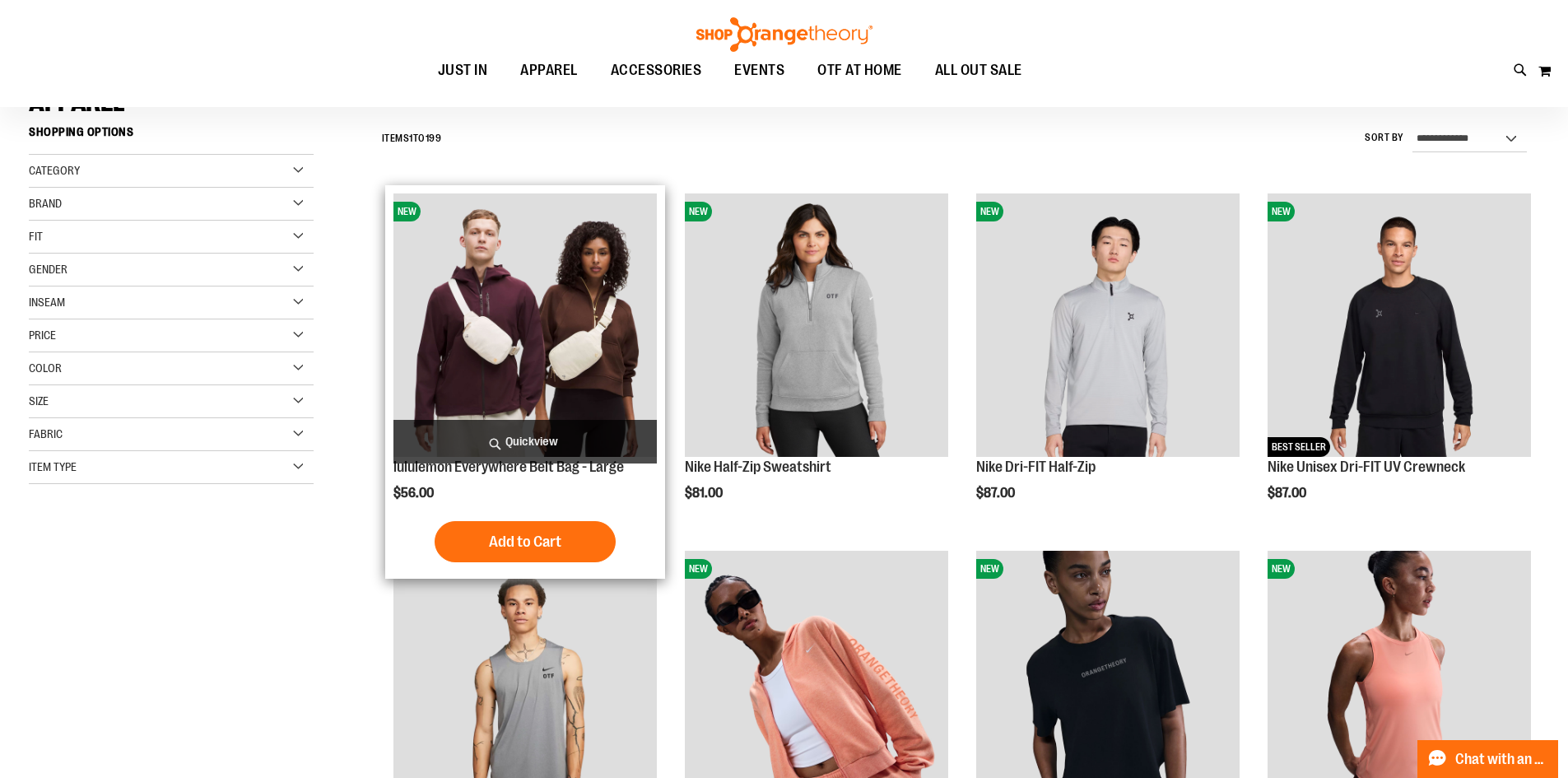
scroll to position [164, 0]
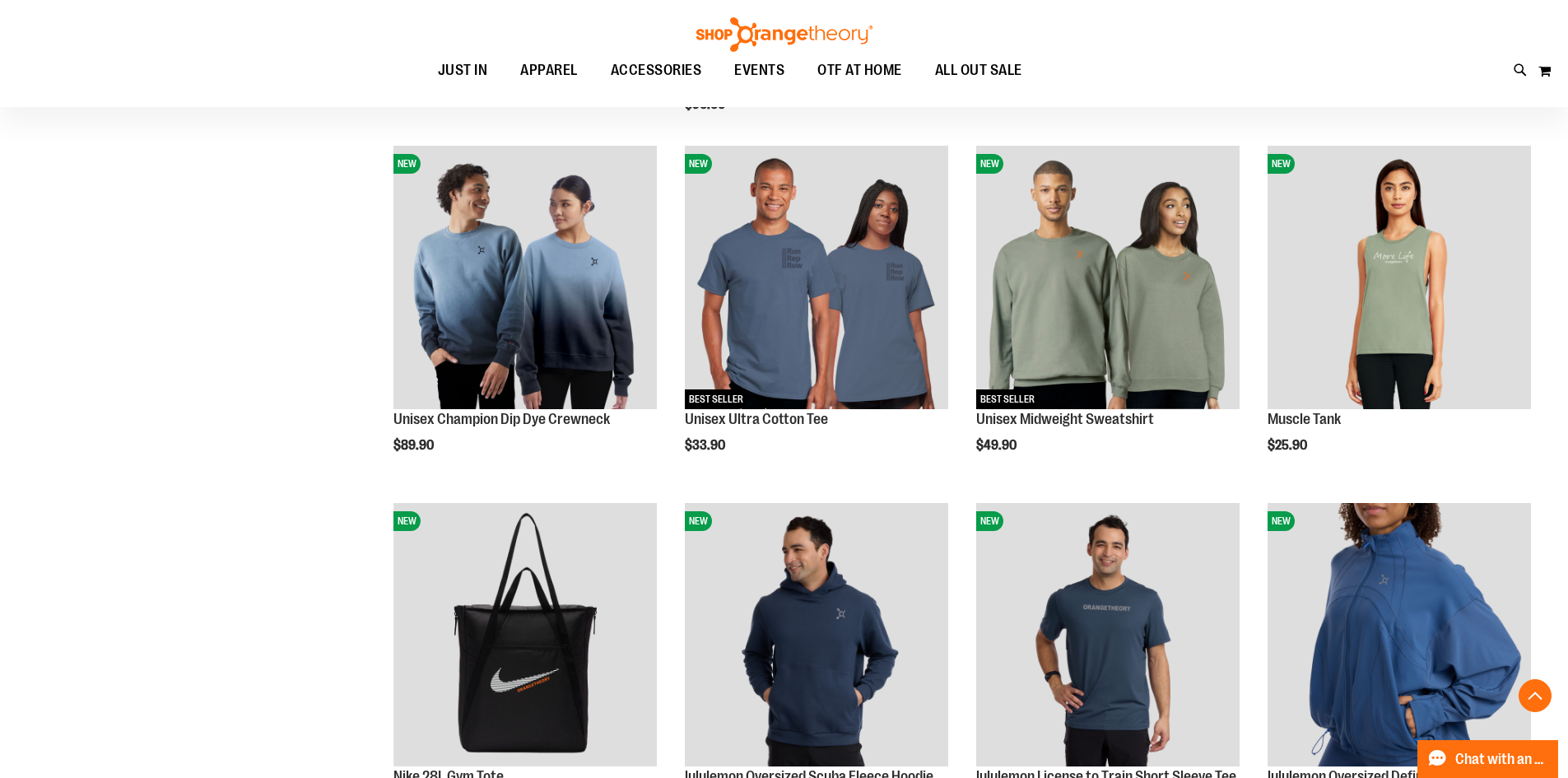
scroll to position [1262, 0]
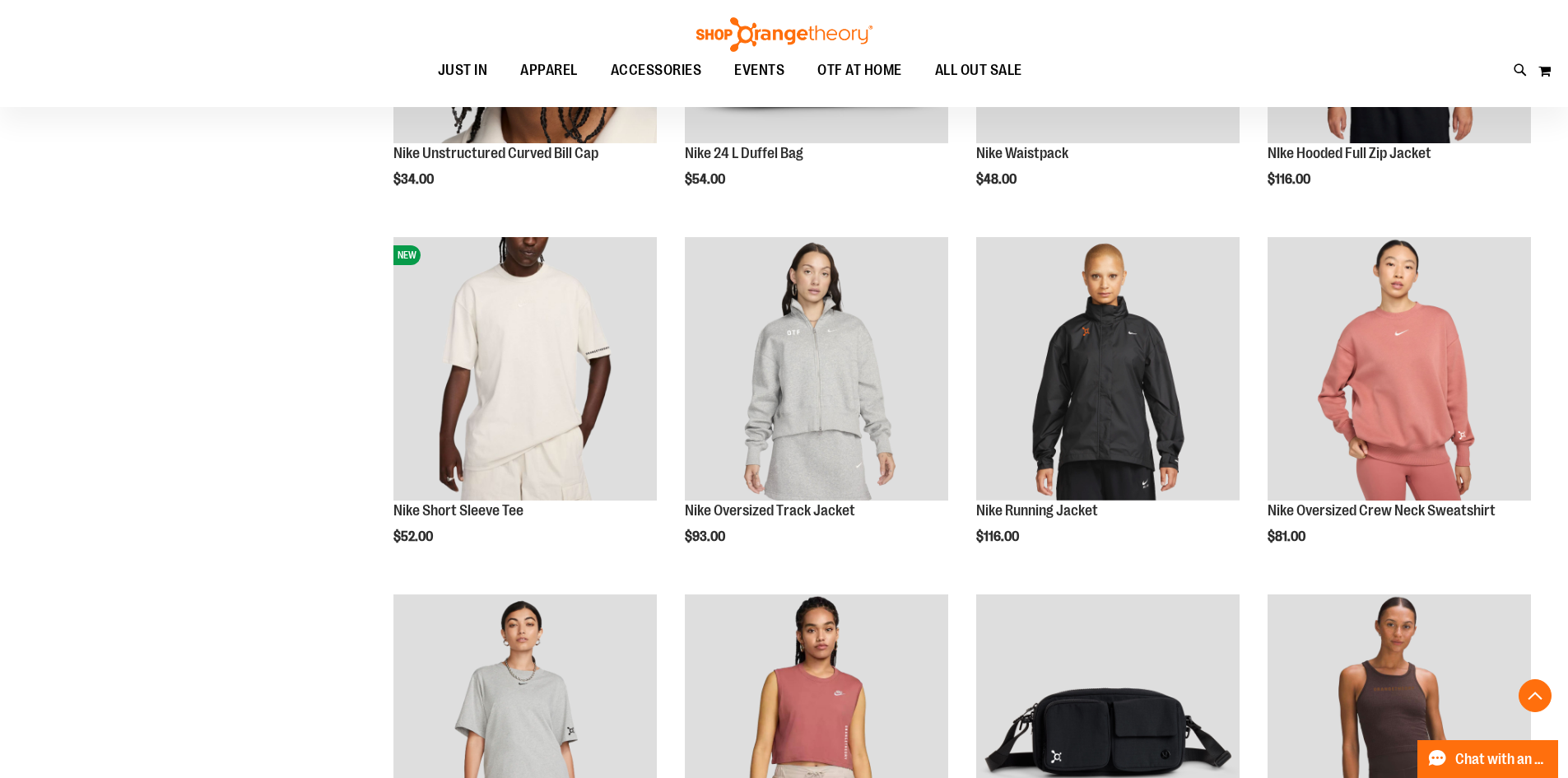
scroll to position [2600, 0]
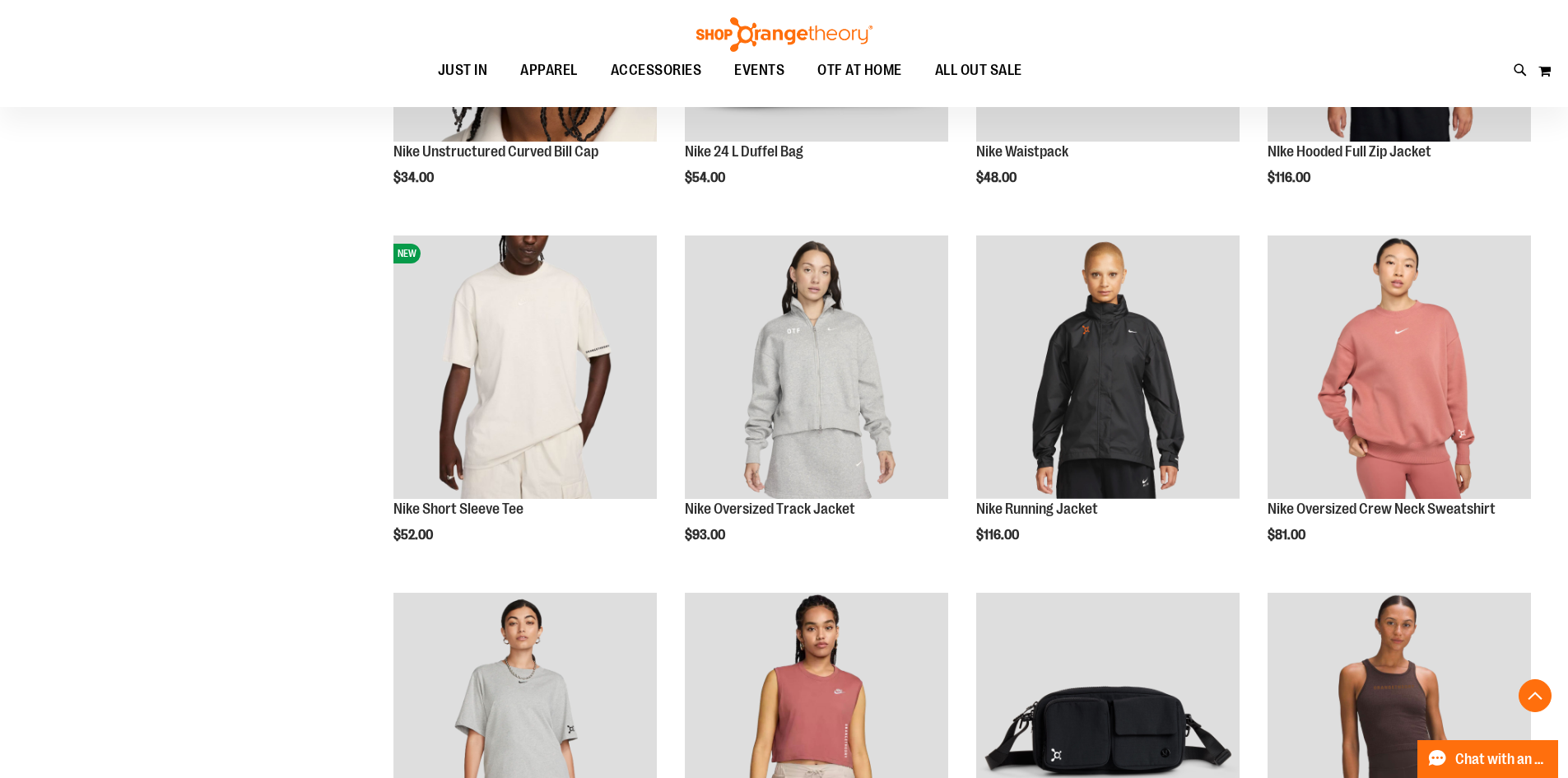
type input "**********"
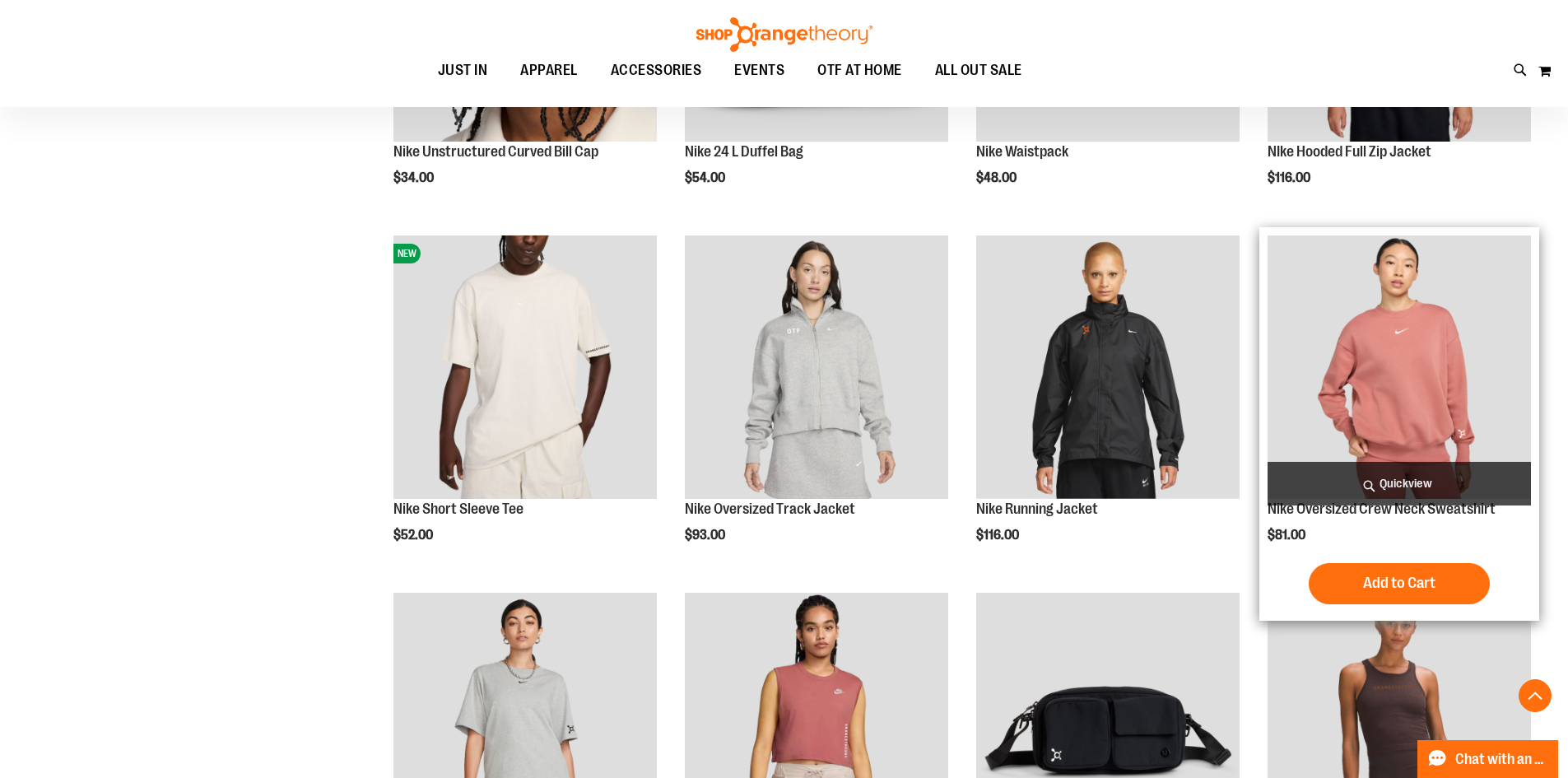
click at [1415, 391] on img "product" at bounding box center [1398, 367] width 263 height 263
click at [1380, 582] on span "Add to Cart" at bounding box center [1399, 582] width 72 height 18
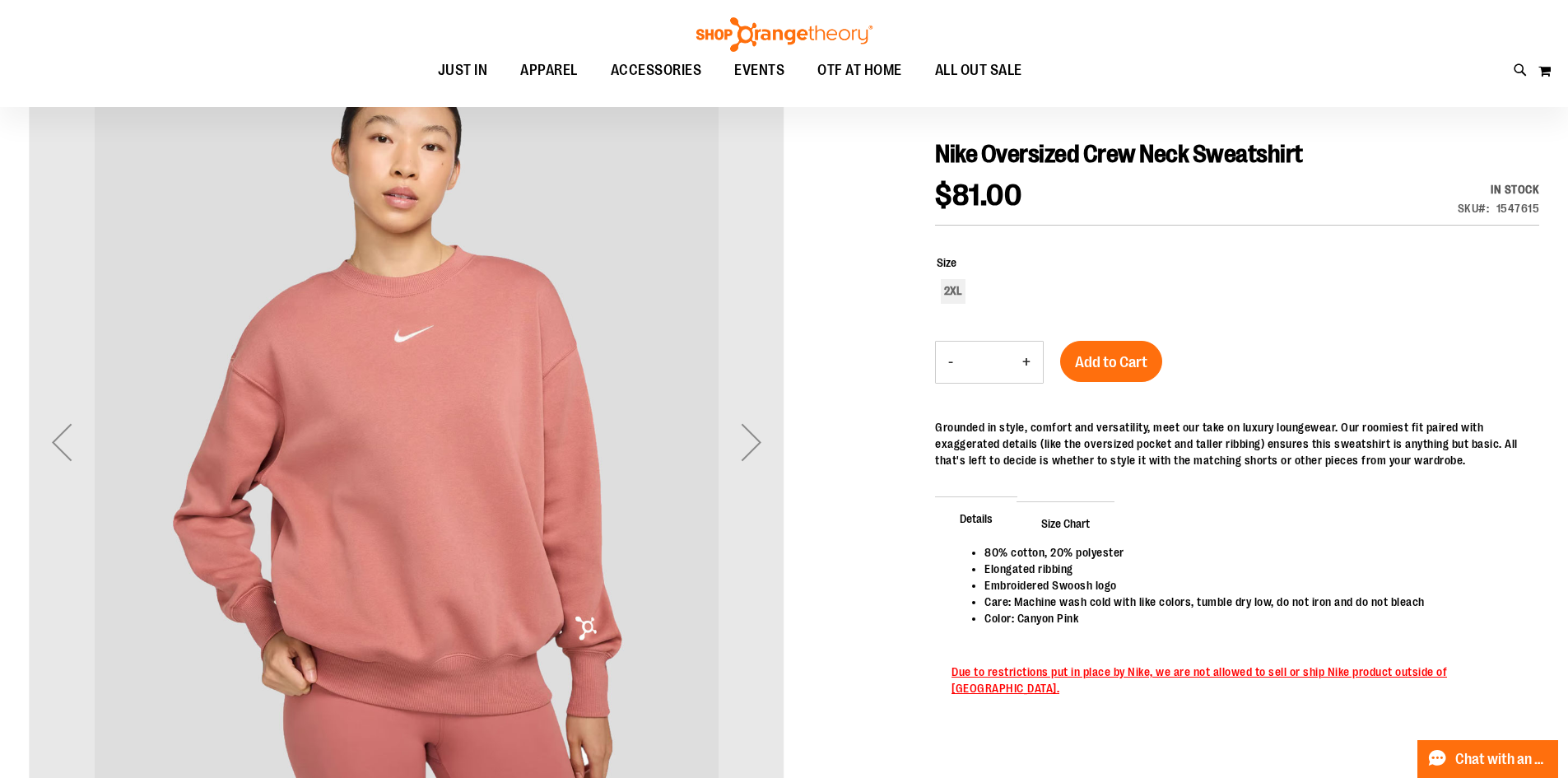
scroll to position [221, 0]
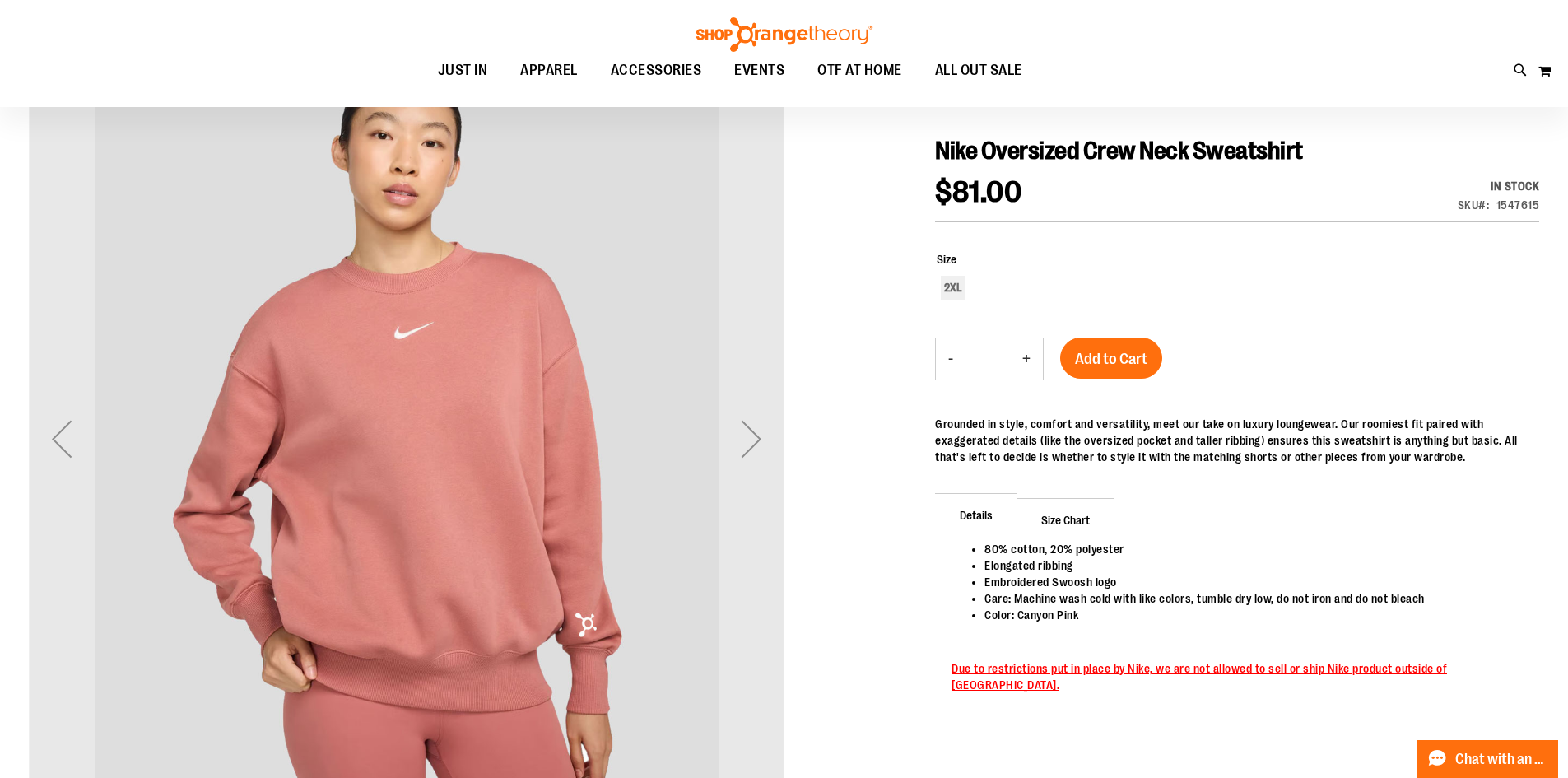
type input "**********"
click at [751, 471] on div "Next" at bounding box center [751, 438] width 66 height 66
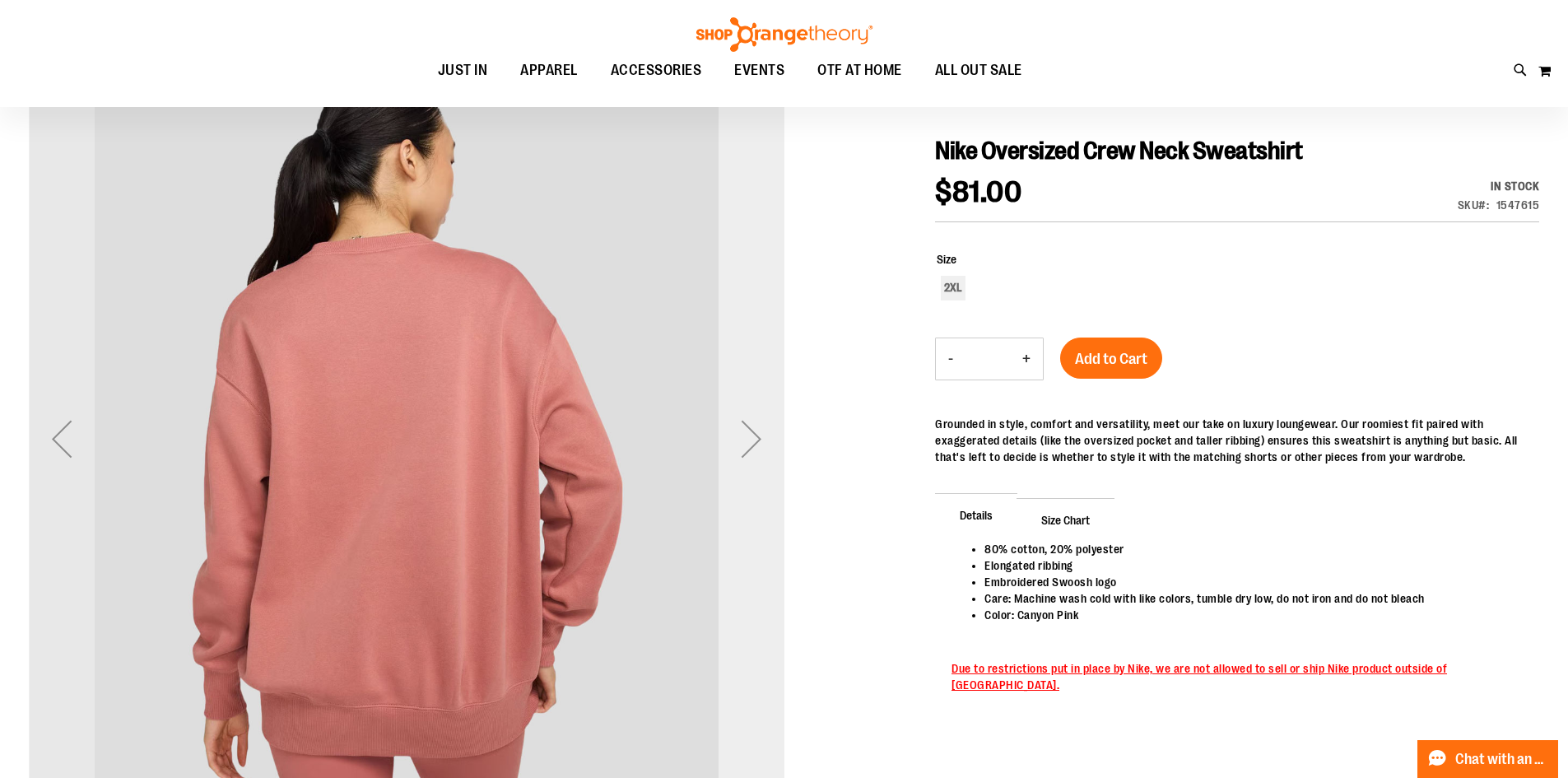
click at [750, 467] on div "Next" at bounding box center [751, 438] width 66 height 66
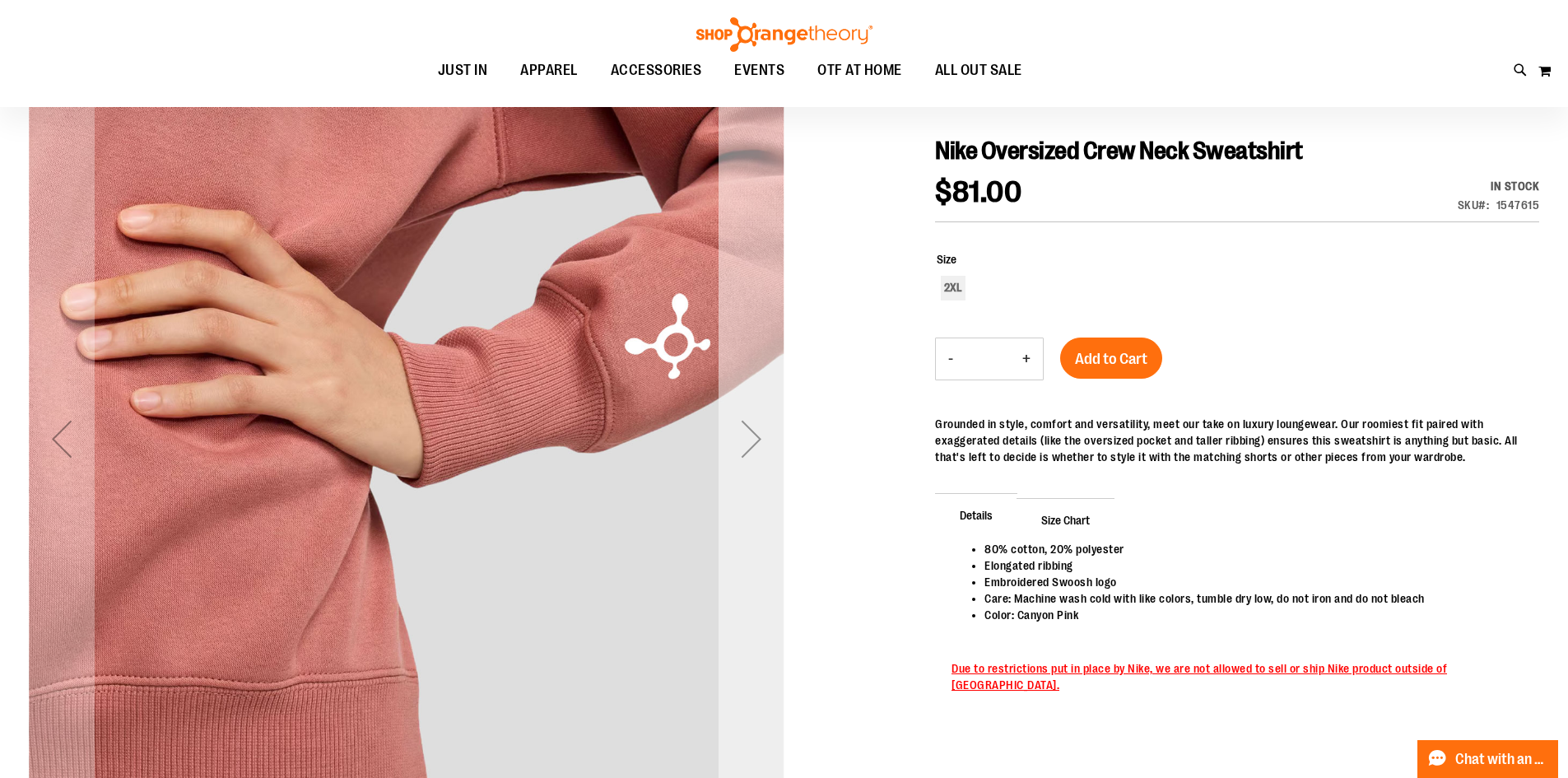
click at [755, 434] on div "Next" at bounding box center [751, 438] width 66 height 66
